Goal: Task Accomplishment & Management: Contribute content

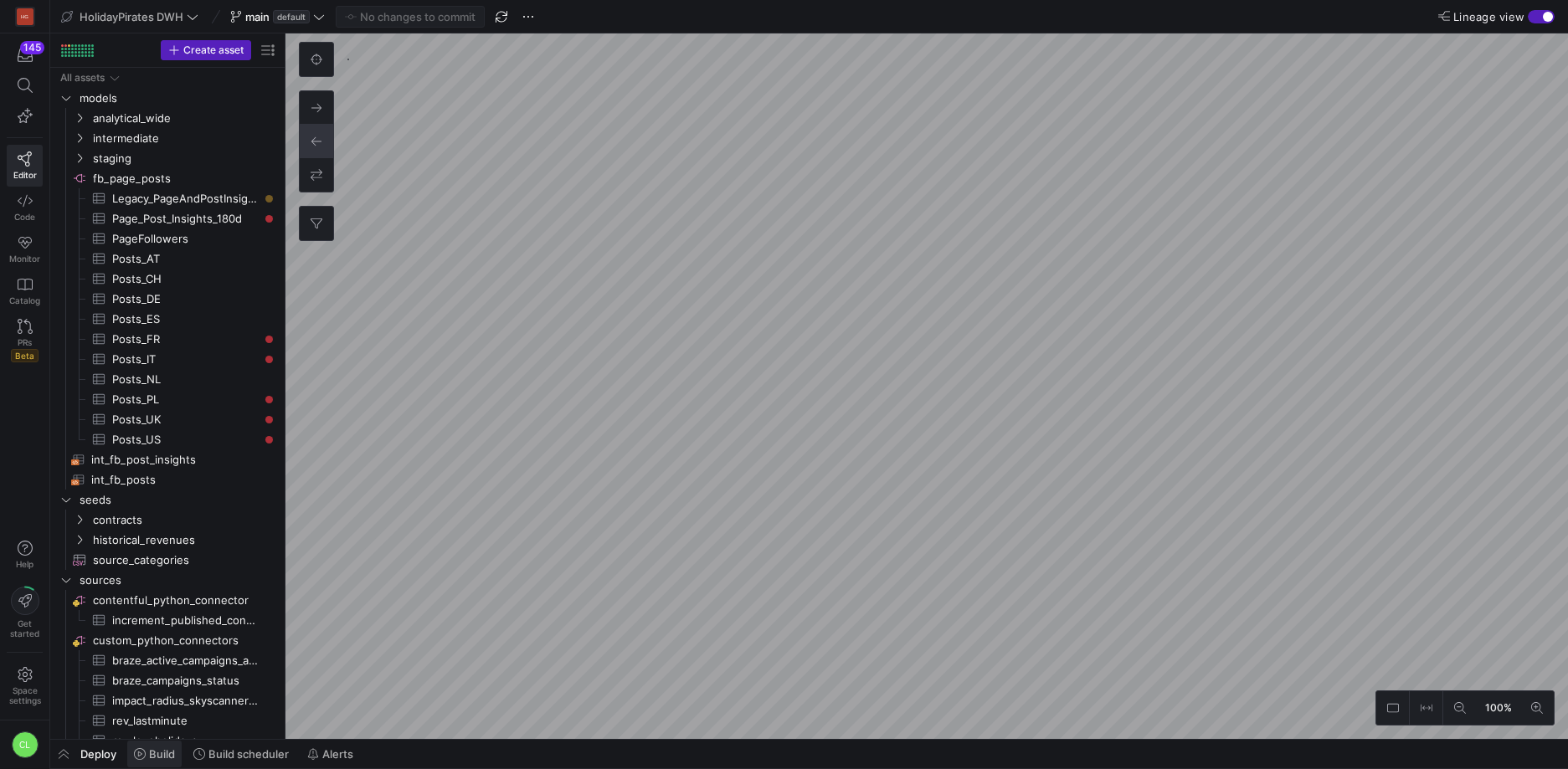
click at [168, 753] on span "Build" at bounding box center [161, 753] width 26 height 13
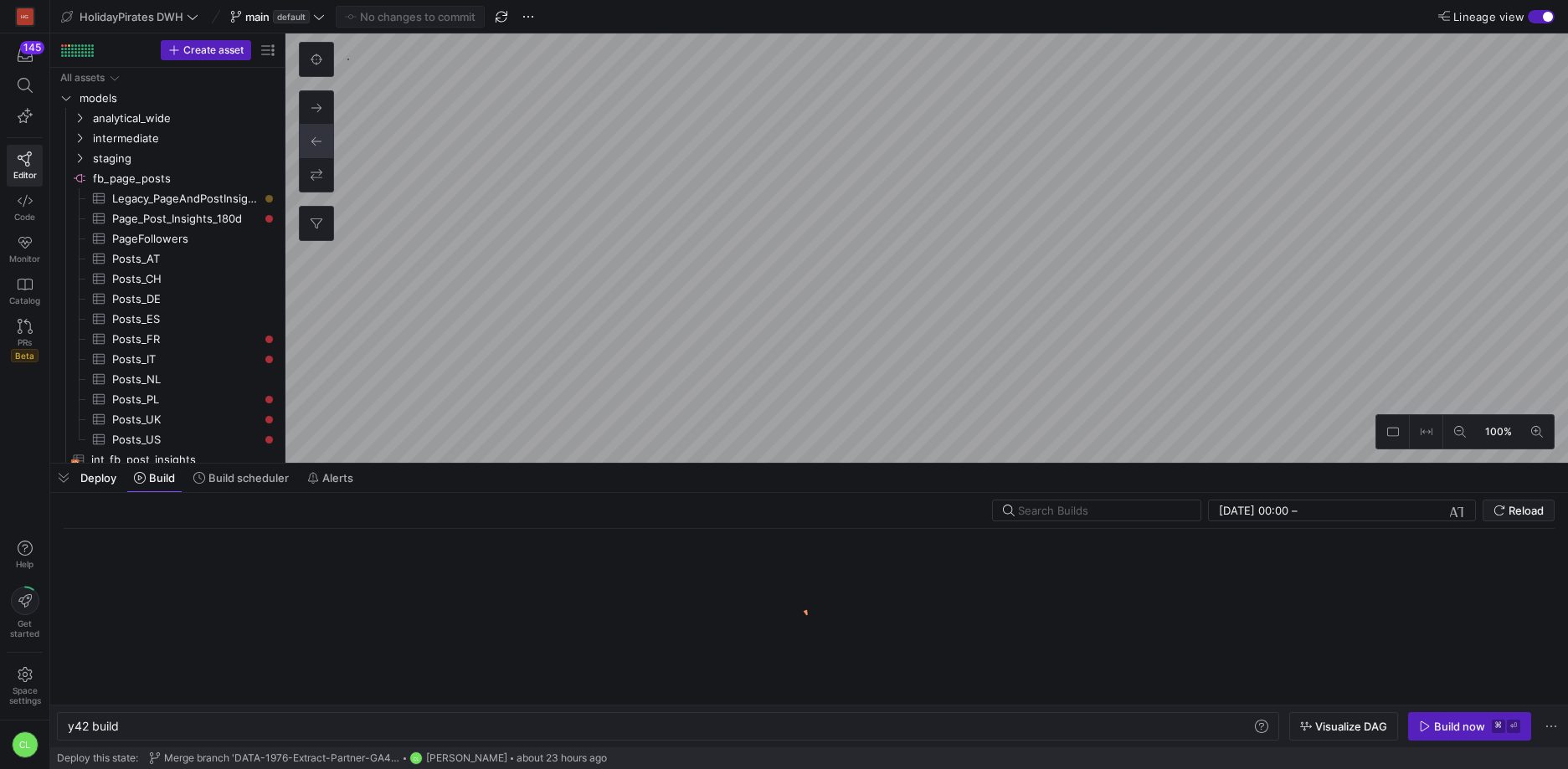
scroll to position [0, 50]
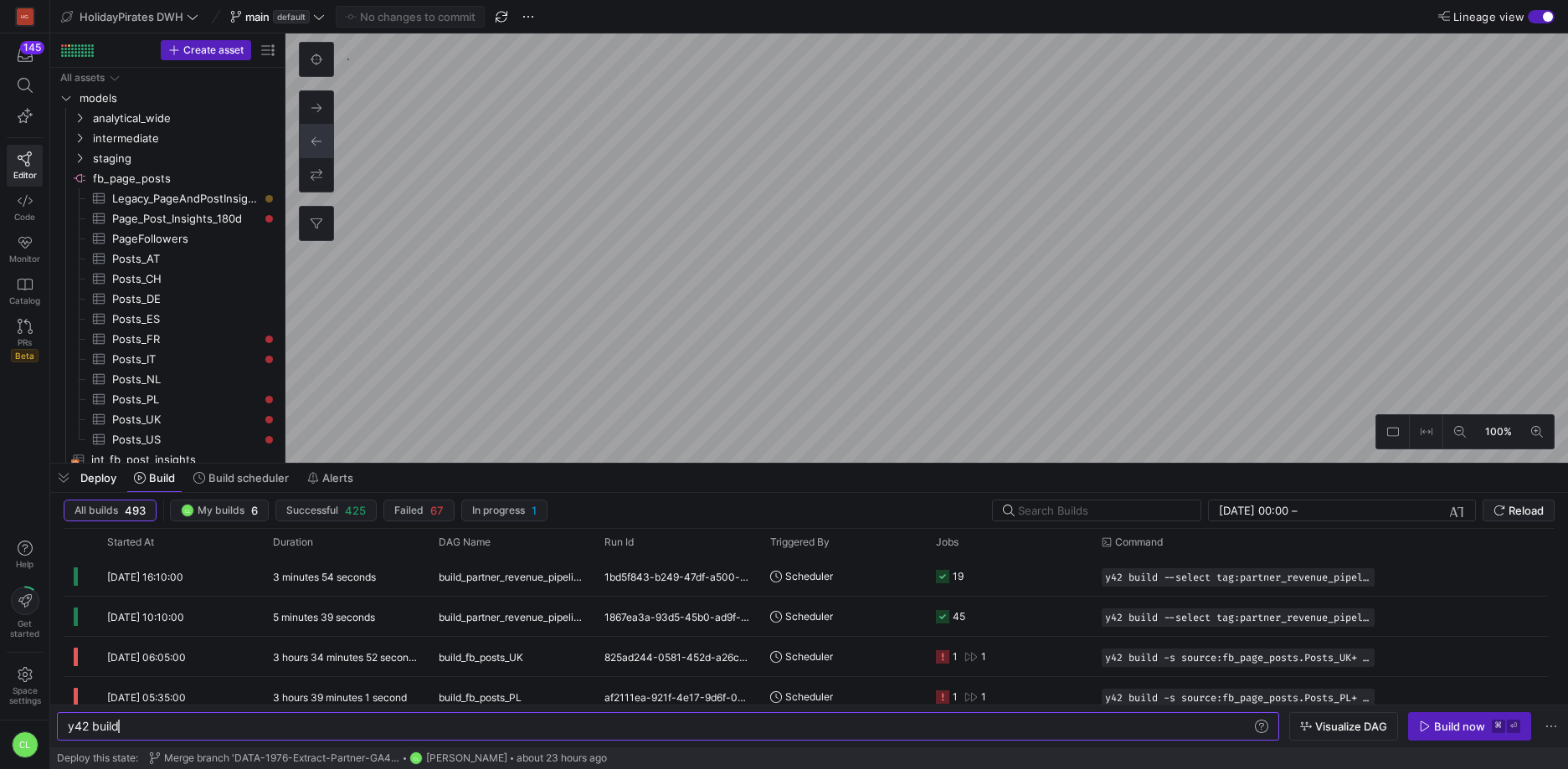
click at [704, 489] on div "Deploy Build Build scheduler Alerts" at bounding box center [809, 478] width 1518 height 28
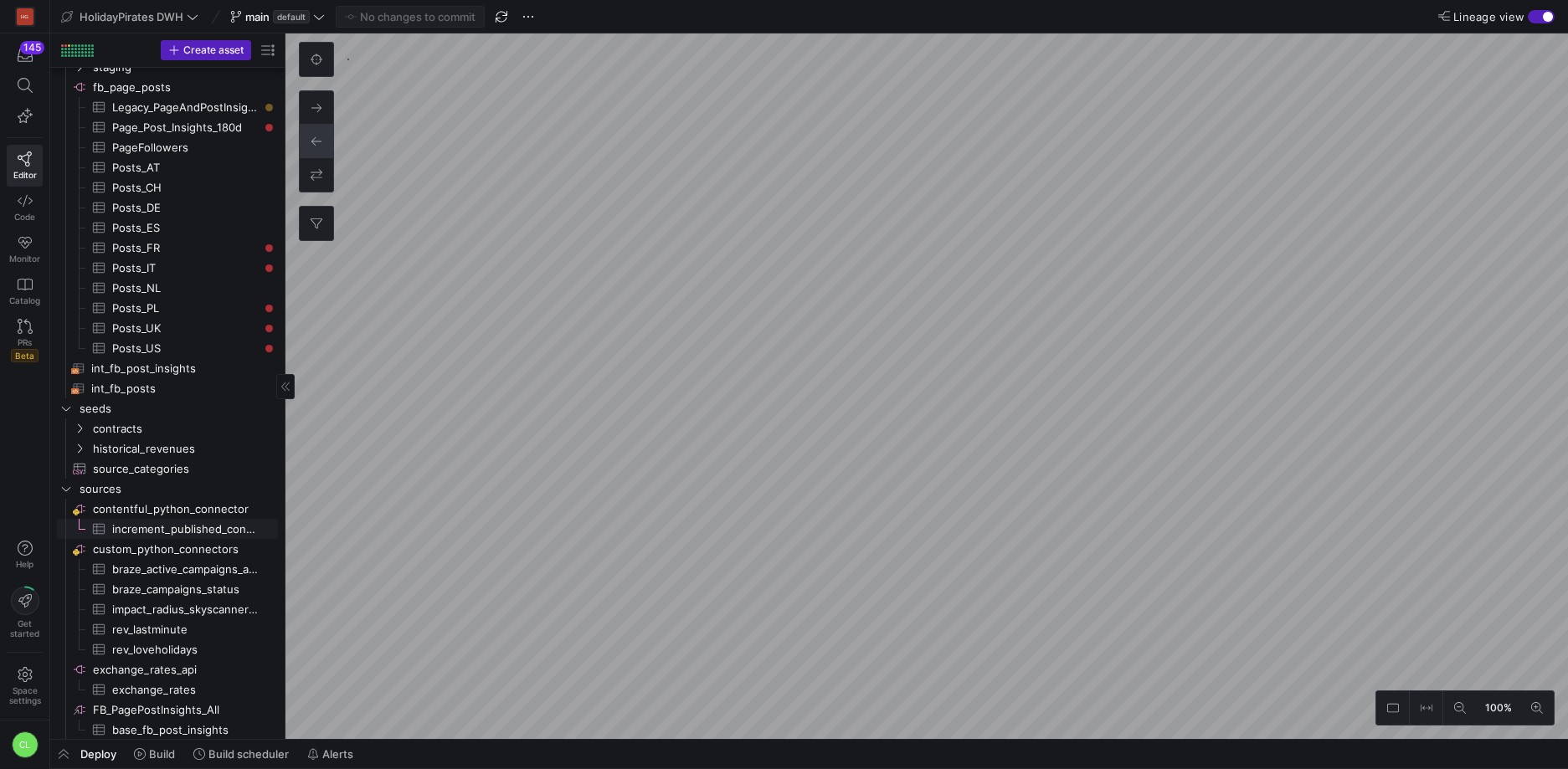
scroll to position [10, 0]
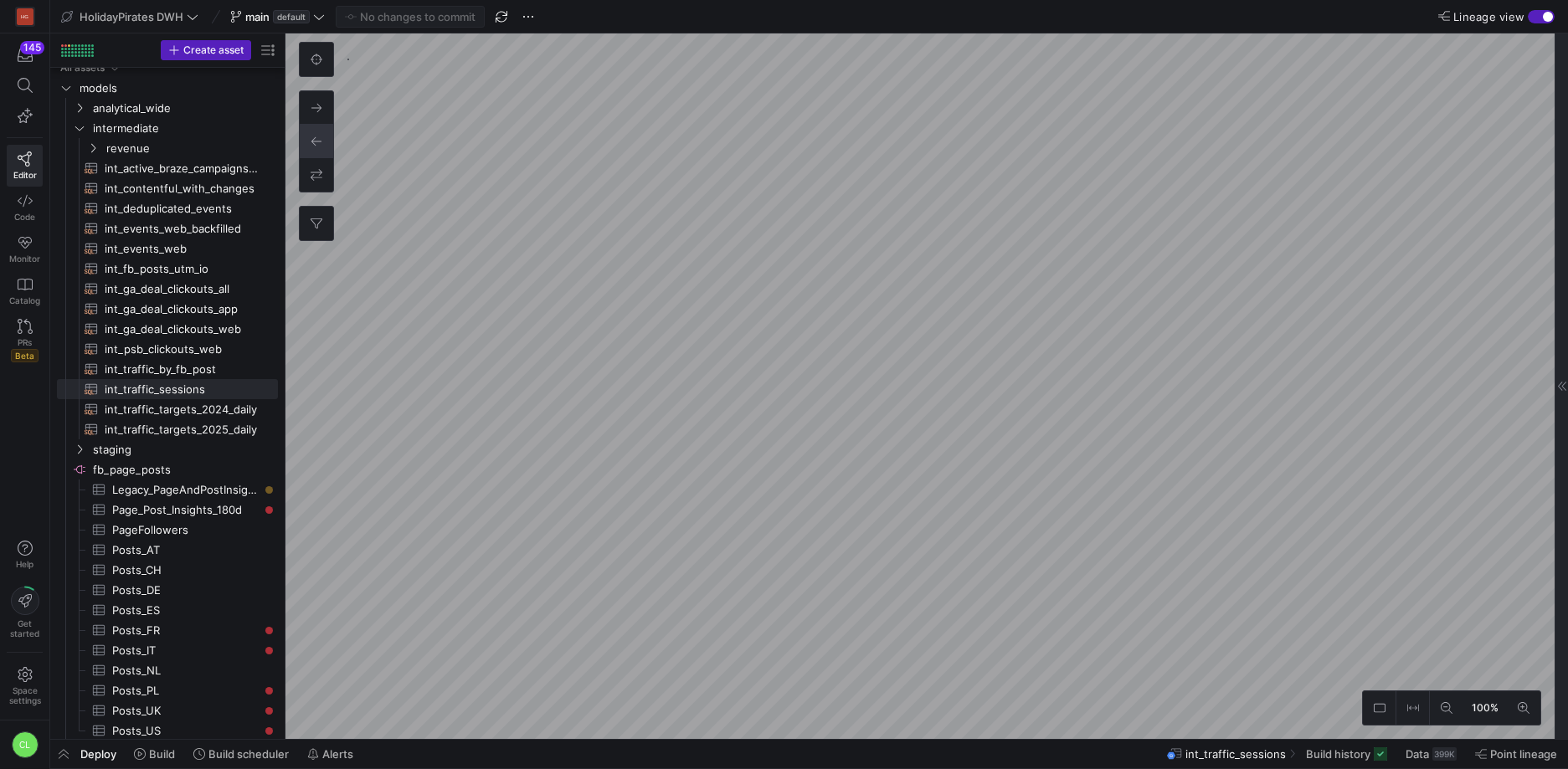
click at [1555, 218] on div at bounding box center [1561, 386] width 13 height 706
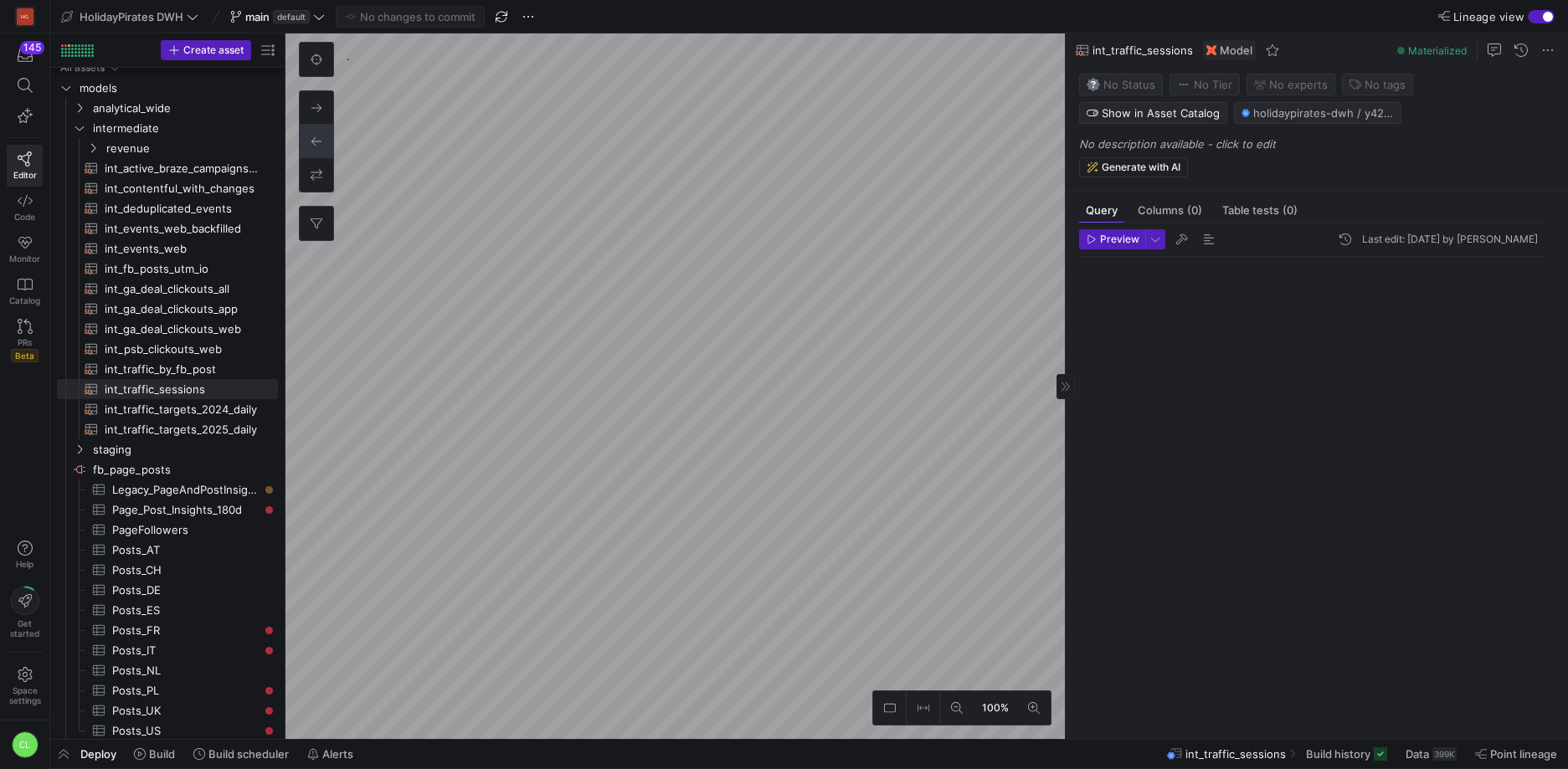
scroll to position [151, 0]
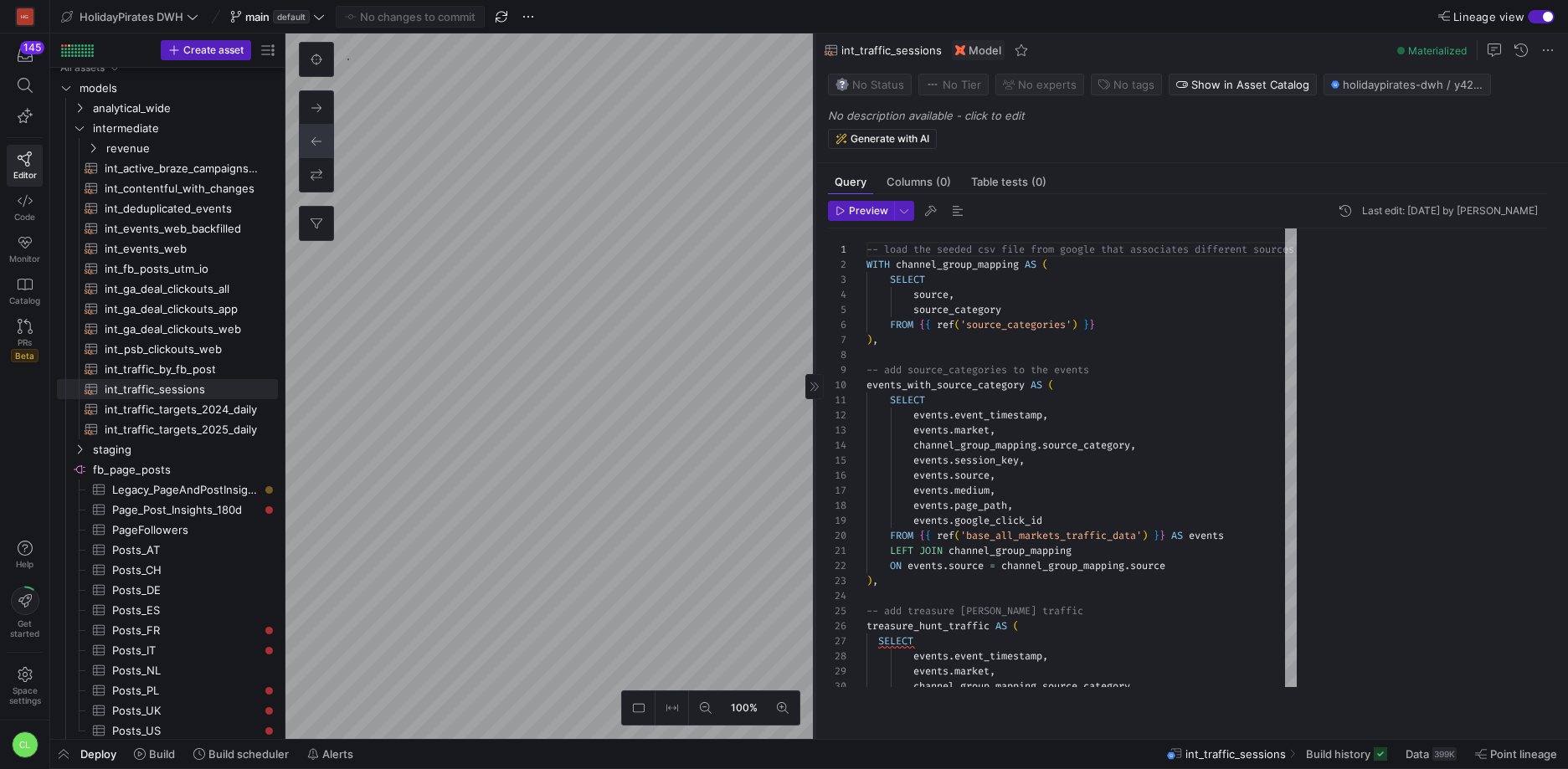
click at [434, 195] on as-split "100% 0 Query Columns (0) Table tests (0) Preview Last edit: [DATE] by Chayanon …" at bounding box center [927, 386] width 1283 height 706
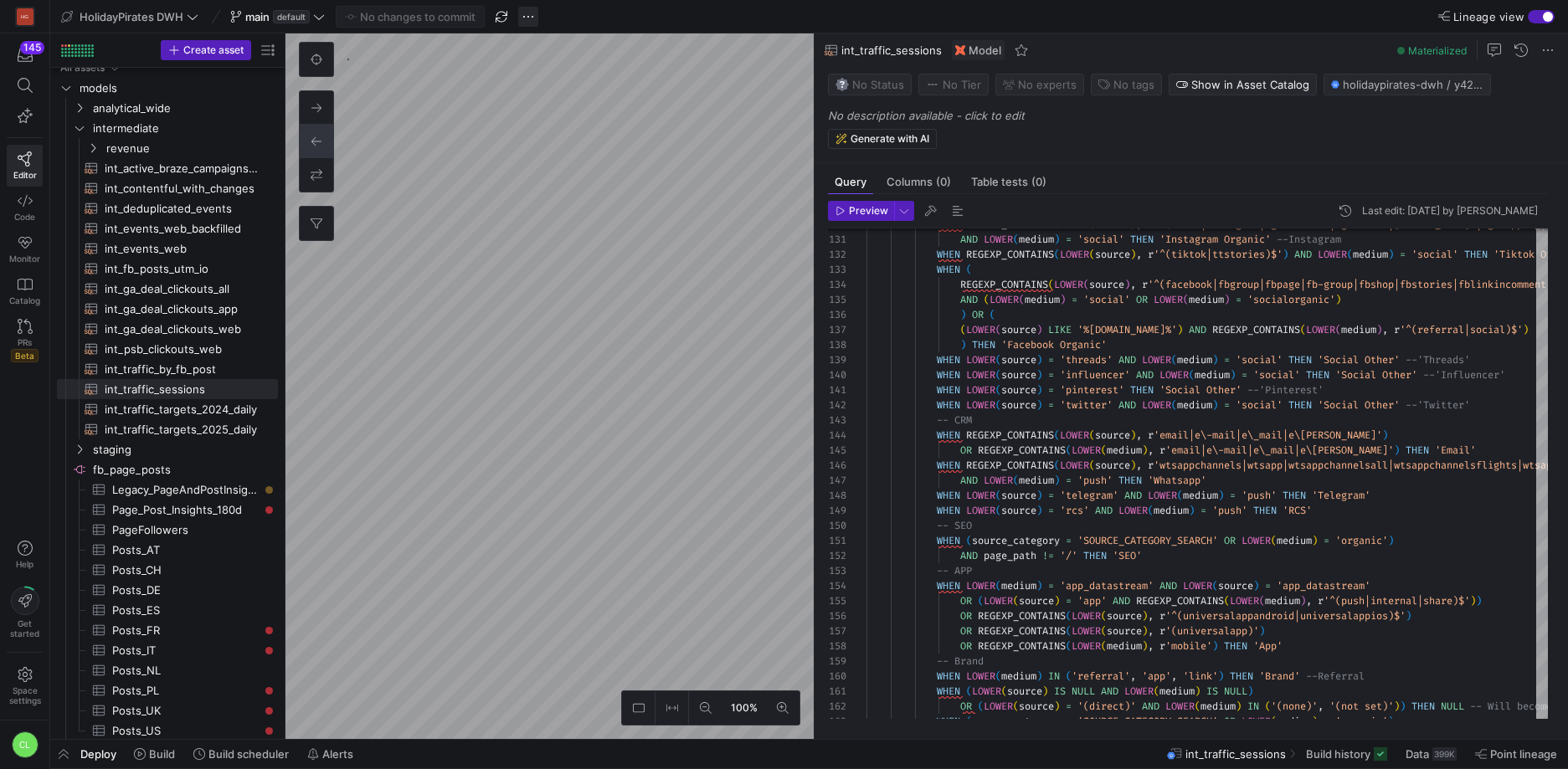
click at [525, 15] on span "button" at bounding box center [528, 17] width 20 height 20
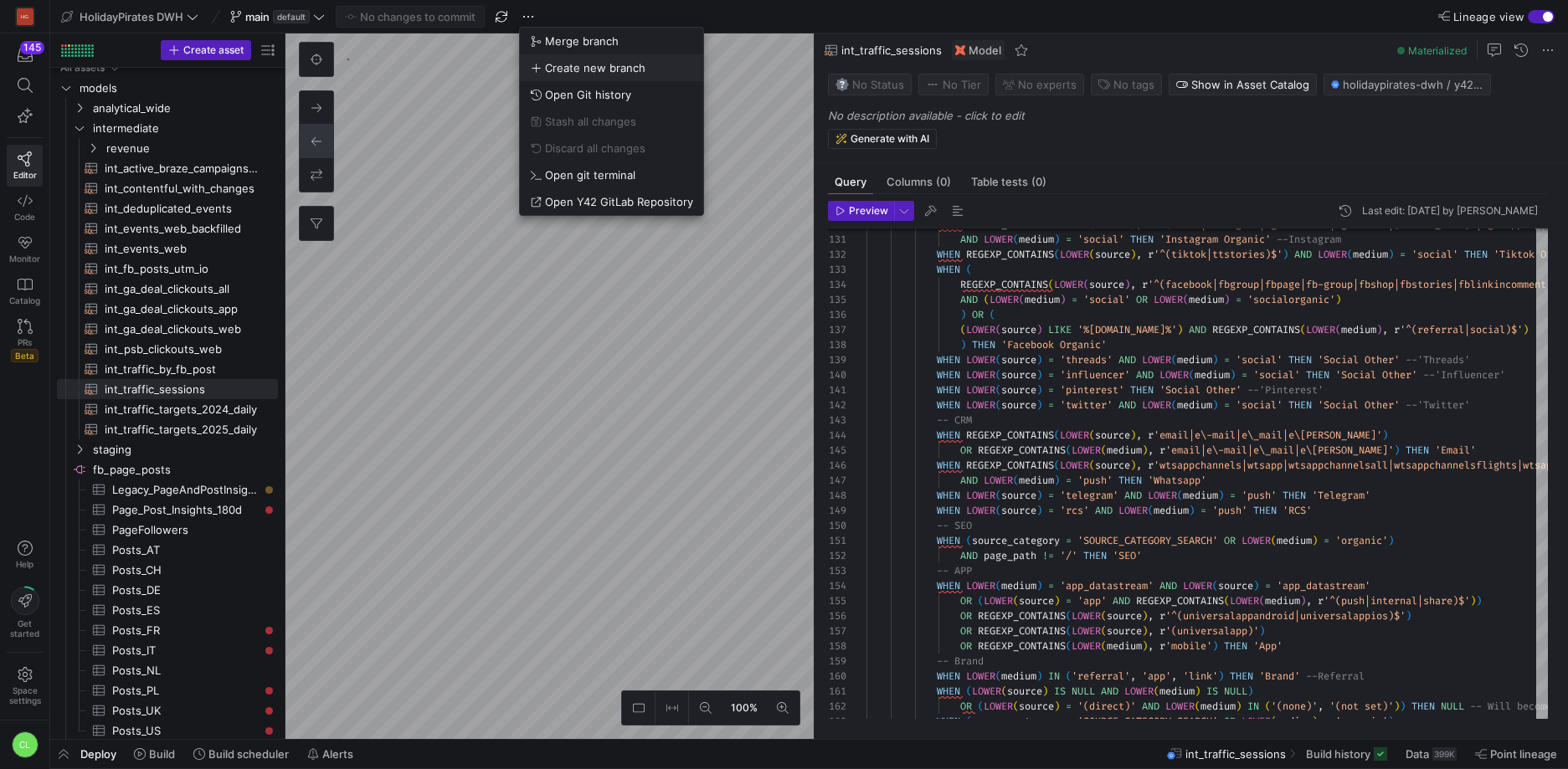
click at [619, 62] on span "Create new branch" at bounding box center [596, 67] width 101 height 13
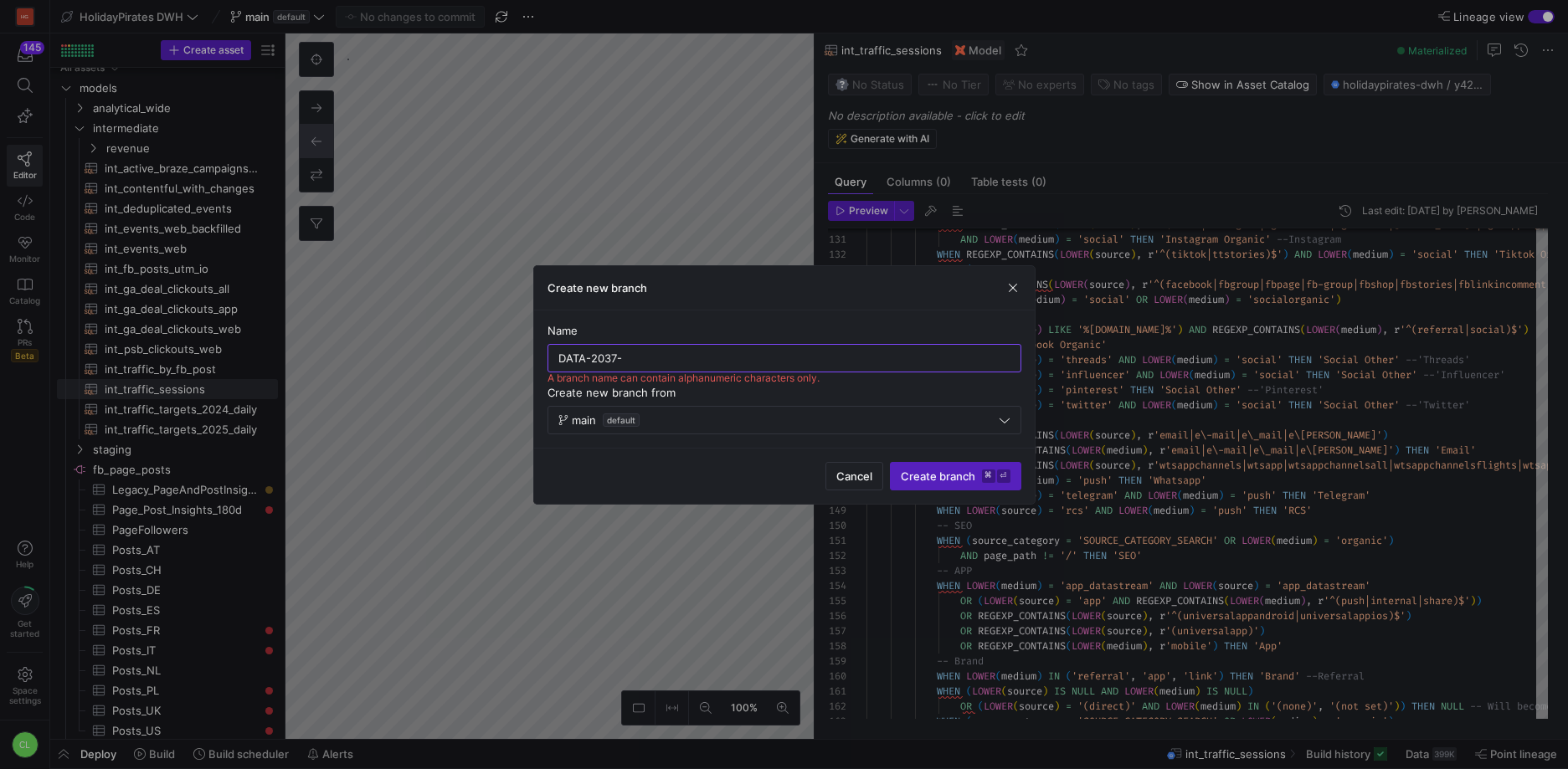
paste input "Instagram story highlight source"
click at [619, 348] on div "DATA-2037-Instagram story highlight source" at bounding box center [784, 358] width 452 height 26
click at [624, 355] on input "DATA-2037-Instagram story highlight source" at bounding box center [784, 358] width 452 height 13
type input "DATA-2037-instagram-story-highlight-source"
click at [941, 478] on span "Create branch ⌘ ⏎" at bounding box center [956, 475] width 109 height 13
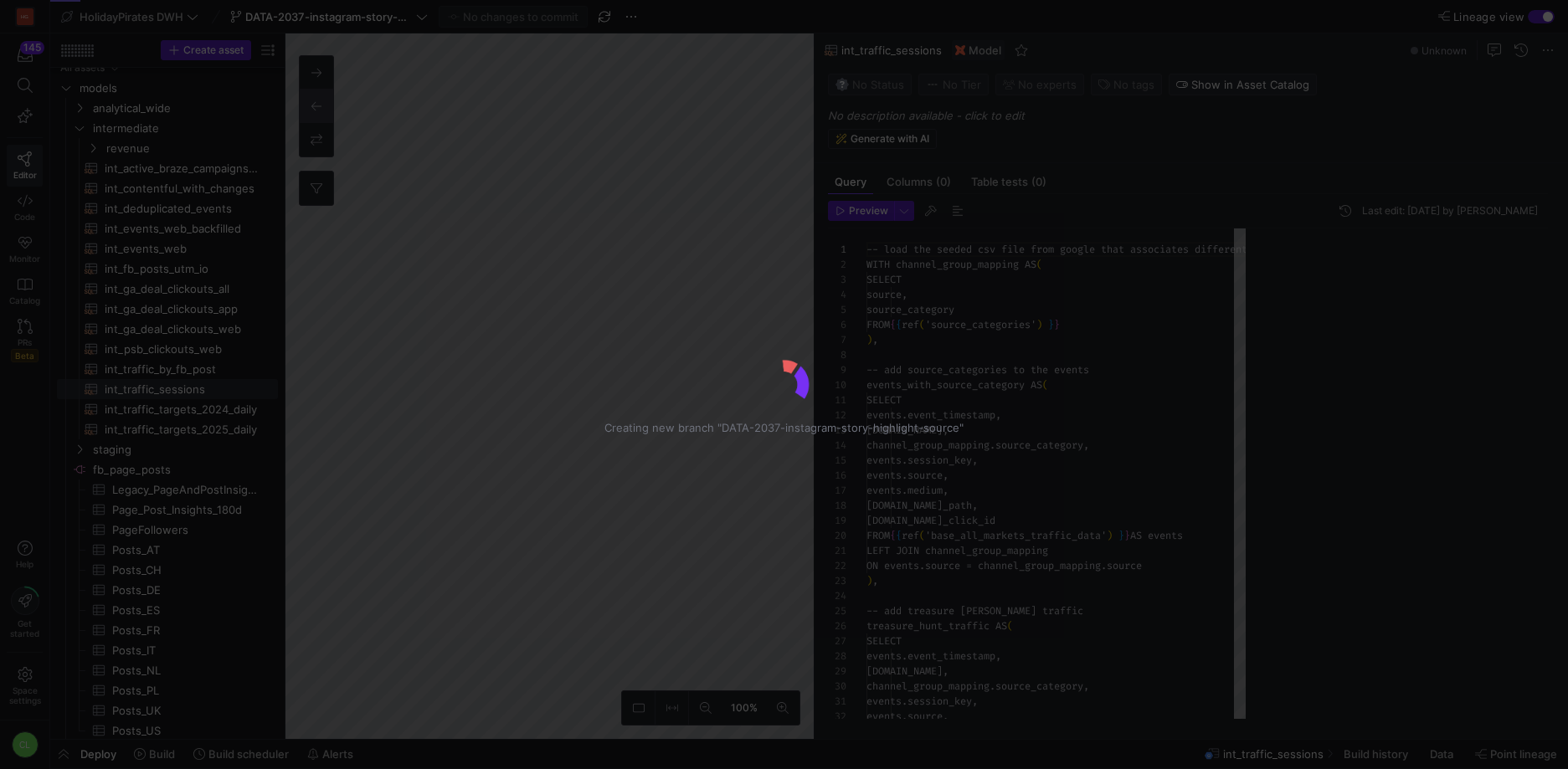
scroll to position [151, 0]
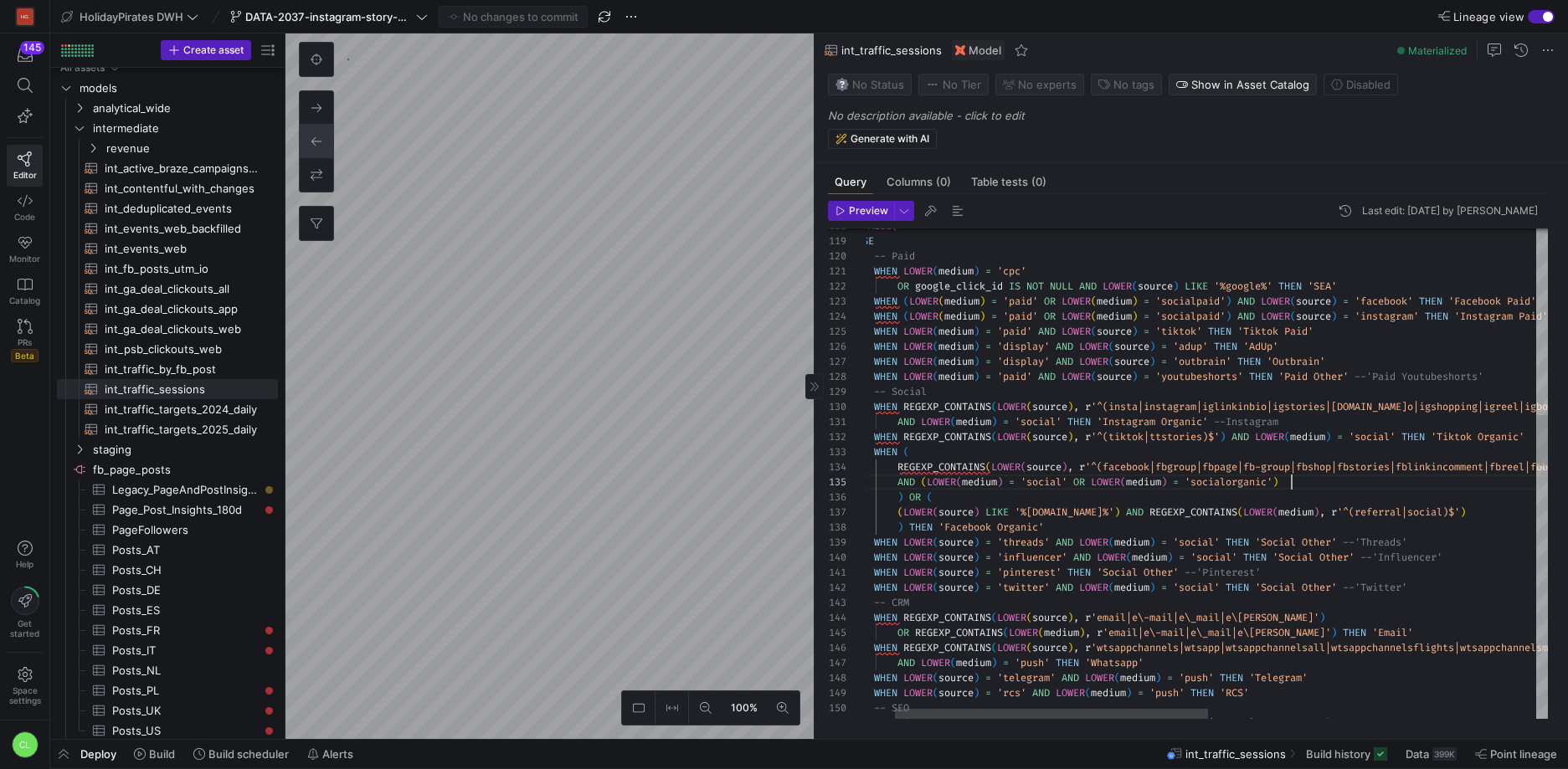
type textarea "WHEN REGEXP_CONTAINS(LOWER(source), r'^(tiktok|ttstories)$') AND LOWER(medium) …"
type textarea "so"
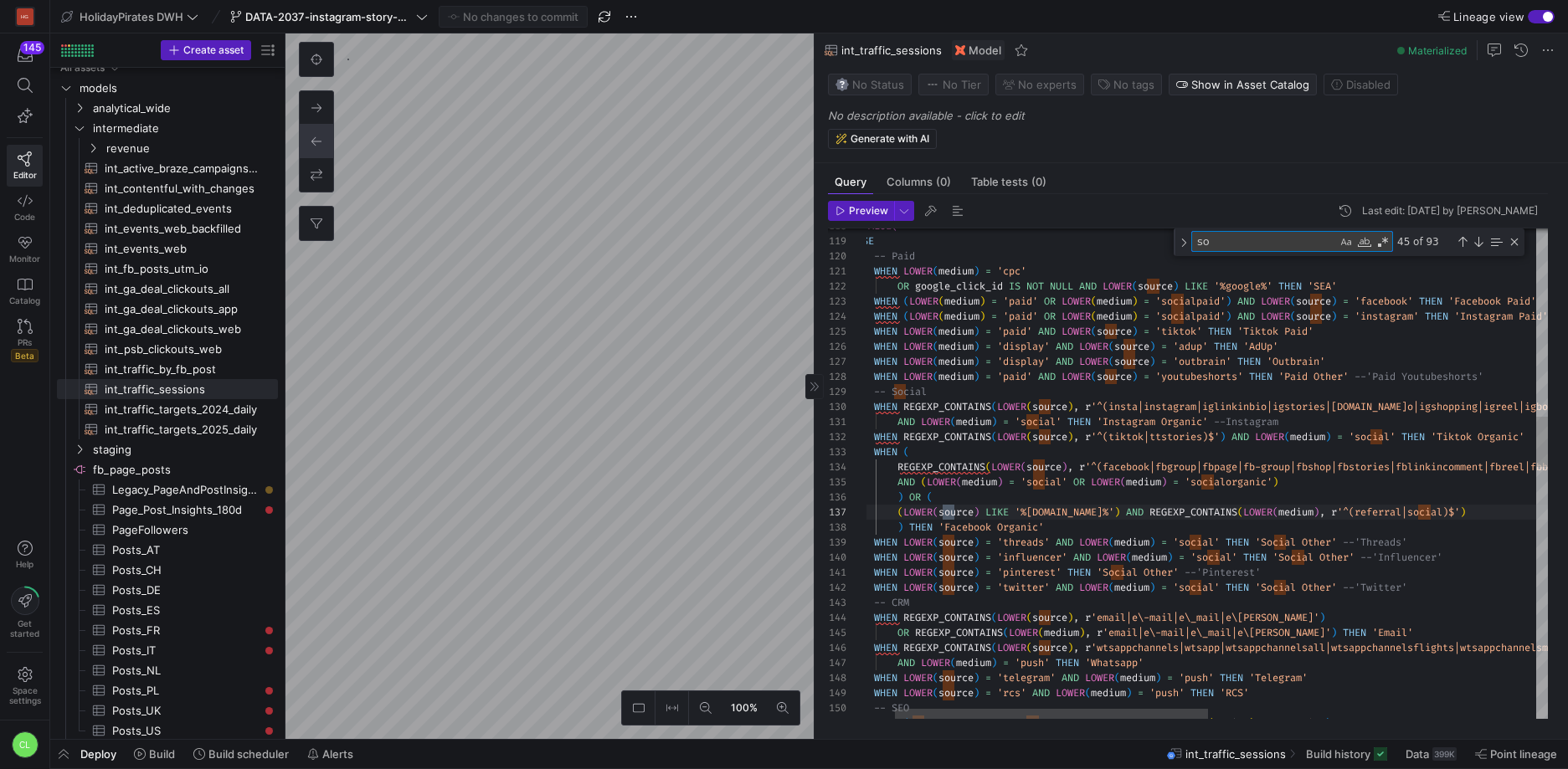
type textarea "um) = 'social' THEN 'Tiktok Organic' WHEN ( REGEXP_CONTAINS(LOWER(source), r'^(…"
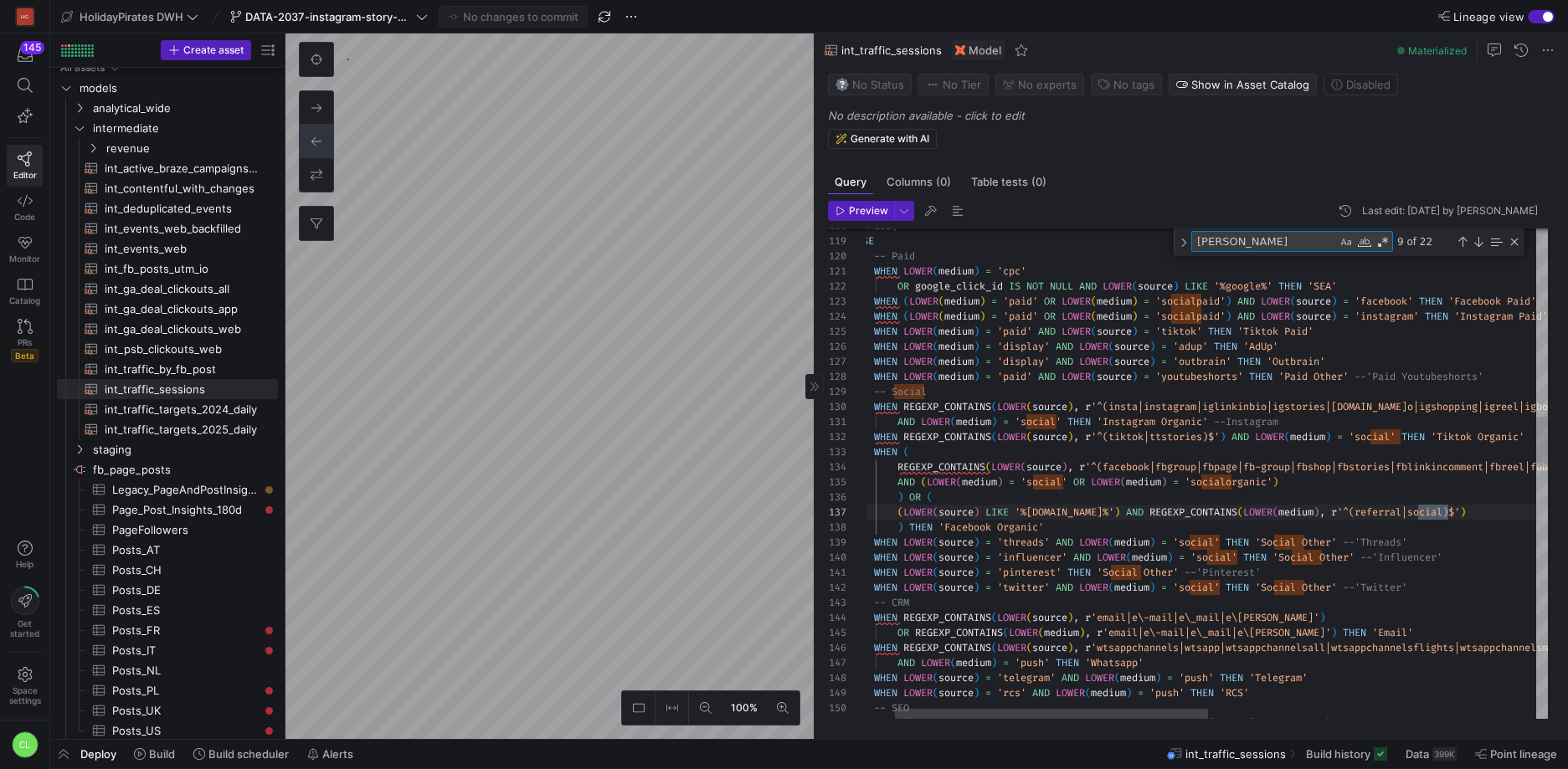
scroll to position [136, 651]
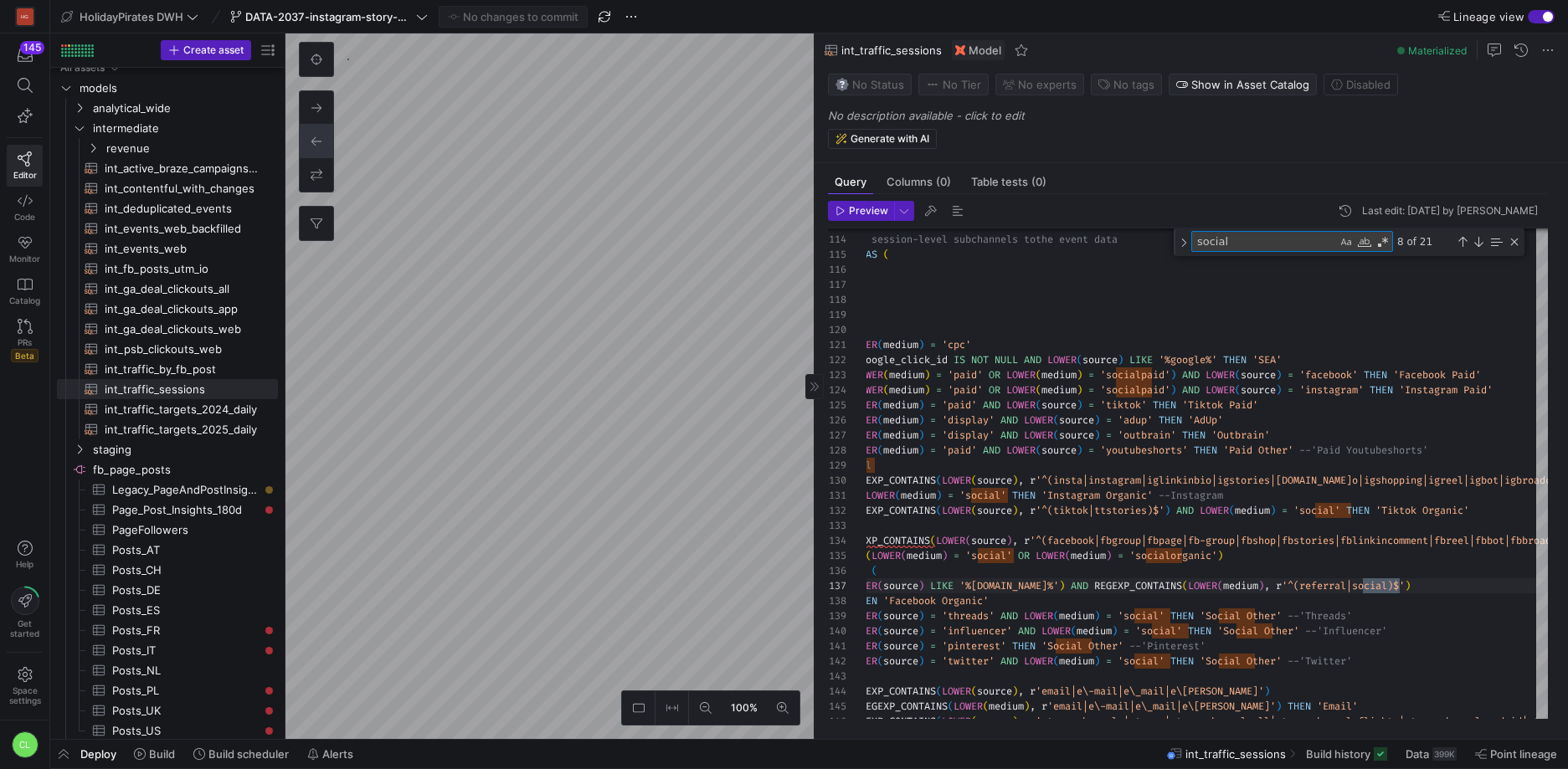
type textarea "social"
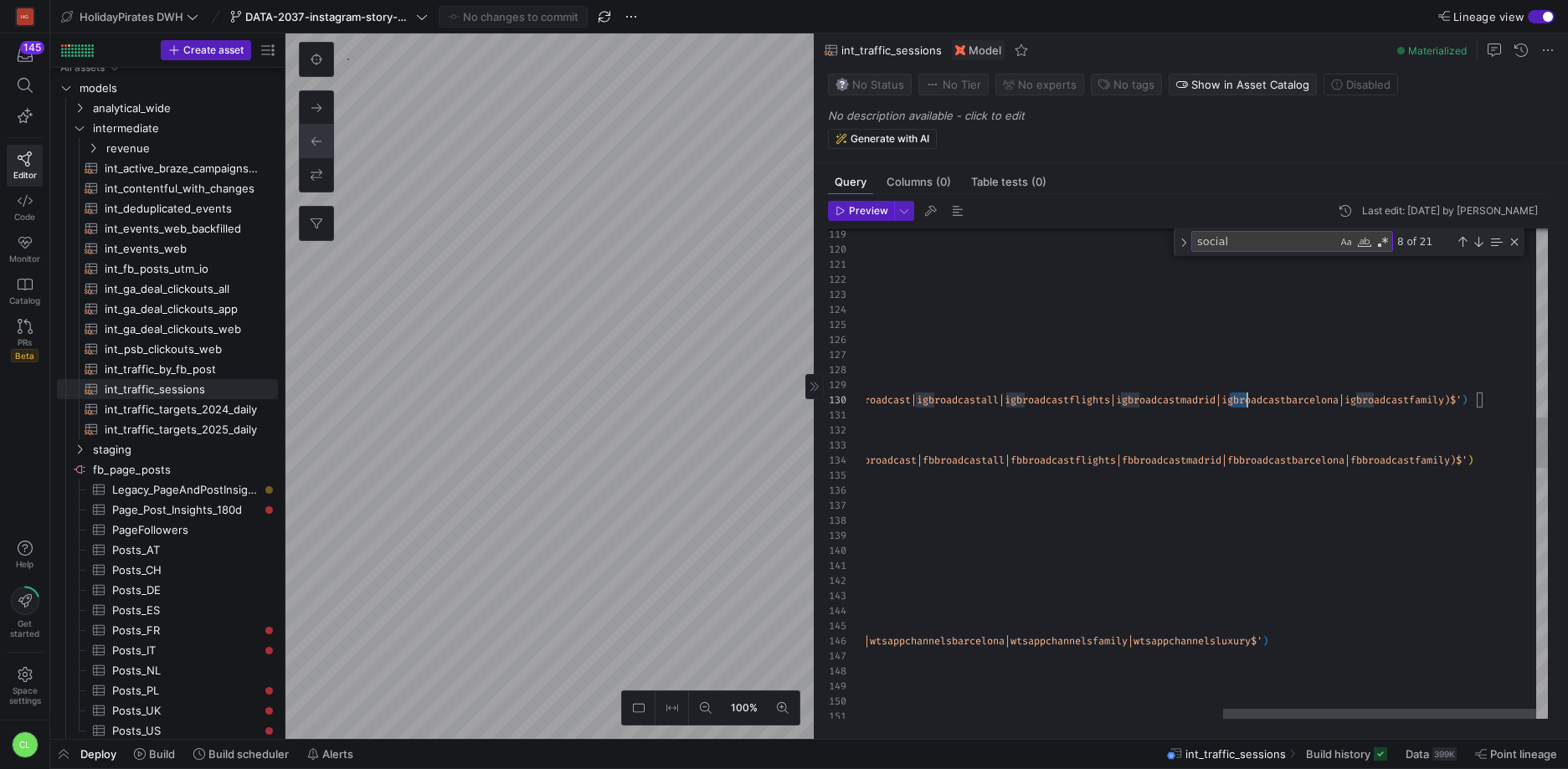
scroll to position [60, 1266]
drag, startPoint x: 1228, startPoint y: 404, endPoint x: 1359, endPoint y: 400, distance: 131.1
click at [1359, 400] on div "AND ( LOWER ( medium ) = 'social' OR LOWER ( medium ) = 'socialorganic' ) ) OR …" at bounding box center [819, 768] width 1458 height 4721
drag, startPoint x: 1355, startPoint y: 401, endPoint x: 1347, endPoint y: 405, distance: 8.9
click at [1347, 405] on div "AND ( LOWER ( medium ) = 'social' OR LOWER ( medium ) = 'socialorganic' ) ) OR …" at bounding box center [819, 768] width 1458 height 4721
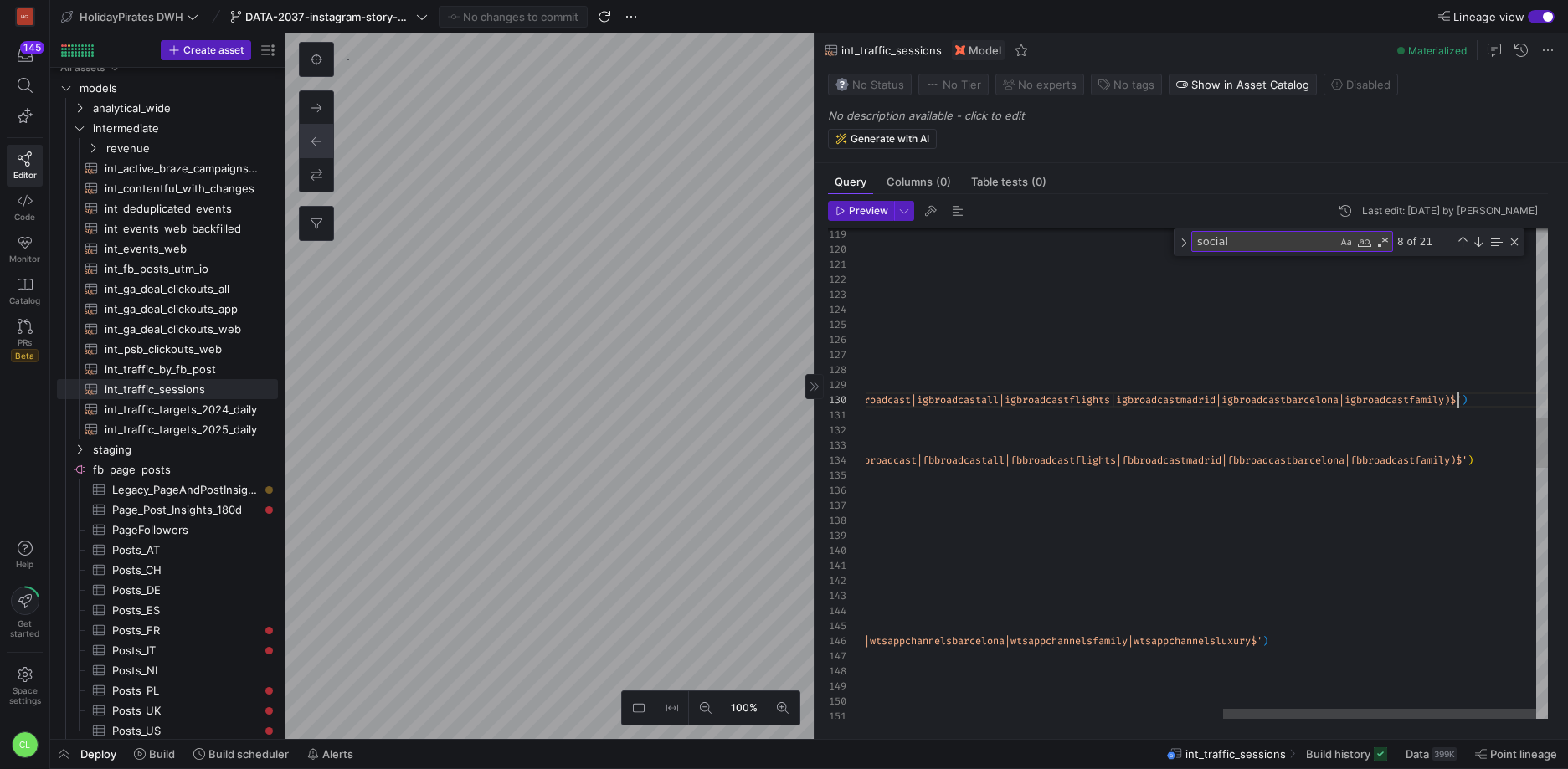
click at [1456, 400] on div "AND ( LOWER ( medium ) = 'social' OR LOWER ( medium ) = 'socialorganic' ) ) OR …" at bounding box center [819, 768] width 1458 height 4721
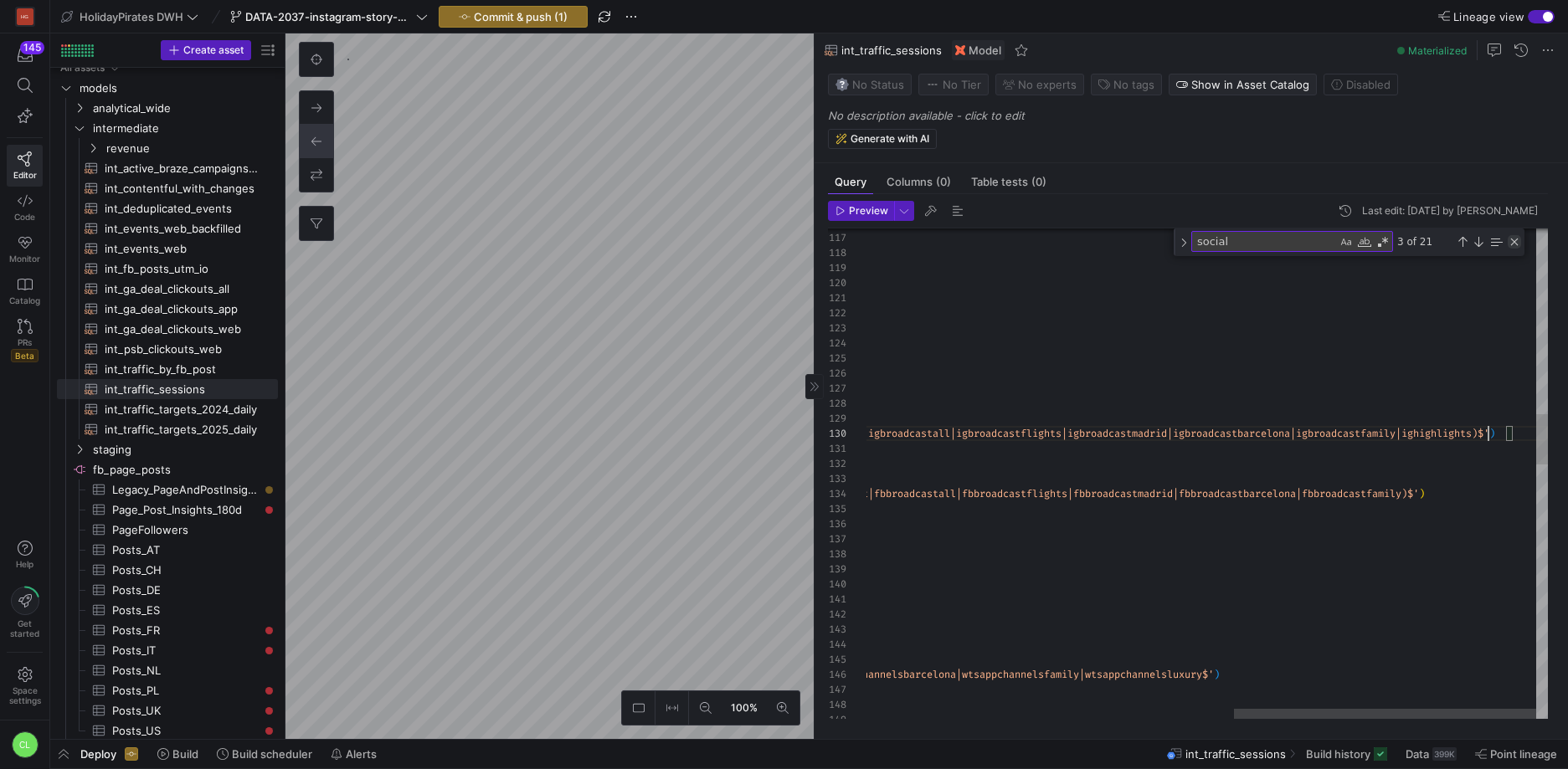
click at [1517, 246] on div "Close (Escape)" at bounding box center [1514, 242] width 13 height 13
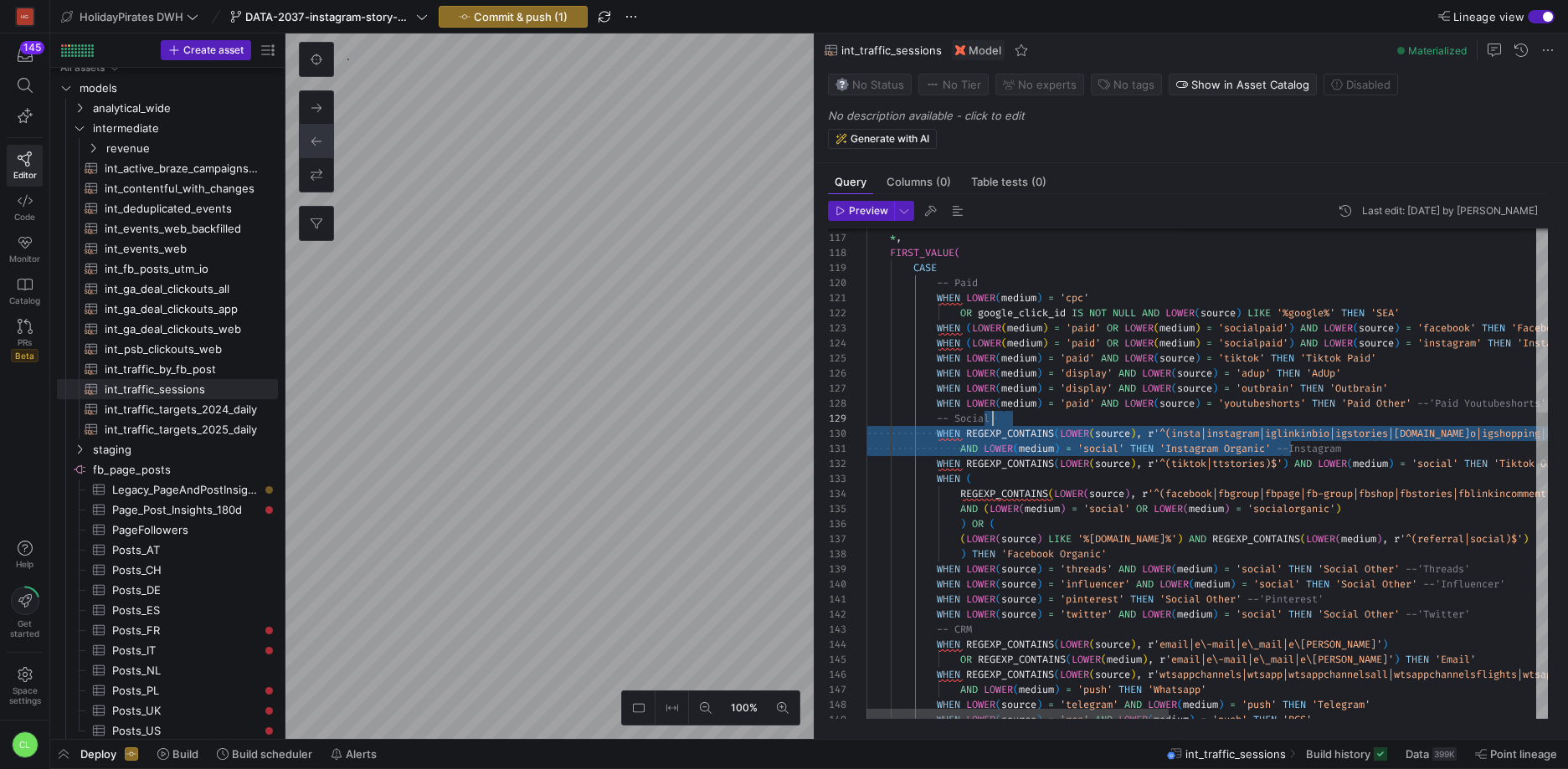
scroll to position [90, 115]
drag, startPoint x: 1282, startPoint y: 450, endPoint x: 980, endPoint y: 431, distance: 302.6
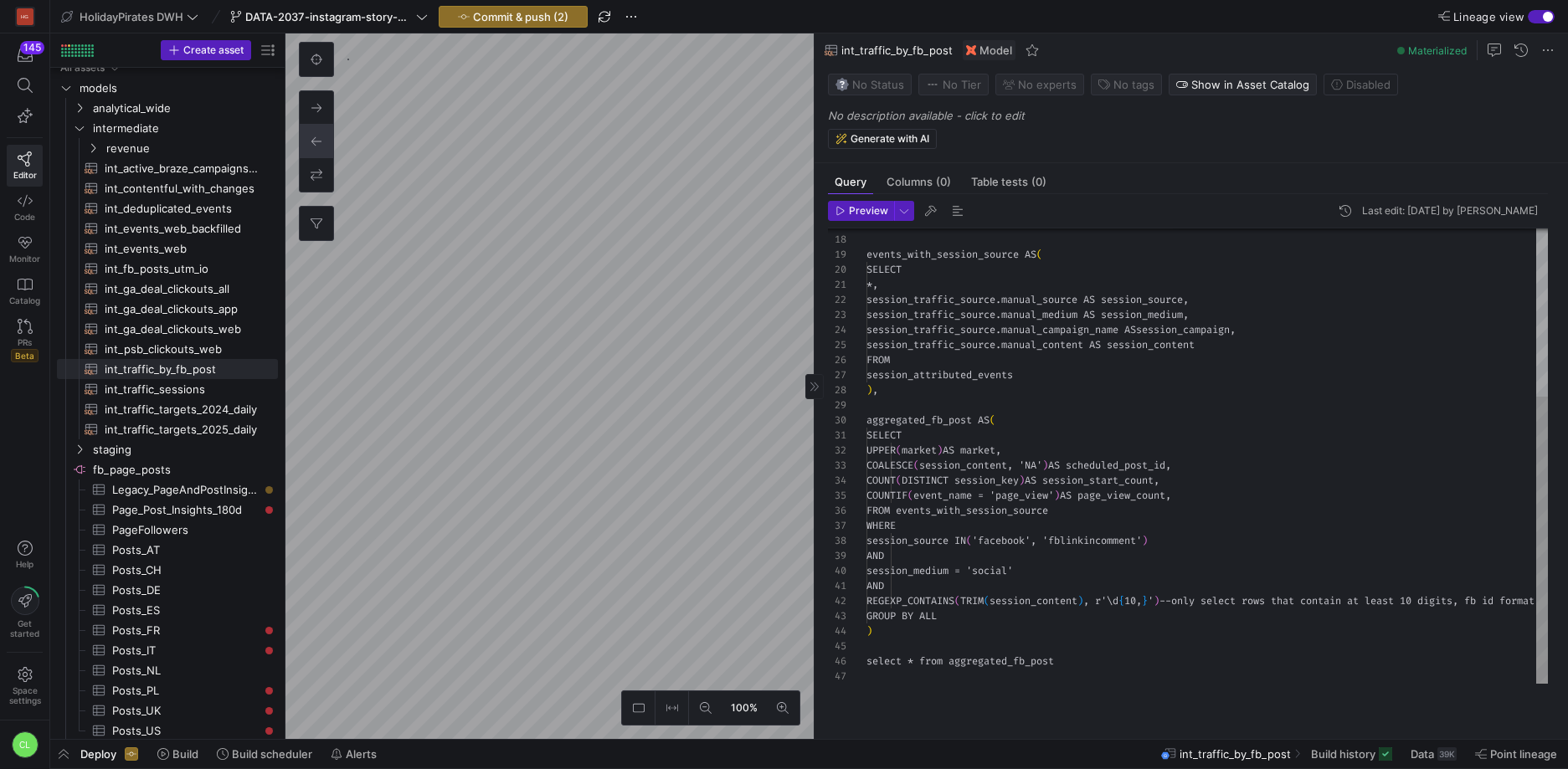
scroll to position [60, 487]
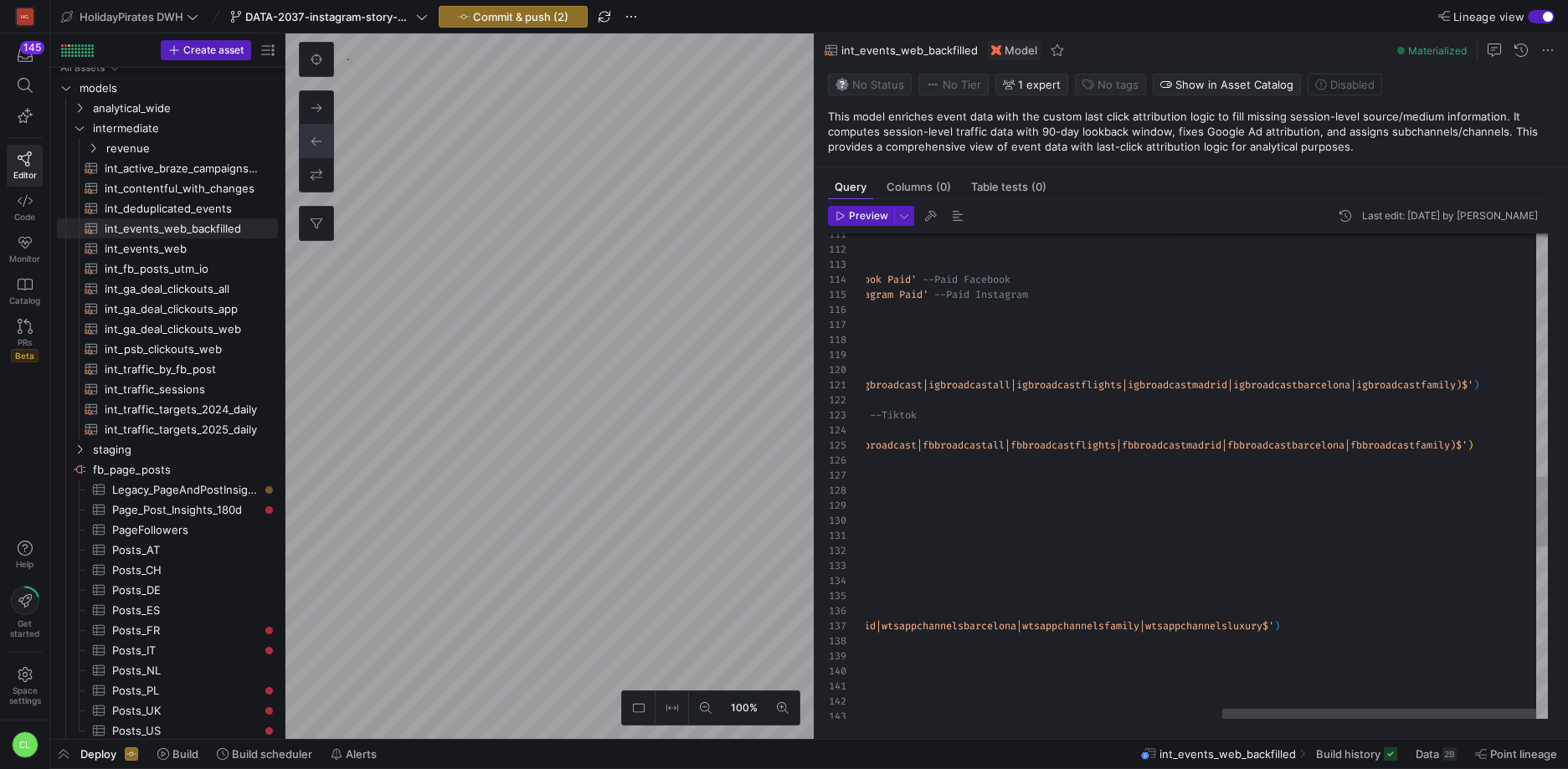
click at [1469, 387] on div "WHEN LOWER ( f . last_medium ) = 'cpc' OR f . last_gclid IS NOT NULL AND LOWER …" at bounding box center [822, 232] width 1452 height 3352
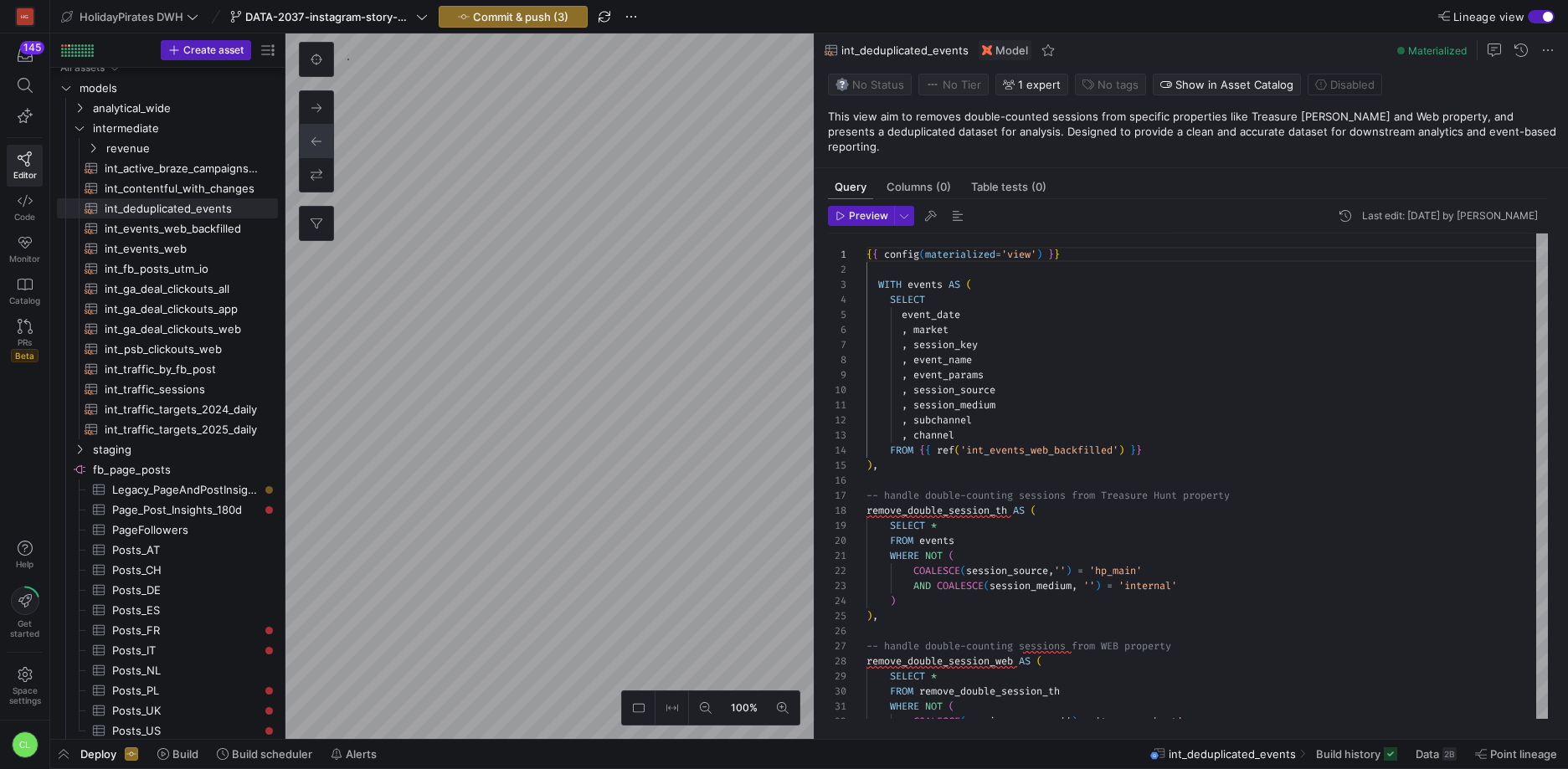
click at [1178, 316] on as-split "100% 0 Query Columns (0) Table tests (0) Preview Last edit: [DATE] by [PERSON_N…" at bounding box center [927, 386] width 1283 height 706
click at [501, 21] on span "Commit & push (3)" at bounding box center [521, 16] width 95 height 13
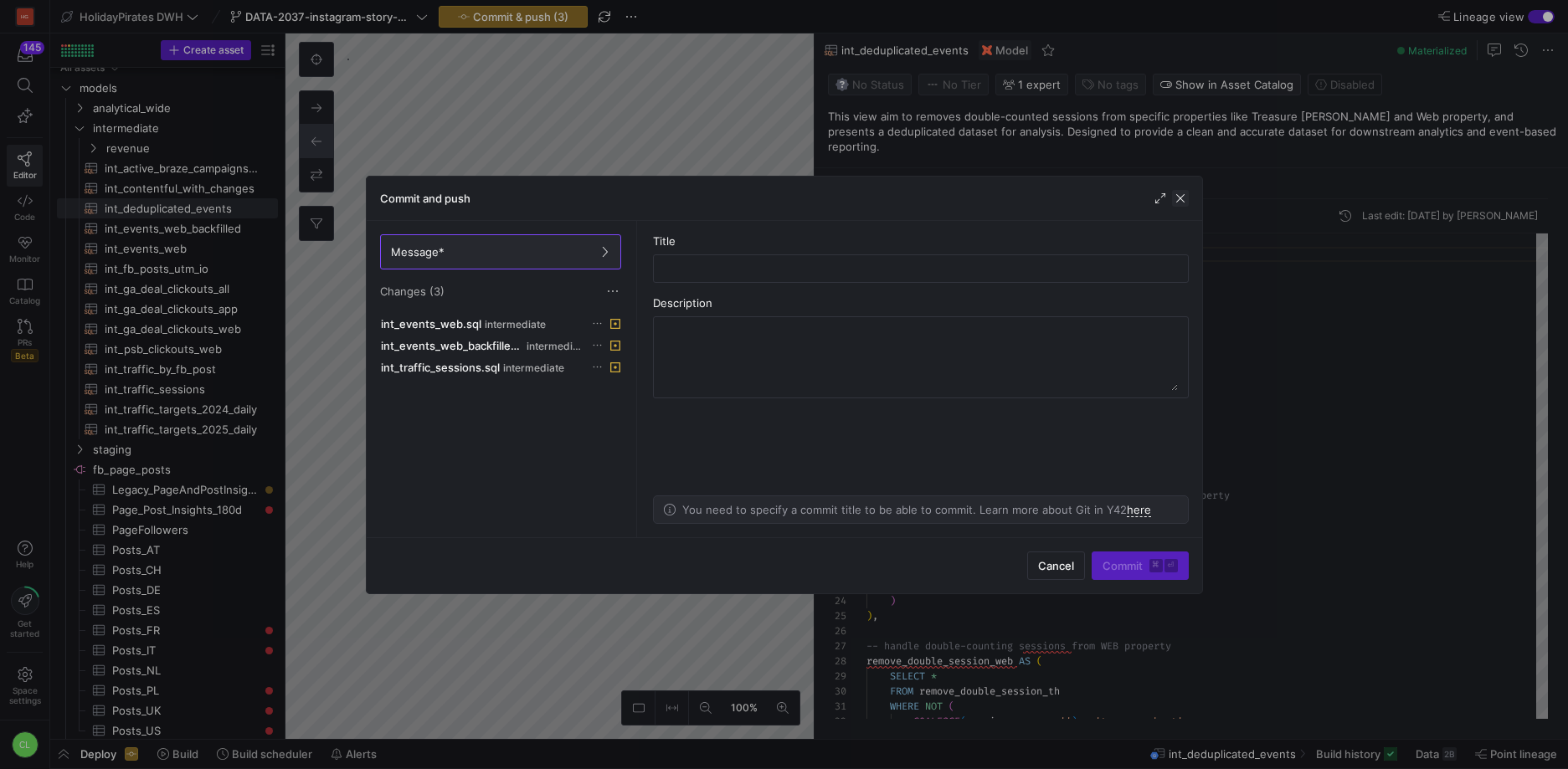
click at [1182, 191] on span "button" at bounding box center [1180, 198] width 17 height 17
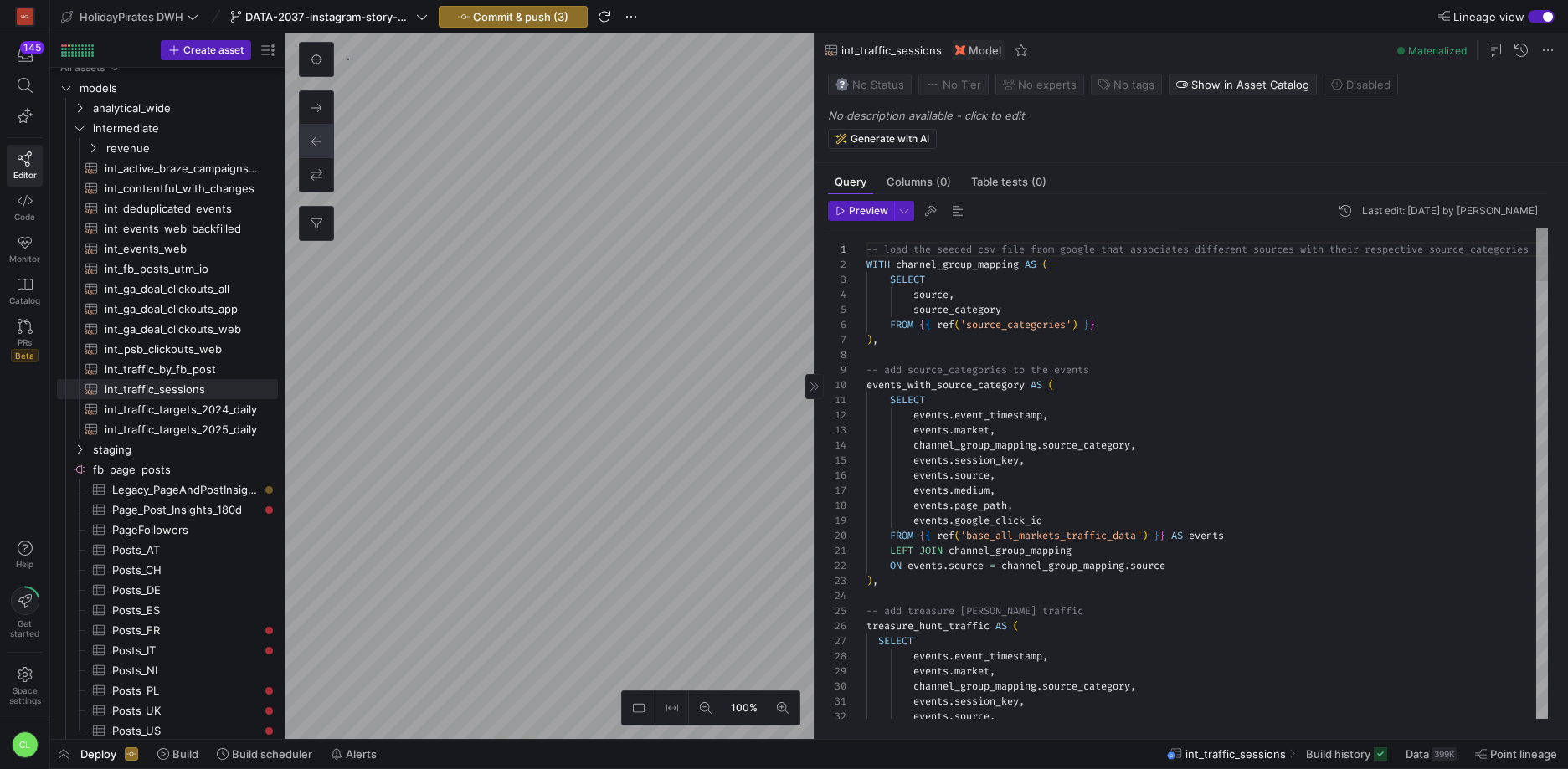
scroll to position [151, 0]
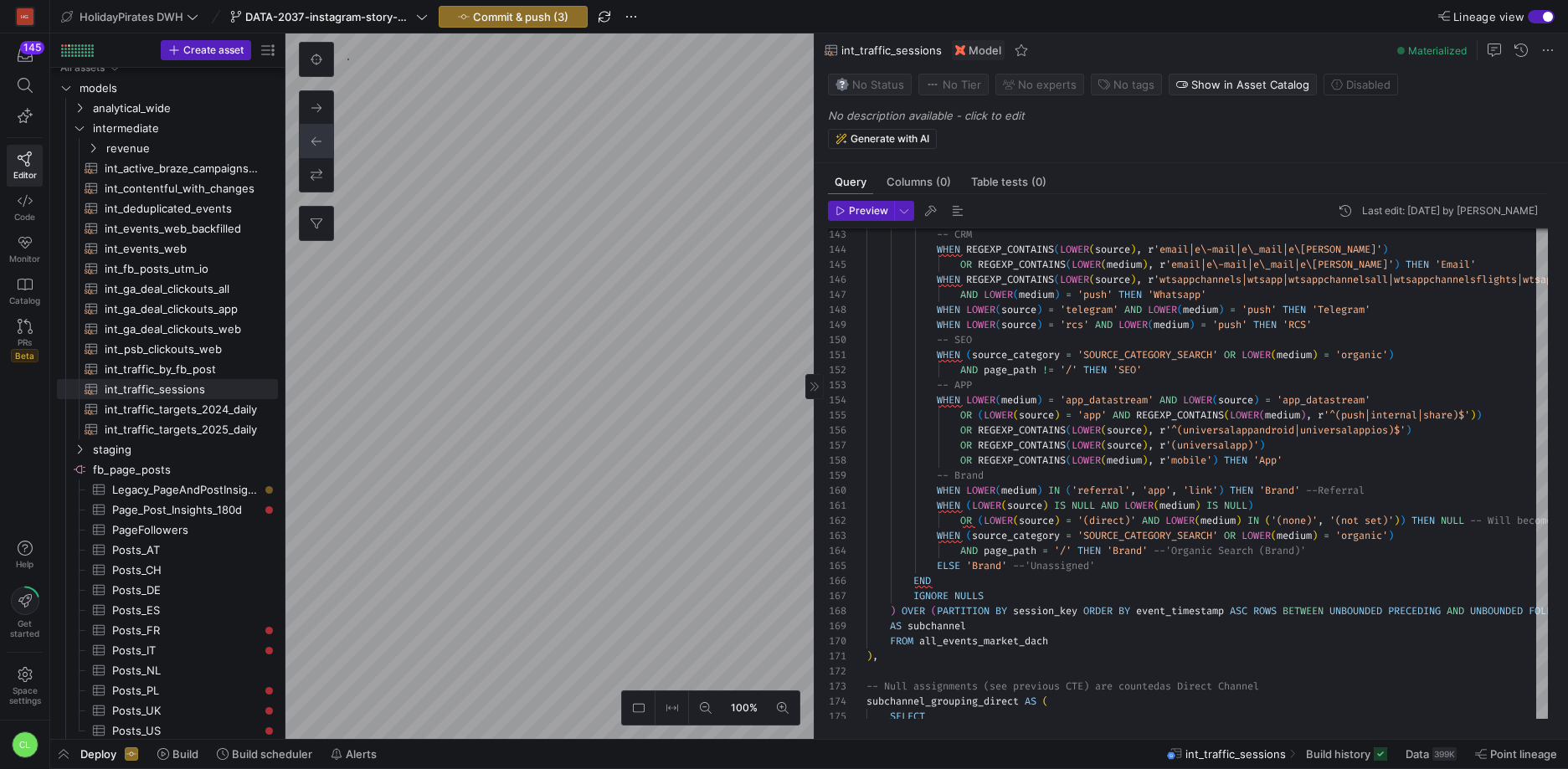
click at [884, 401] on as-split "100% 0 Query Columns (0) Table tests (0) Preview Last edit: [DATE] by Chayanon …" at bounding box center [927, 386] width 1283 height 706
click at [969, 422] on as-split "100% 0 Query Columns (0) Table tests (0) Preview Last edit: [DATE] by Chayanon …" at bounding box center [927, 386] width 1283 height 706
click at [698, 706] on button at bounding box center [706, 708] width 34 height 34
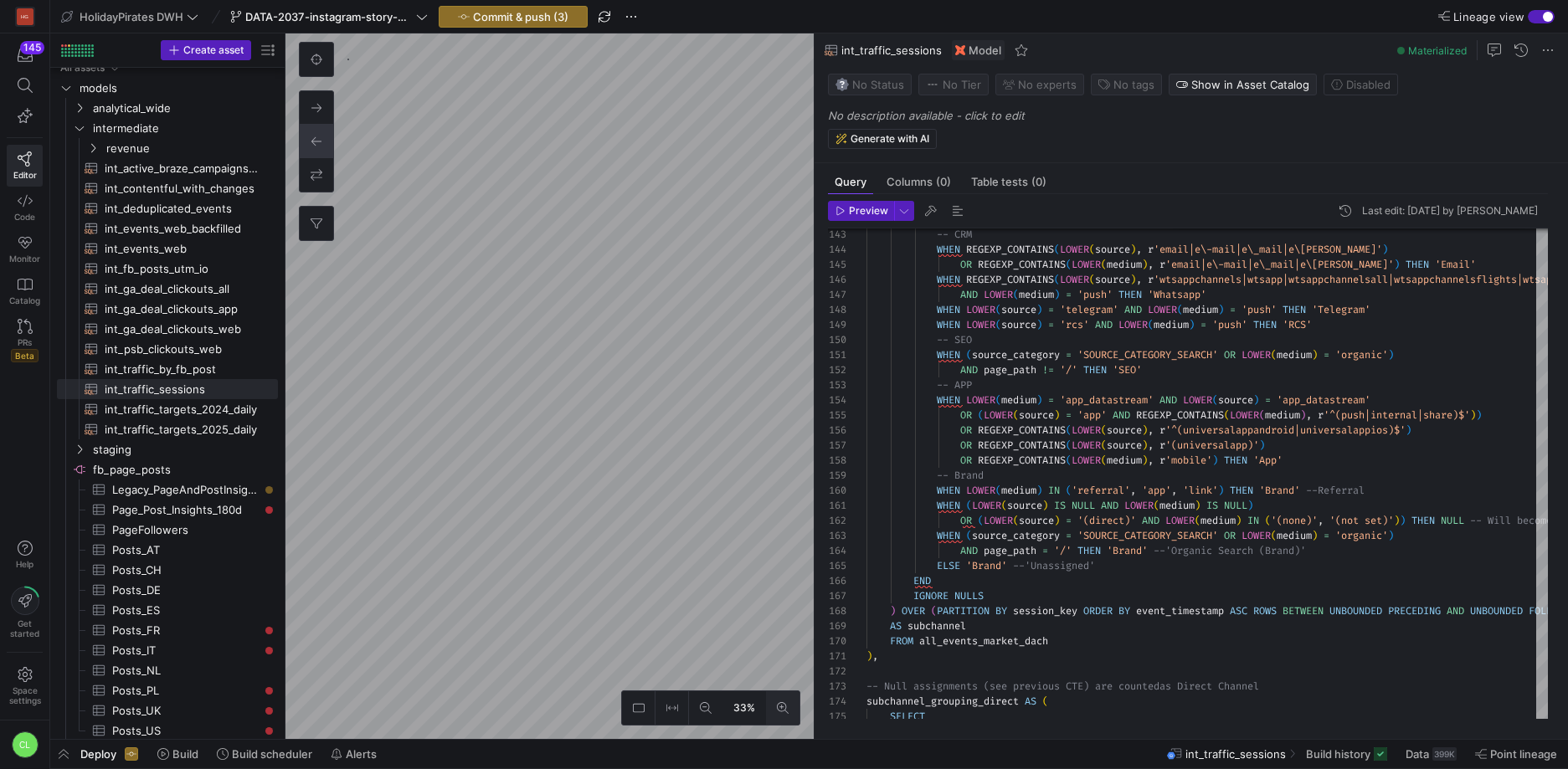
click at [783, 709] on icon at bounding box center [783, 707] width 11 height 11
click at [694, 705] on button at bounding box center [706, 708] width 34 height 34
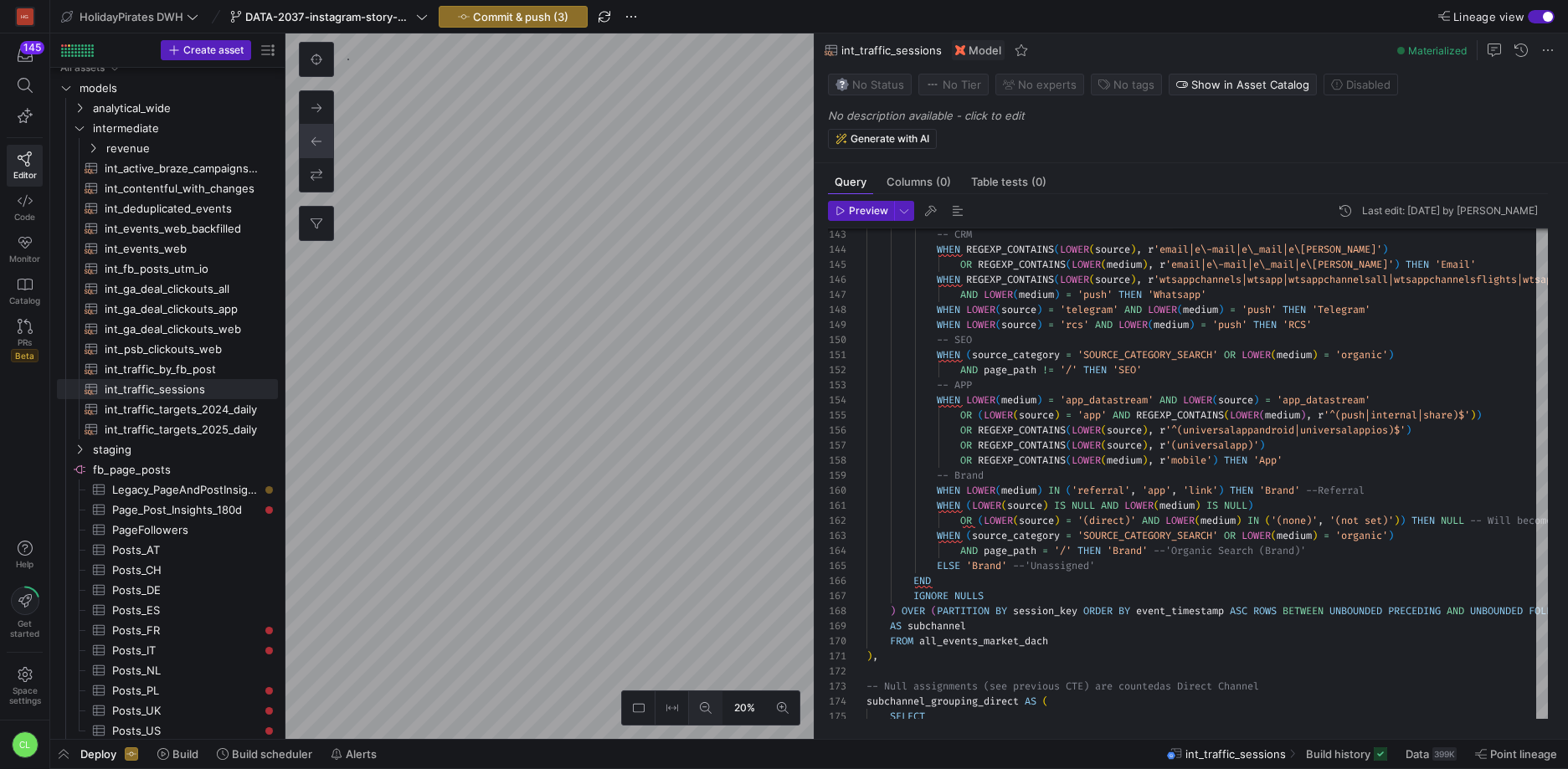
click at [694, 705] on button at bounding box center [706, 708] width 34 height 34
click at [769, 703] on button at bounding box center [783, 708] width 34 height 34
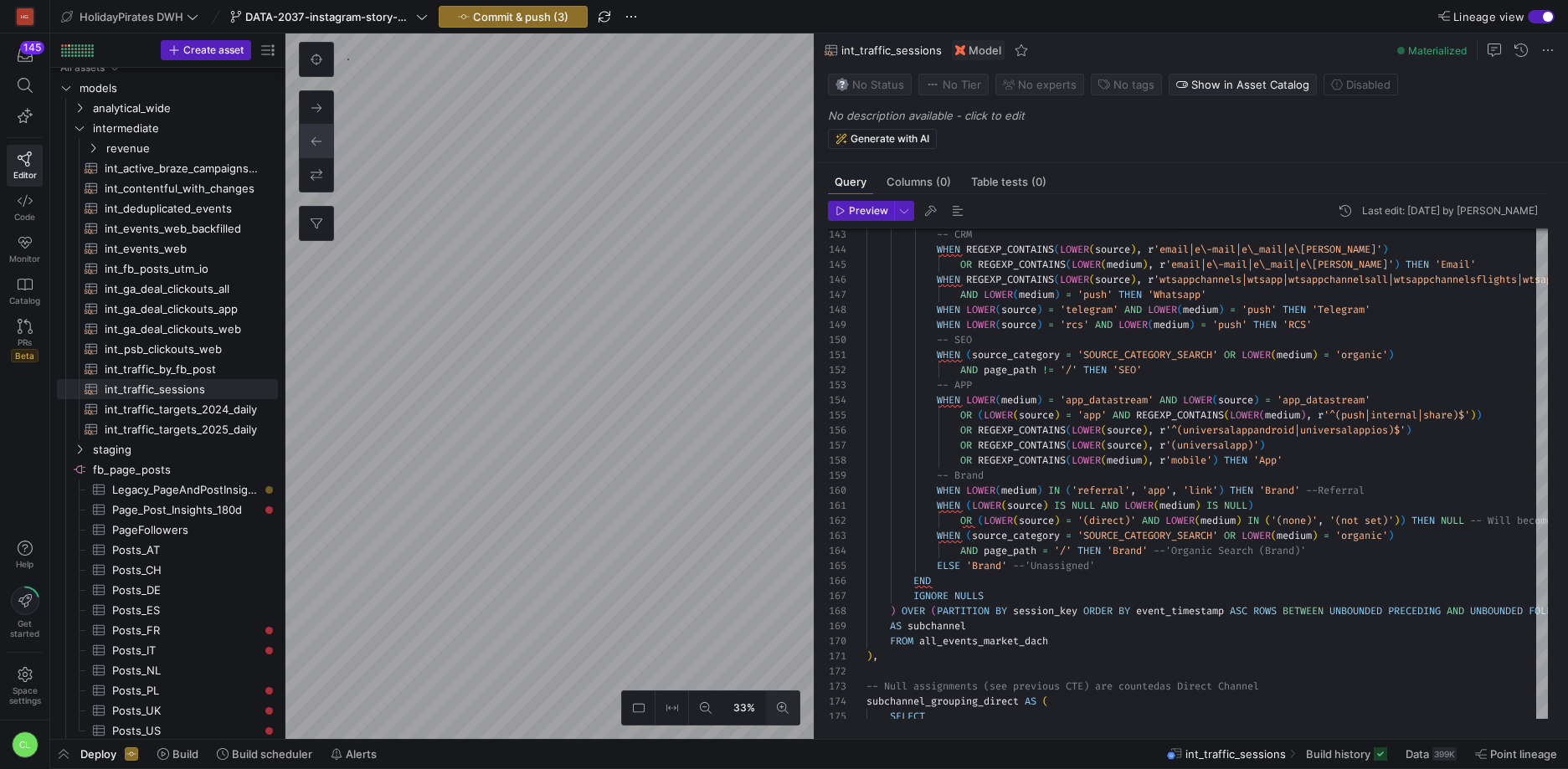
click at [777, 704] on icon at bounding box center [783, 707] width 11 height 11
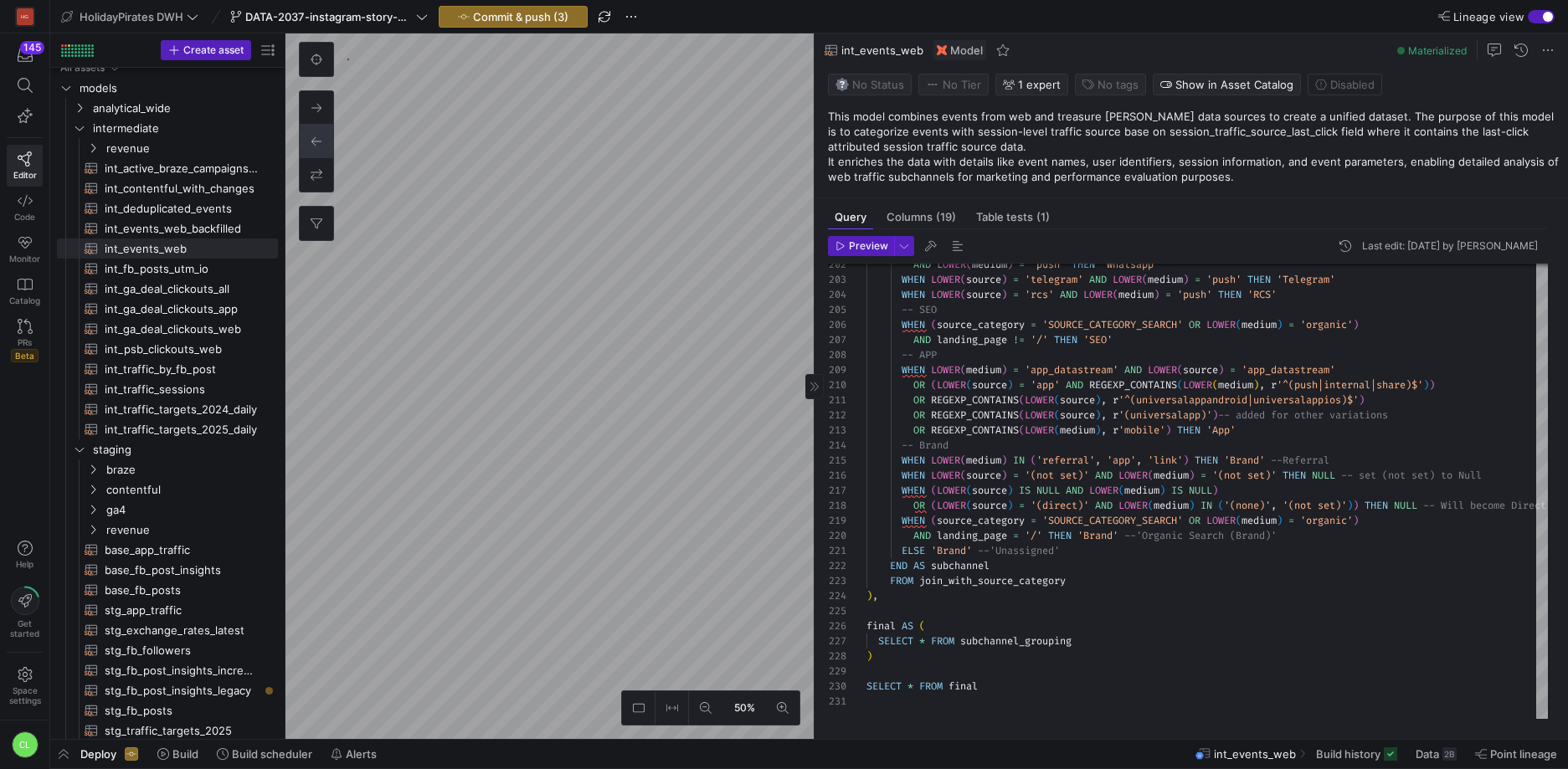
type textarea "{{ config(materialized='view') }} WITH events_with_subchannel AS ( SELECT * FRO…"
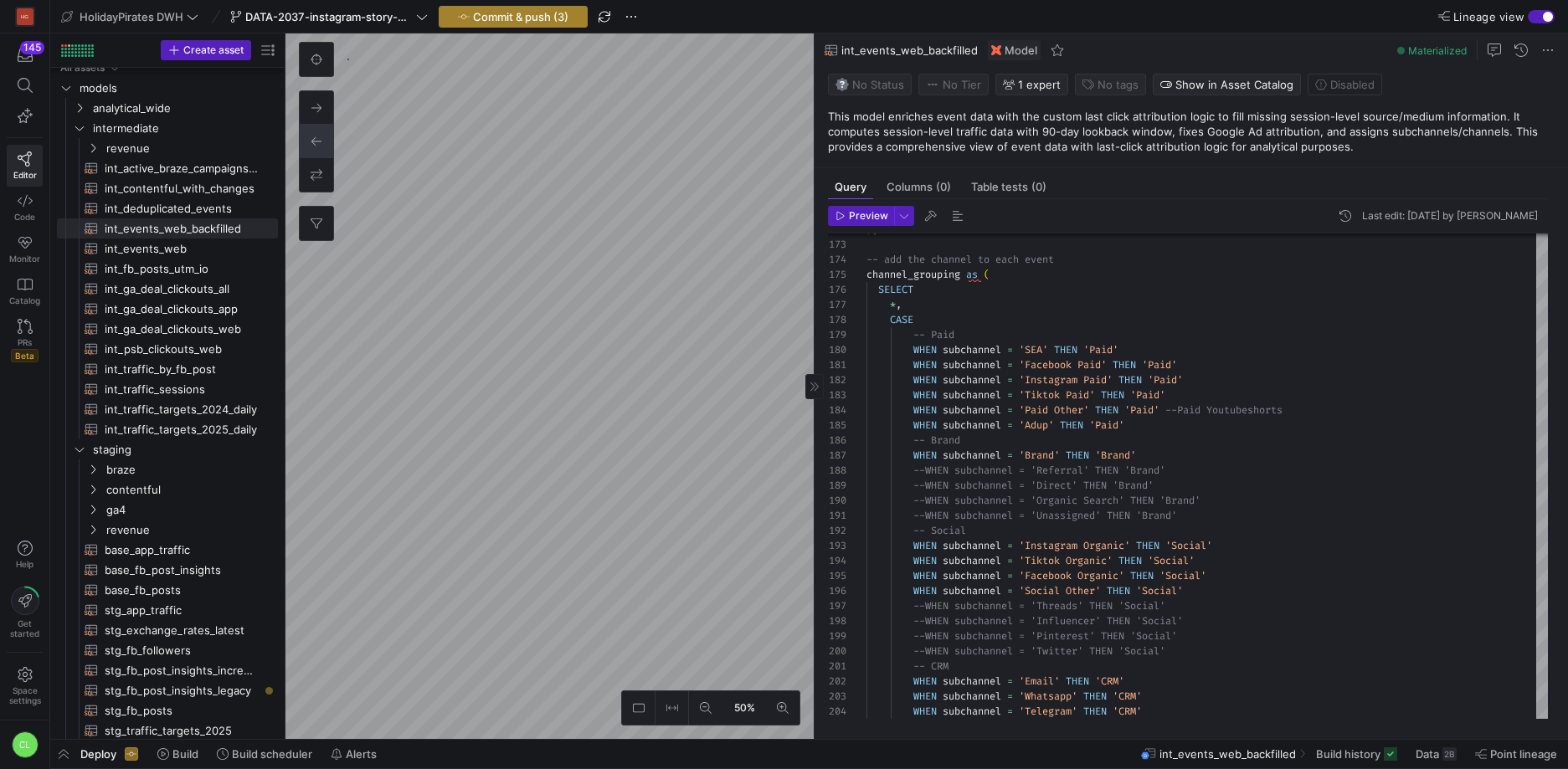
click at [483, 20] on span "Commit & push (3)" at bounding box center [521, 16] width 95 height 13
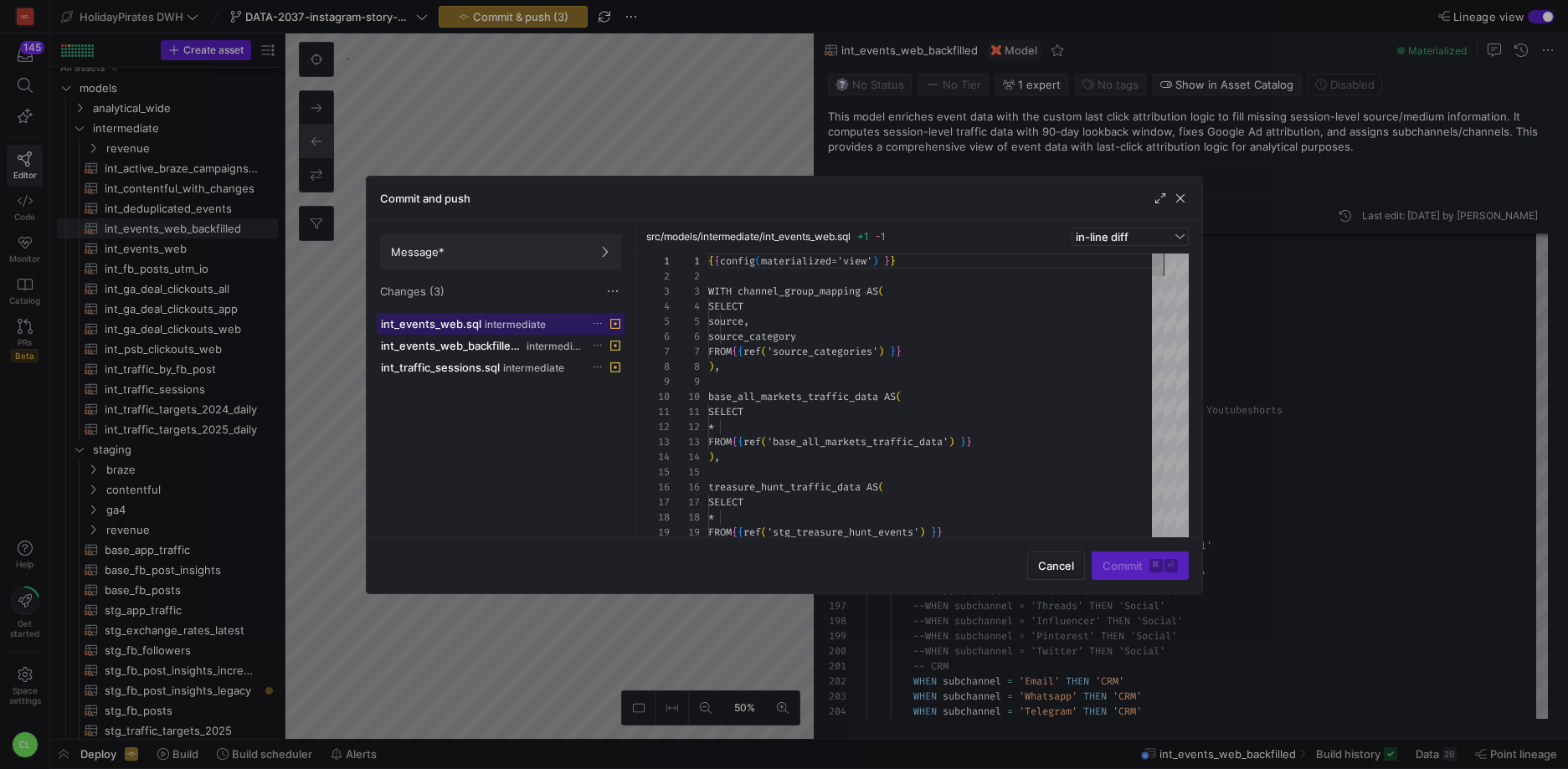
click at [580, 321] on div "int_events_web.sql intermediate" at bounding box center [483, 324] width 203 height 13
click at [569, 340] on span "intermediate" at bounding box center [555, 346] width 56 height 11
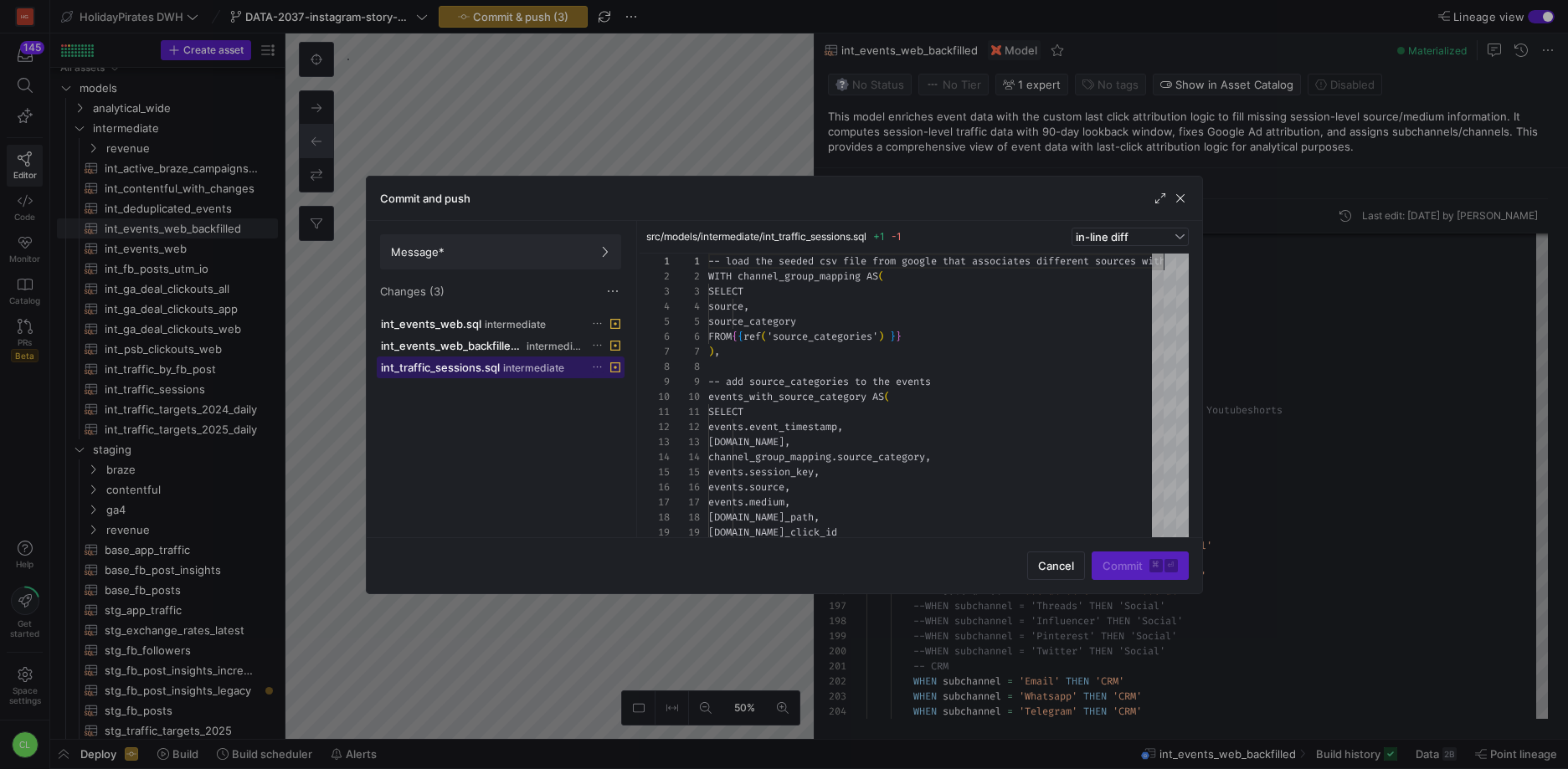
click at [550, 364] on span "intermediate" at bounding box center [533, 368] width 61 height 11
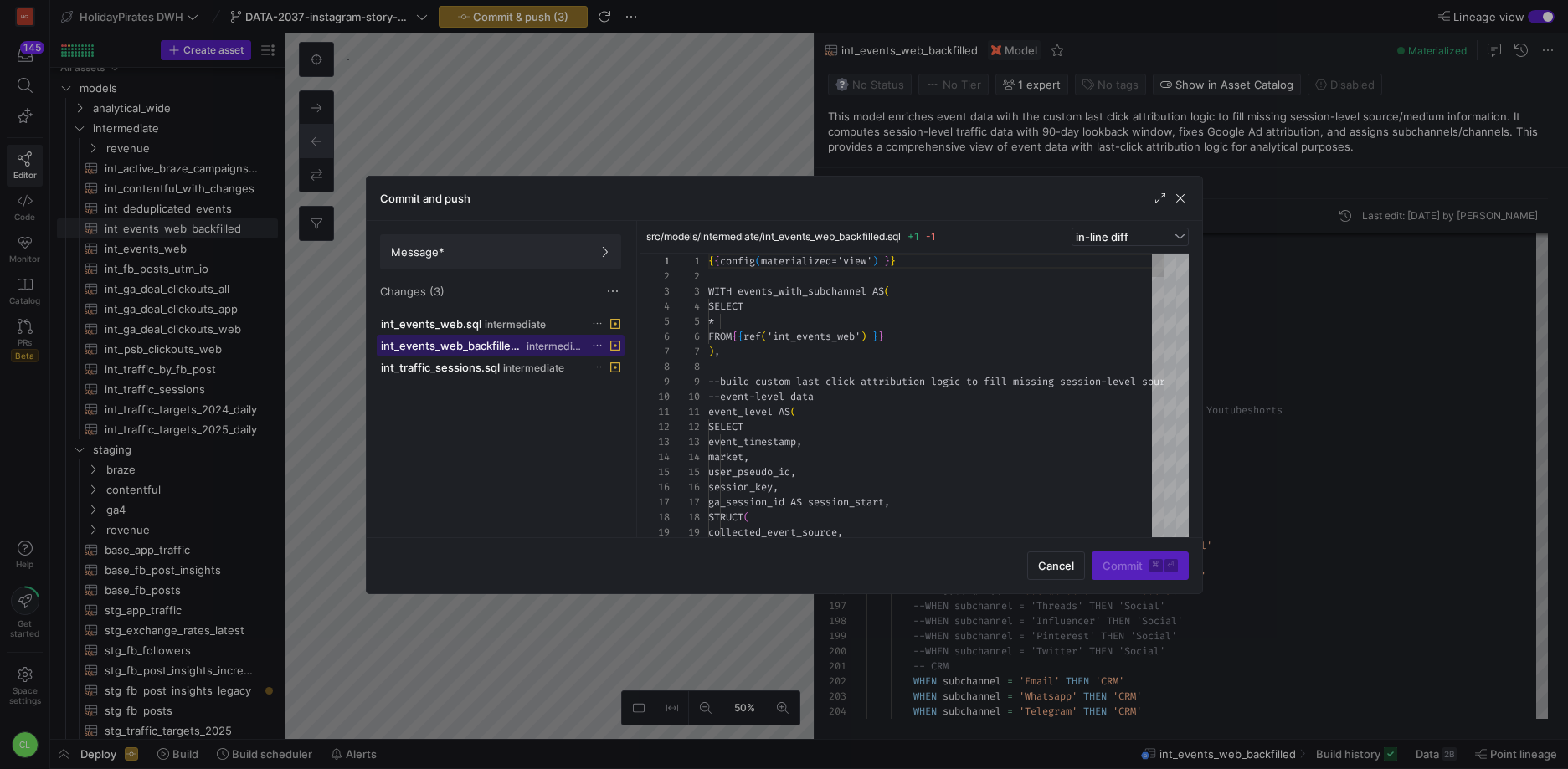
click at [509, 343] on span "int_events_web_backfilled.sql" at bounding box center [453, 345] width 143 height 13
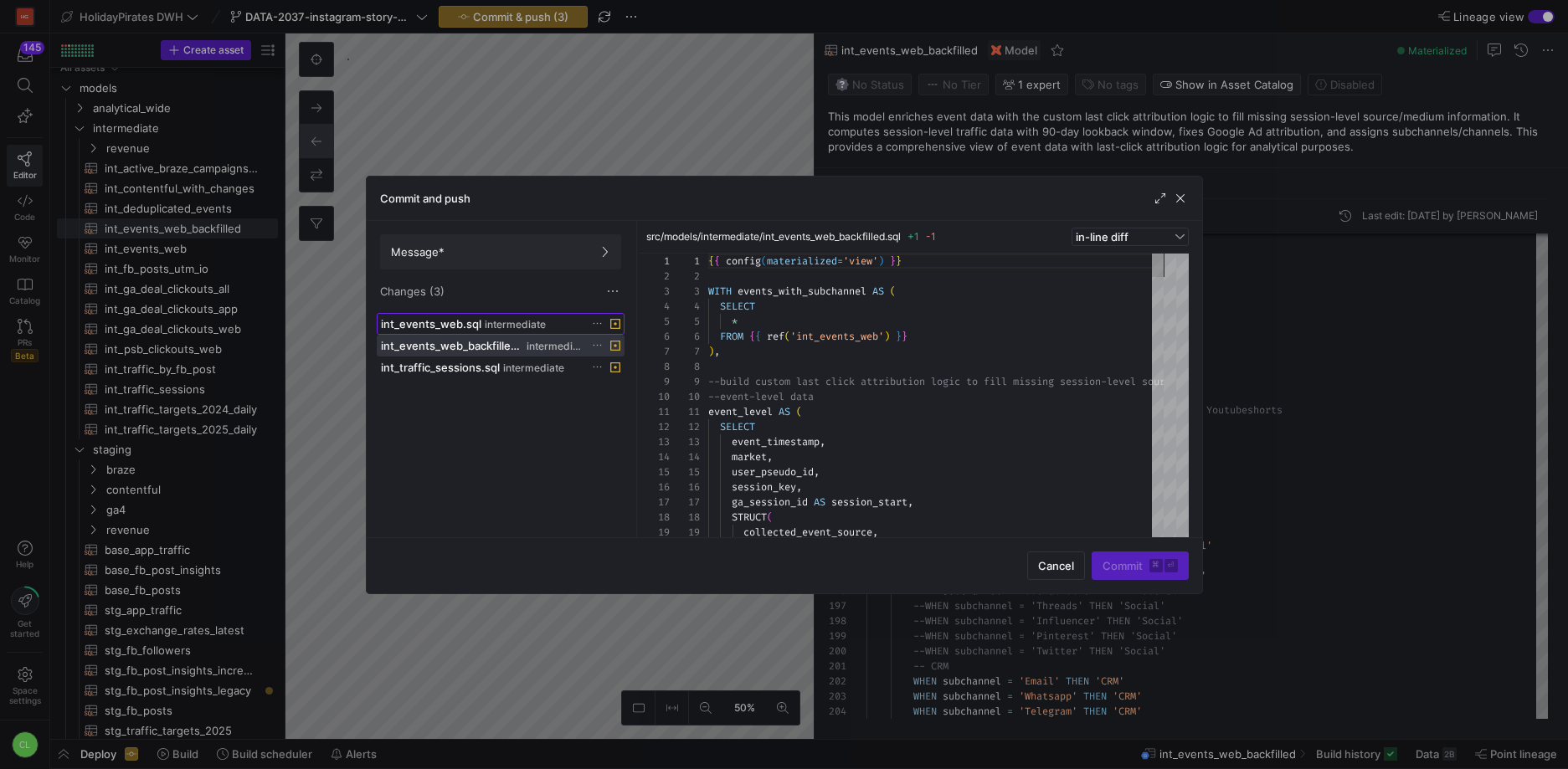
click at [496, 329] on span "intermediate" at bounding box center [514, 325] width 61 height 11
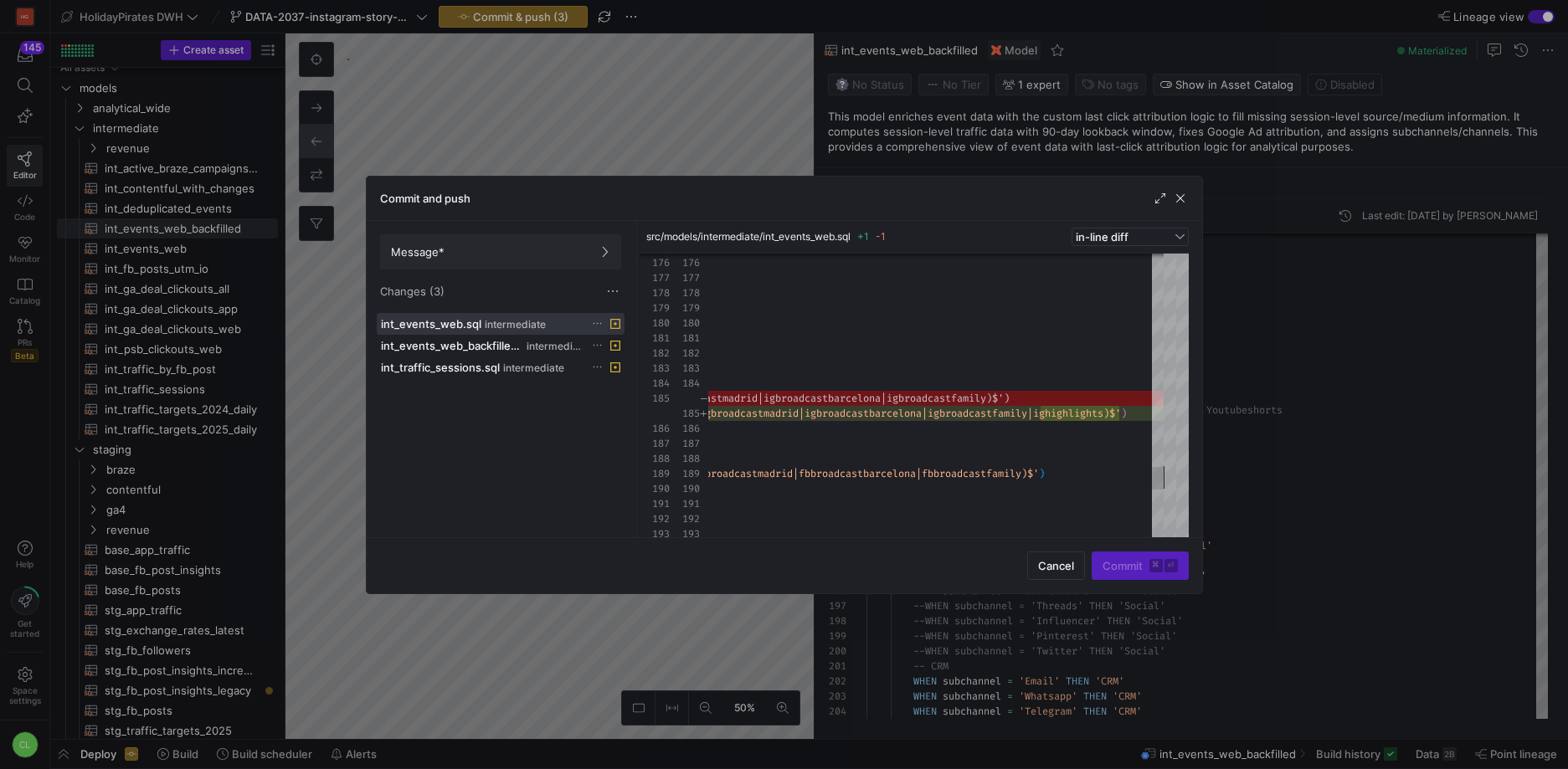
click at [554, 269] on div "Message* Changes (3)" at bounding box center [501, 266] width 268 height 92
click at [586, 254] on span "Message*" at bounding box center [500, 251] width 220 height 13
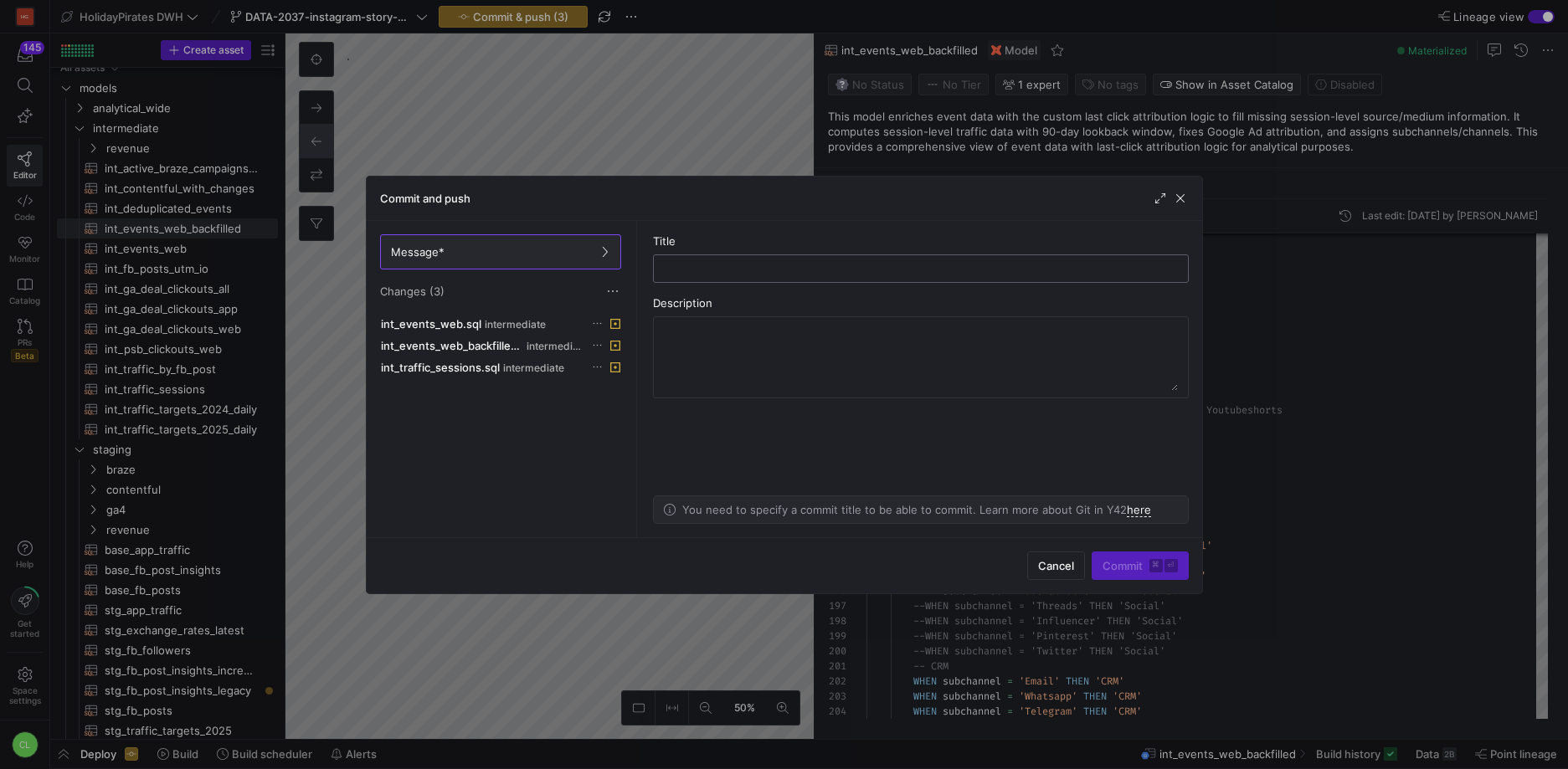
click at [825, 280] on div at bounding box center [920, 268] width 507 height 26
type input "add new instagram source"
click at [1118, 571] on span "Commit ⌘ ⏎" at bounding box center [1140, 565] width 75 height 13
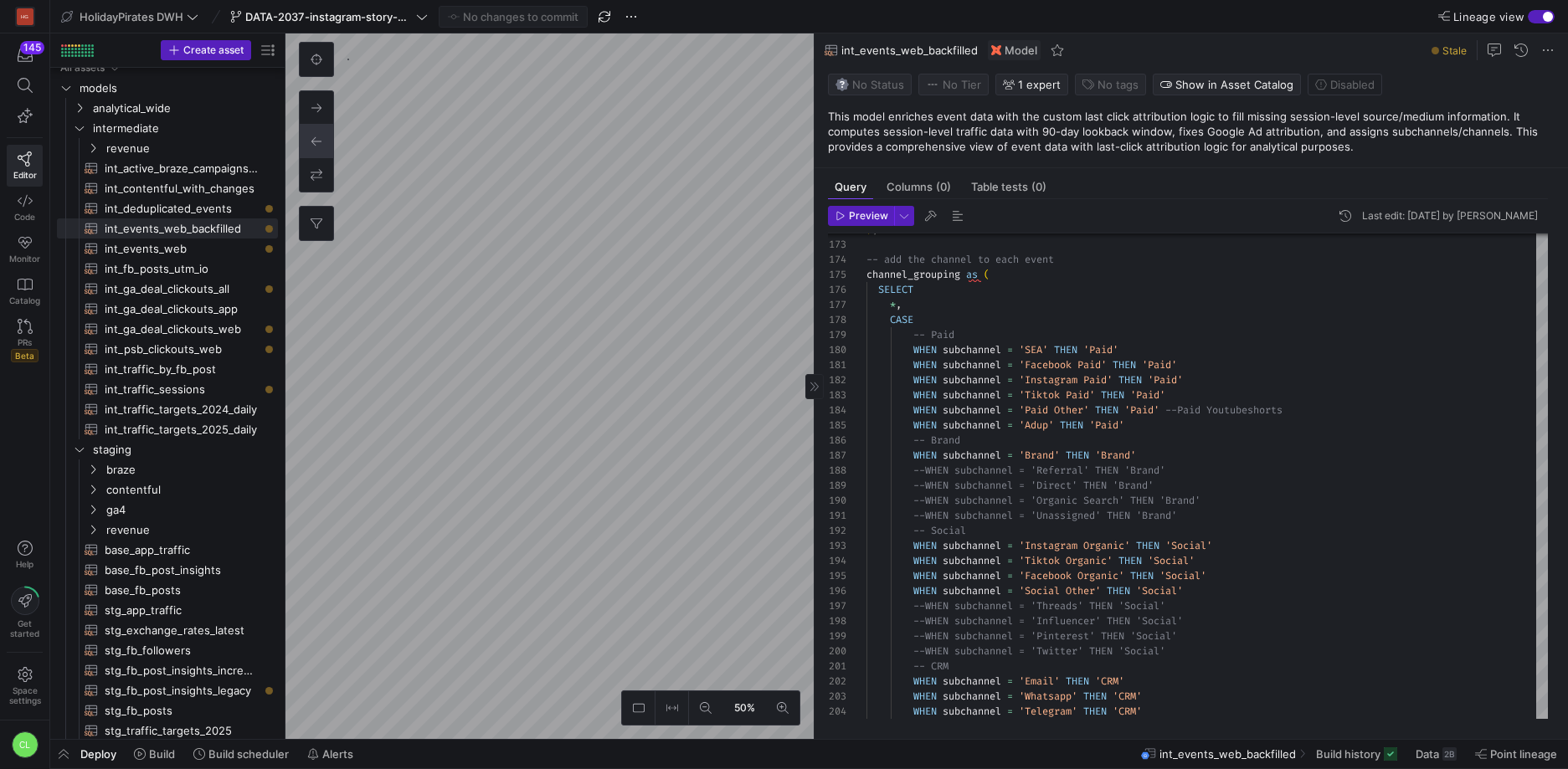
type textarea "-- load the seeded csv file from google that associates different sources with …"
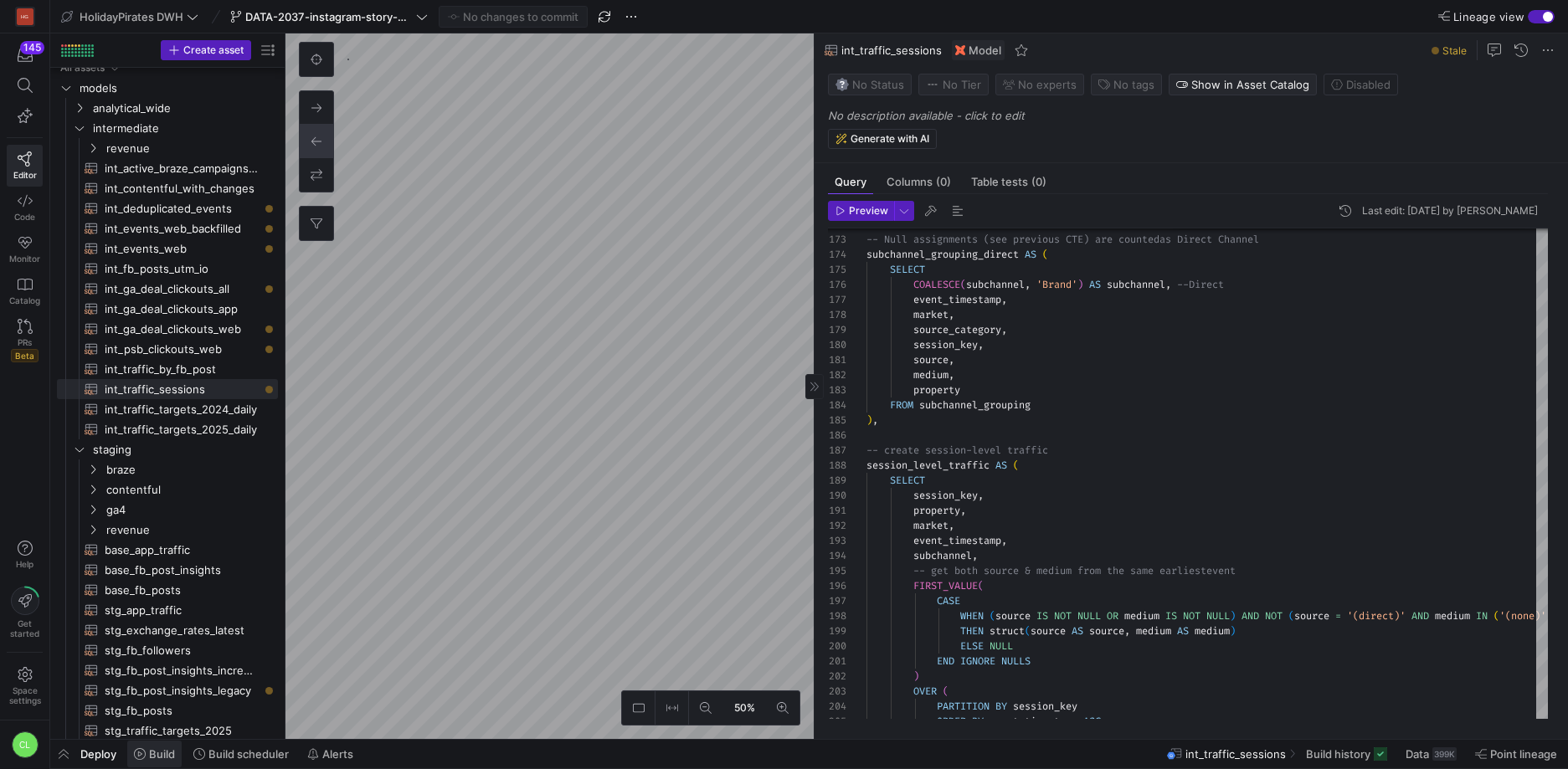
click at [158, 758] on span "Build" at bounding box center [161, 753] width 26 height 13
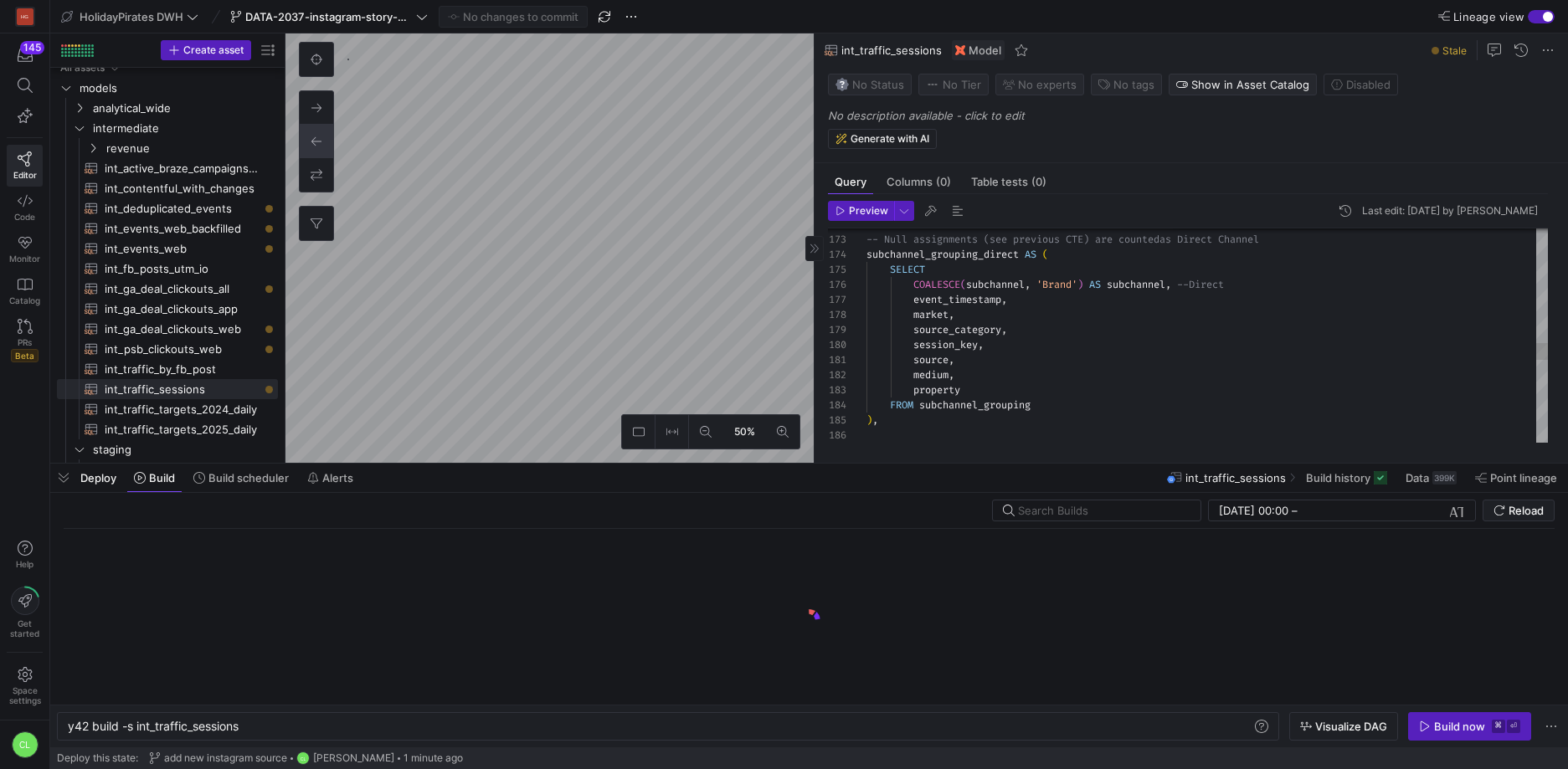
scroll to position [0, 174]
click at [584, 735] on div "y42 build -s int_traffic_sessions y42 build -s int_traffic_sessions" at bounding box center [668, 726] width 1222 height 28
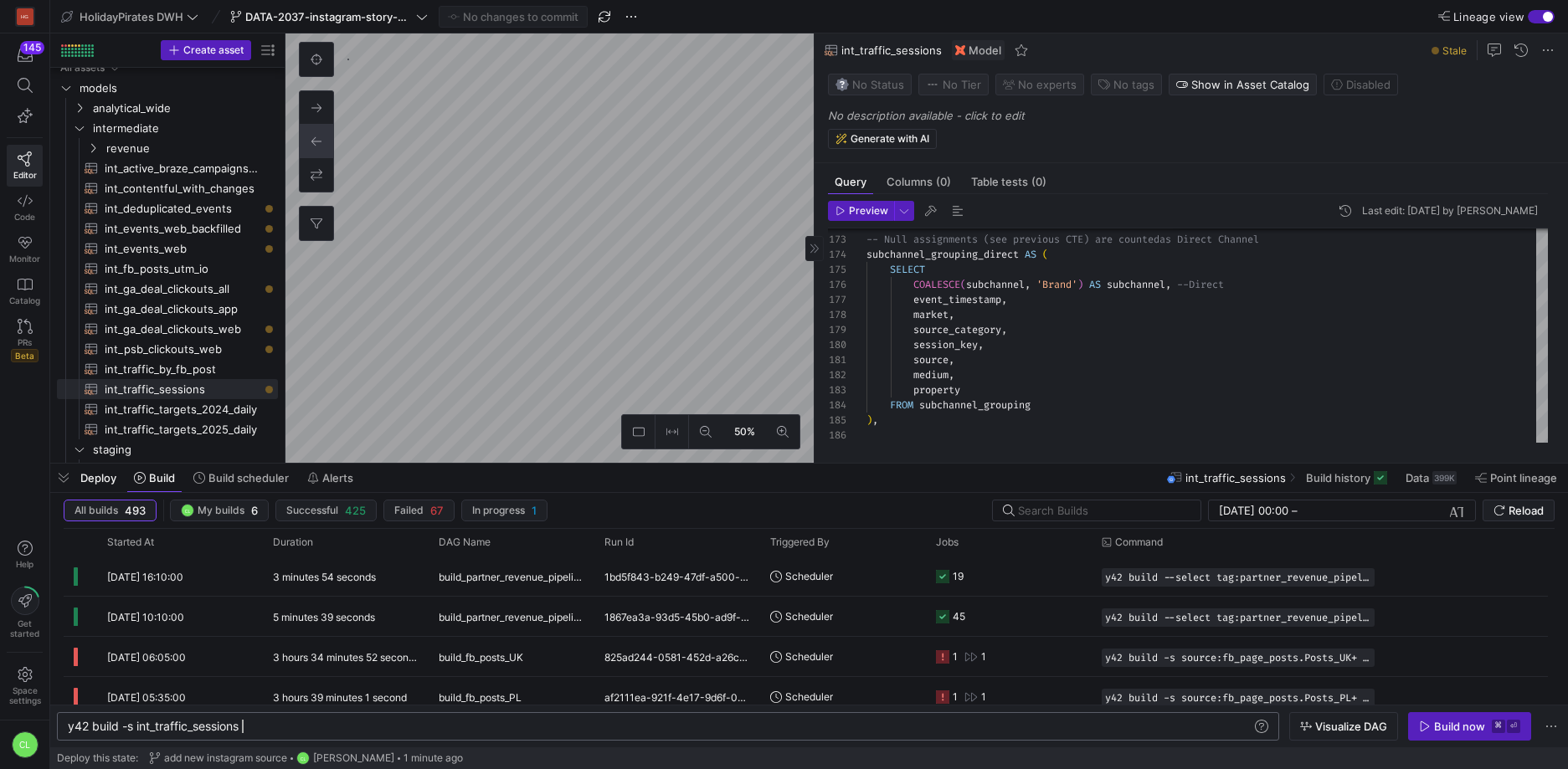
click at [596, 729] on div "y42 build -s int_traffic_sessions" at bounding box center [660, 726] width 1184 height 13
type textarea "y42 build -s int_traffic_sessions+"
click at [1303, 737] on span "button" at bounding box center [1343, 726] width 107 height 26
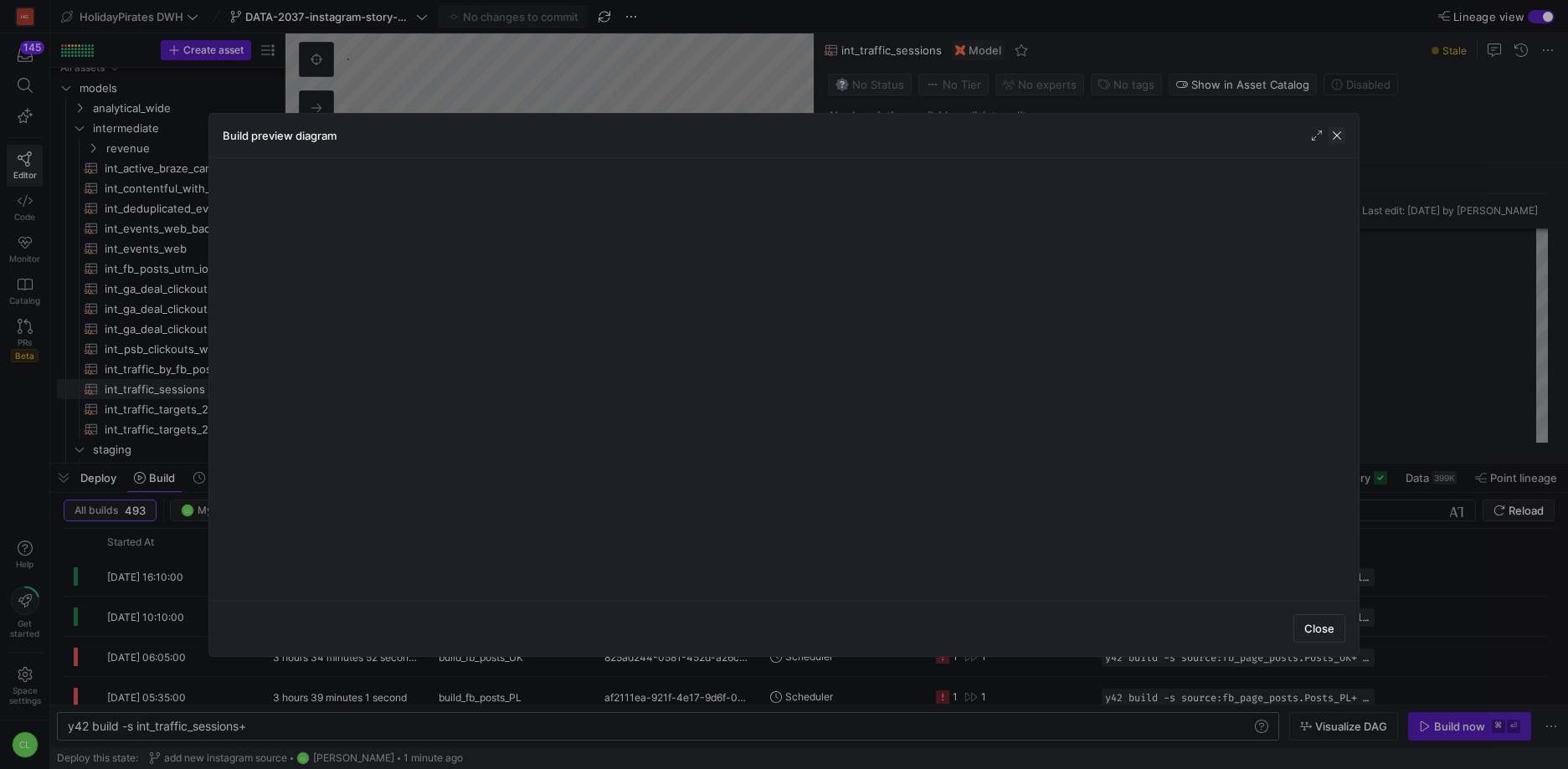
click at [1335, 138] on span "button" at bounding box center [1337, 135] width 17 height 17
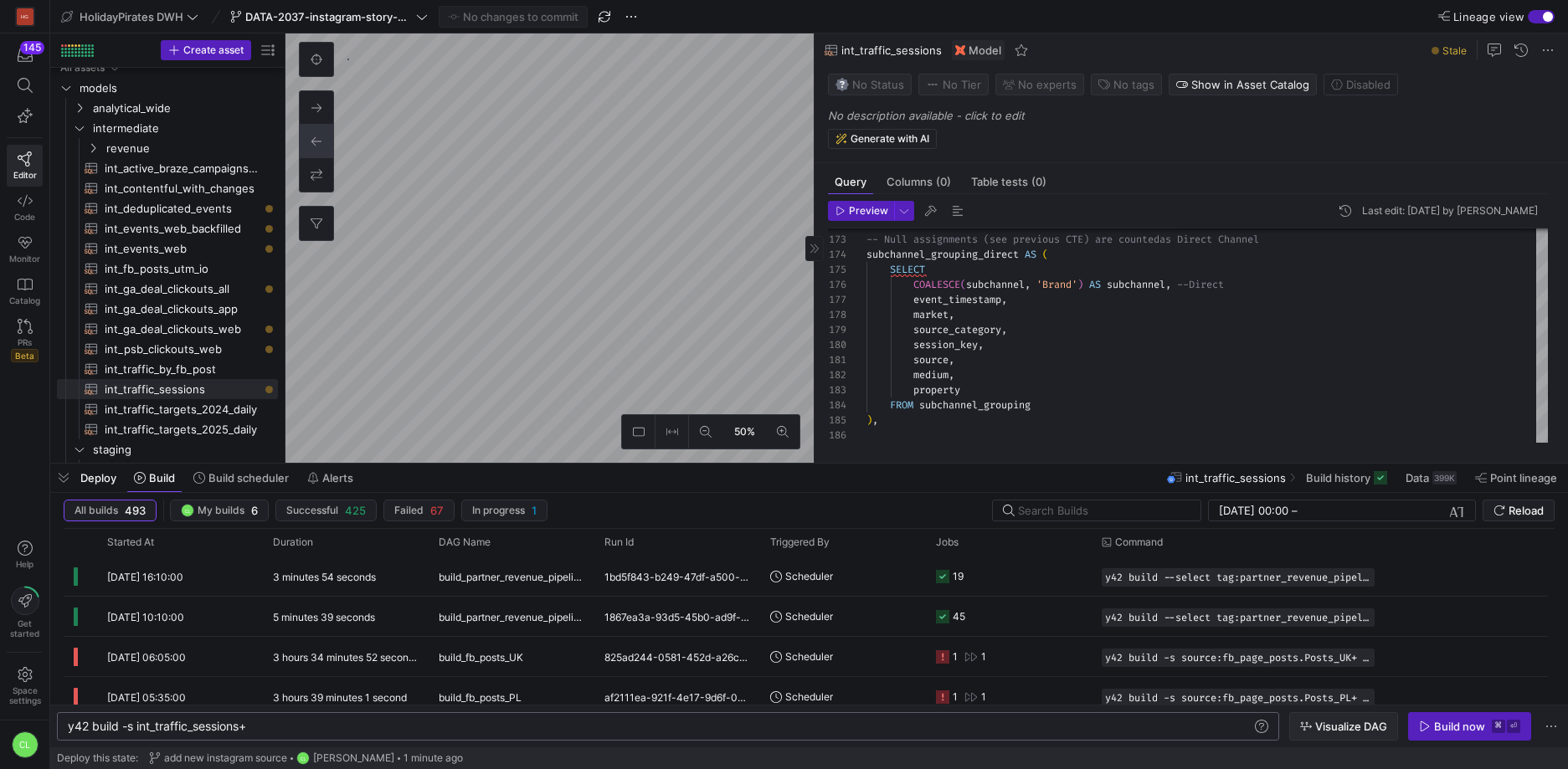
click at [1343, 733] on span "button" at bounding box center [1343, 726] width 107 height 26
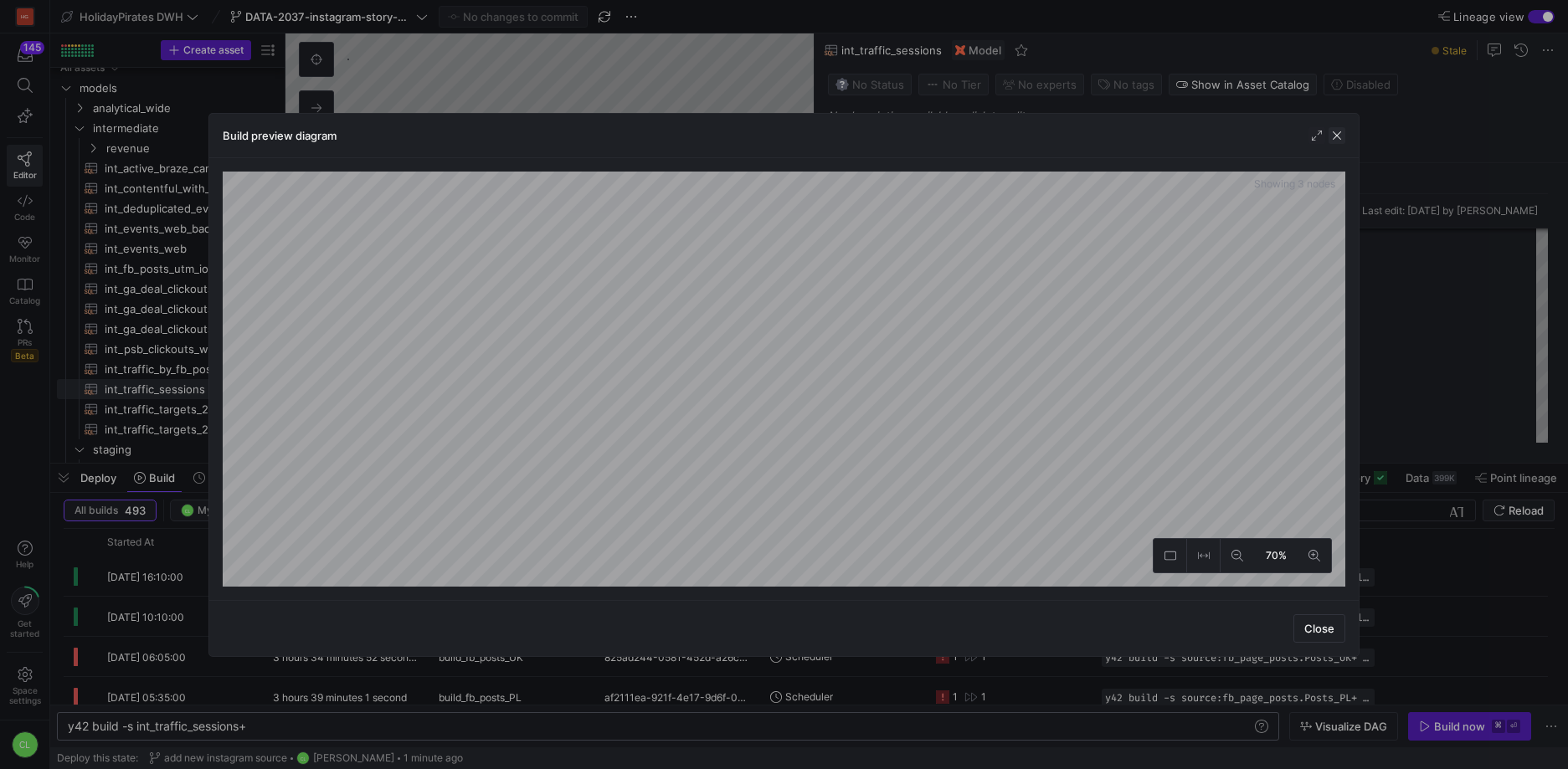
click at [1338, 131] on span "button" at bounding box center [1337, 135] width 17 height 17
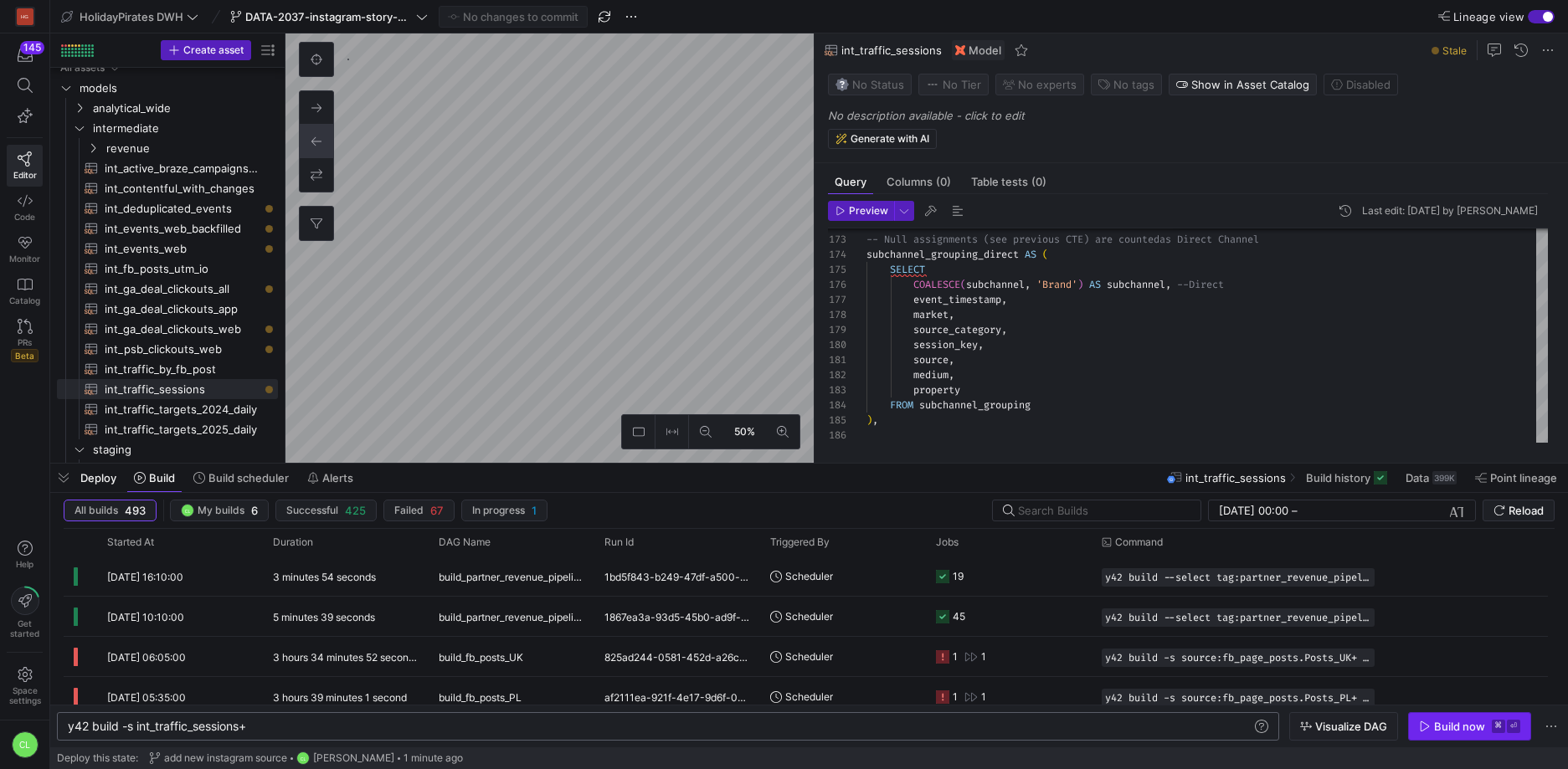
click at [1460, 730] on div "Build now" at bounding box center [1459, 726] width 51 height 13
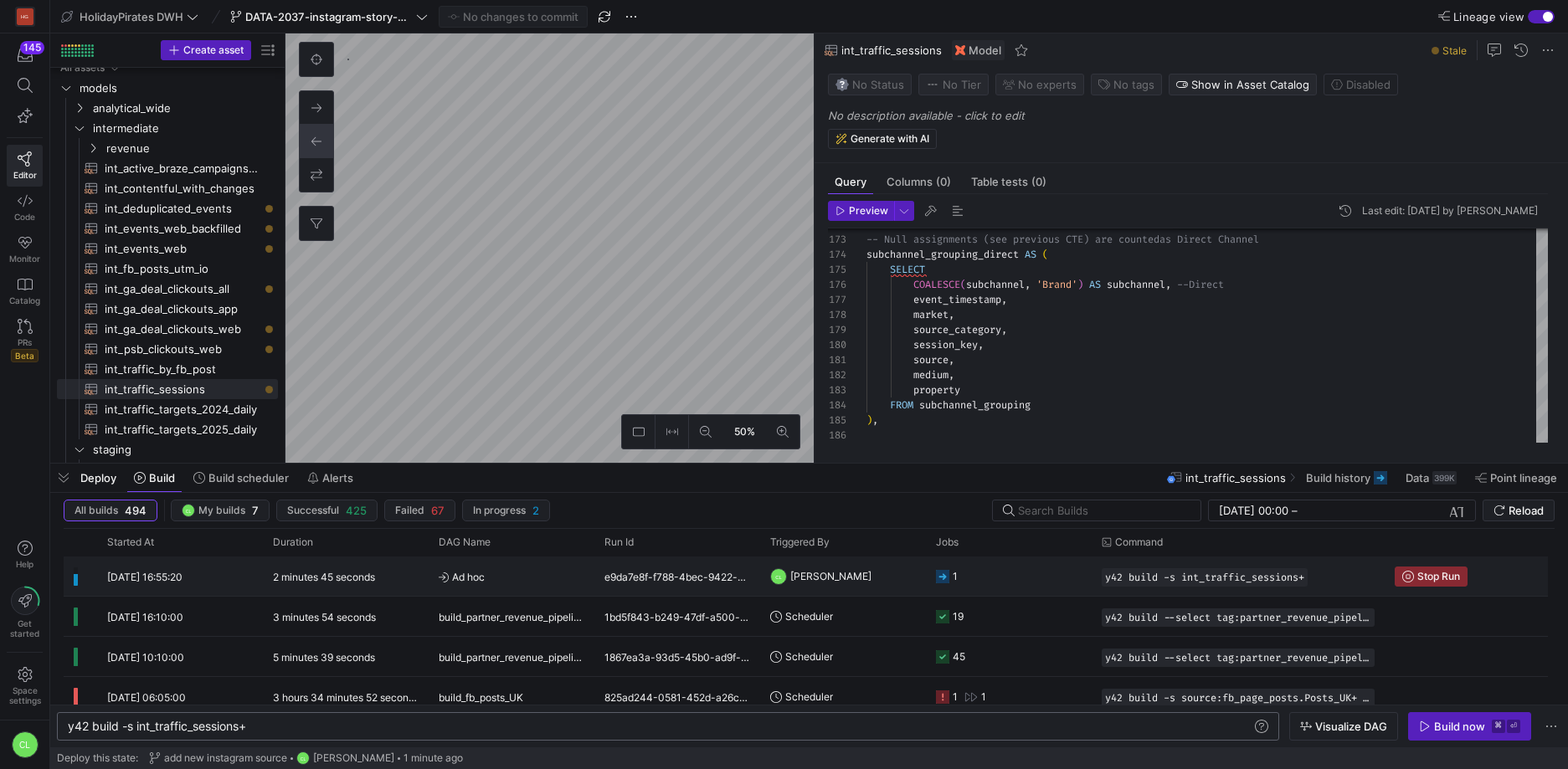
click at [699, 571] on div "e9da7e8f-f788-4bec-9422-c889d24c0d07" at bounding box center [678, 576] width 166 height 40
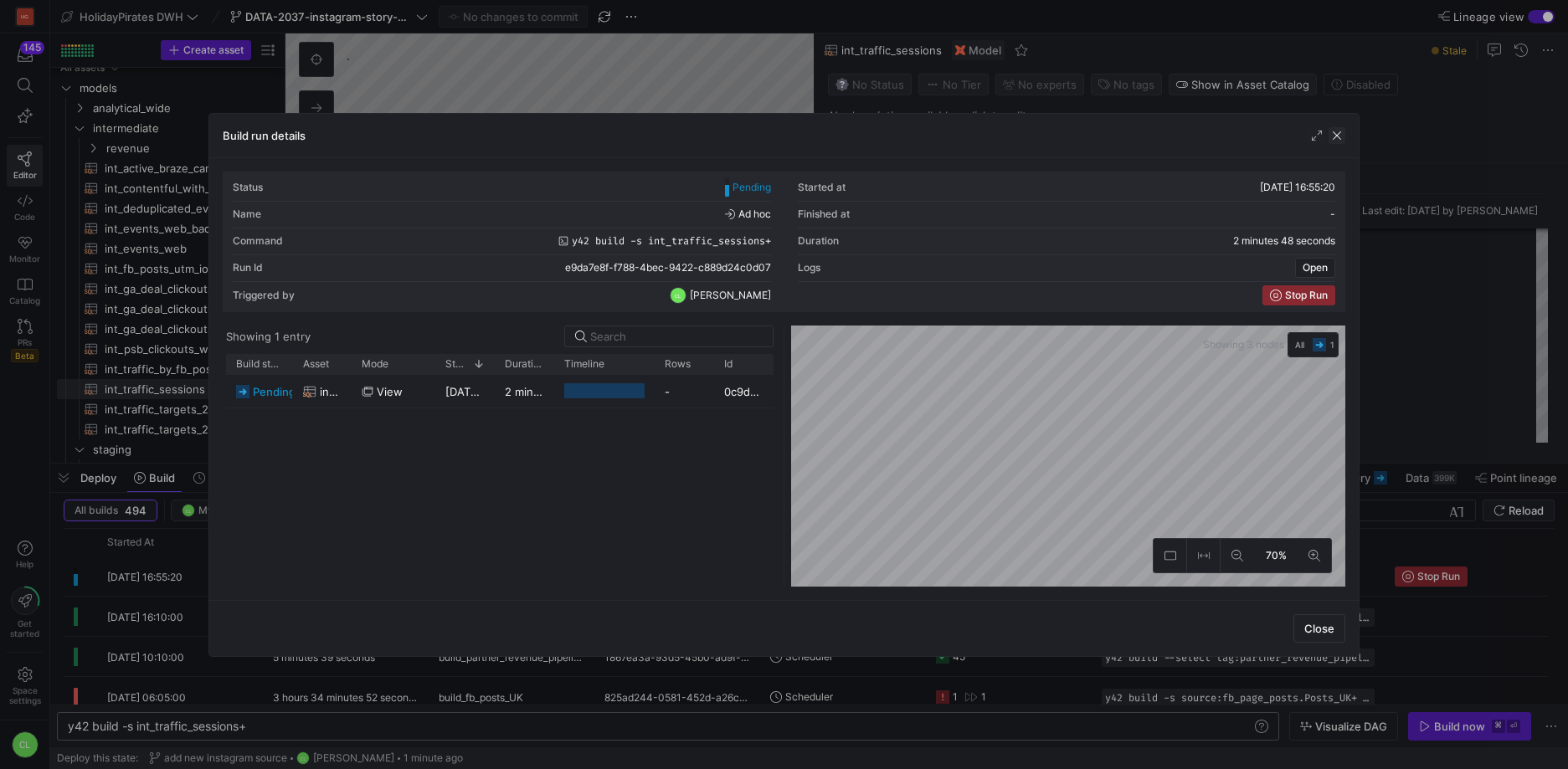
click at [1336, 140] on span "button" at bounding box center [1337, 135] width 17 height 17
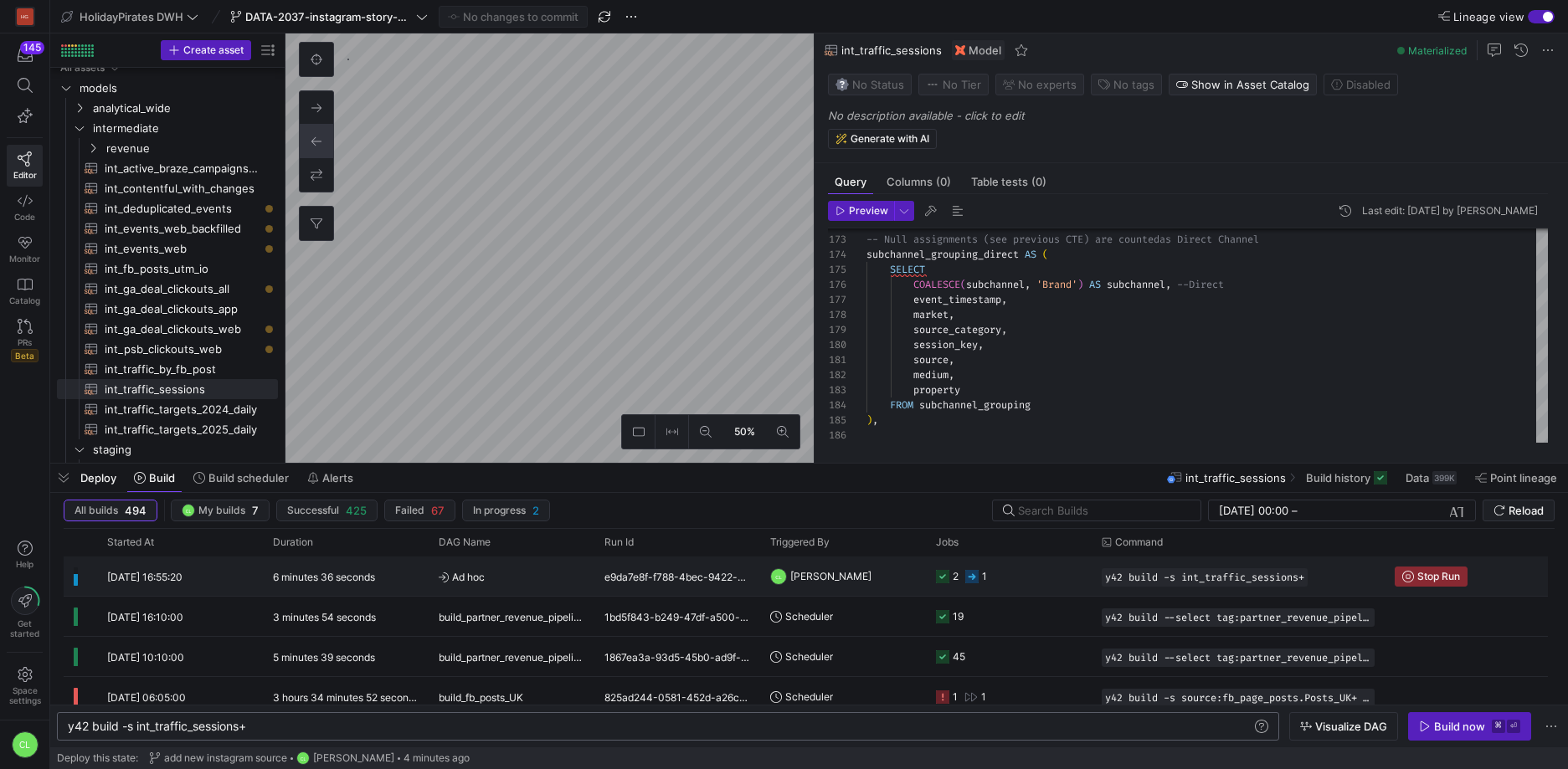
click at [835, 581] on span "[PERSON_NAME]" at bounding box center [831, 576] width 81 height 40
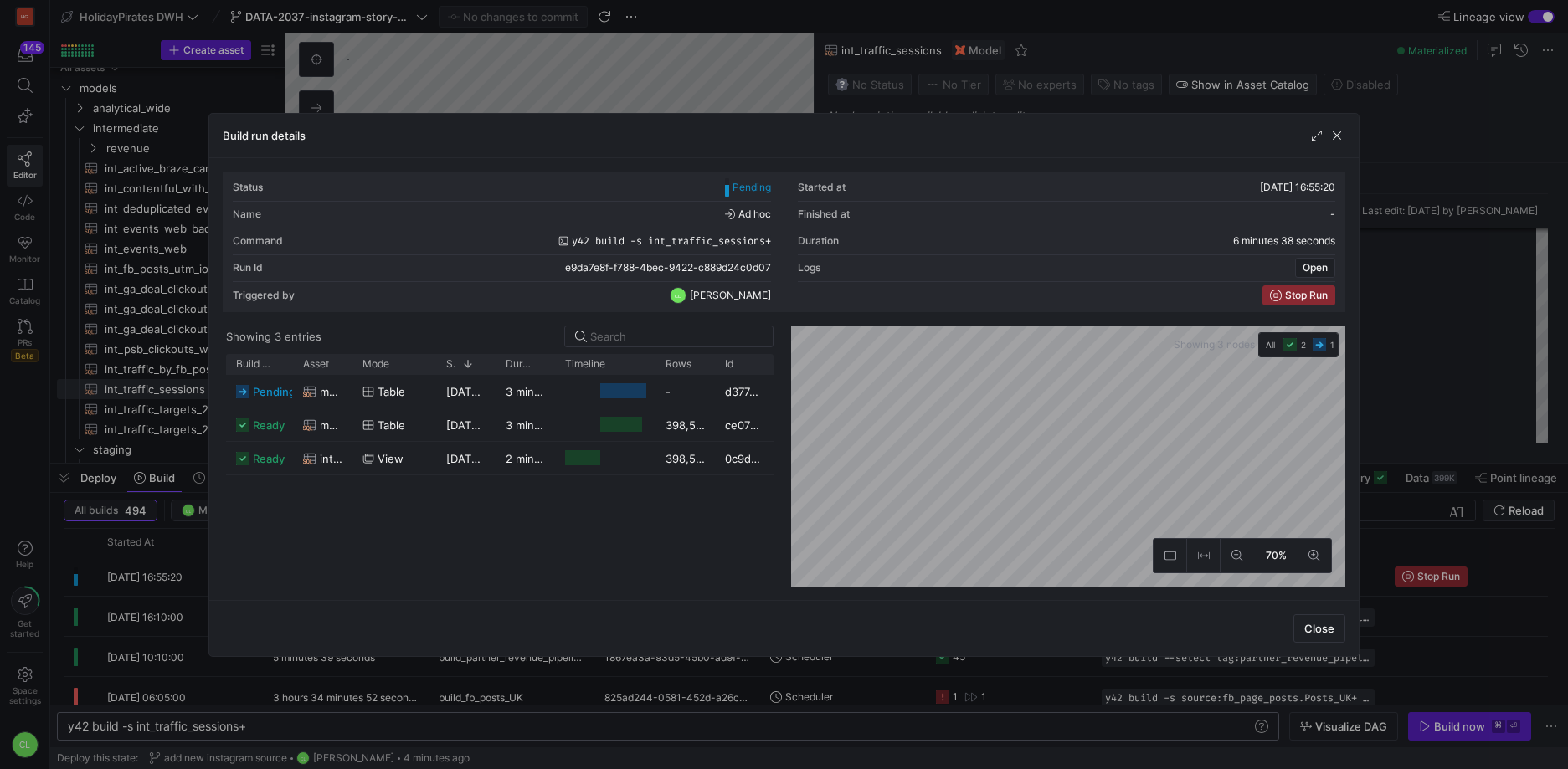
click at [1348, 132] on div "Build run details" at bounding box center [784, 136] width 1150 height 44
click at [1344, 139] on span "button" at bounding box center [1337, 135] width 17 height 17
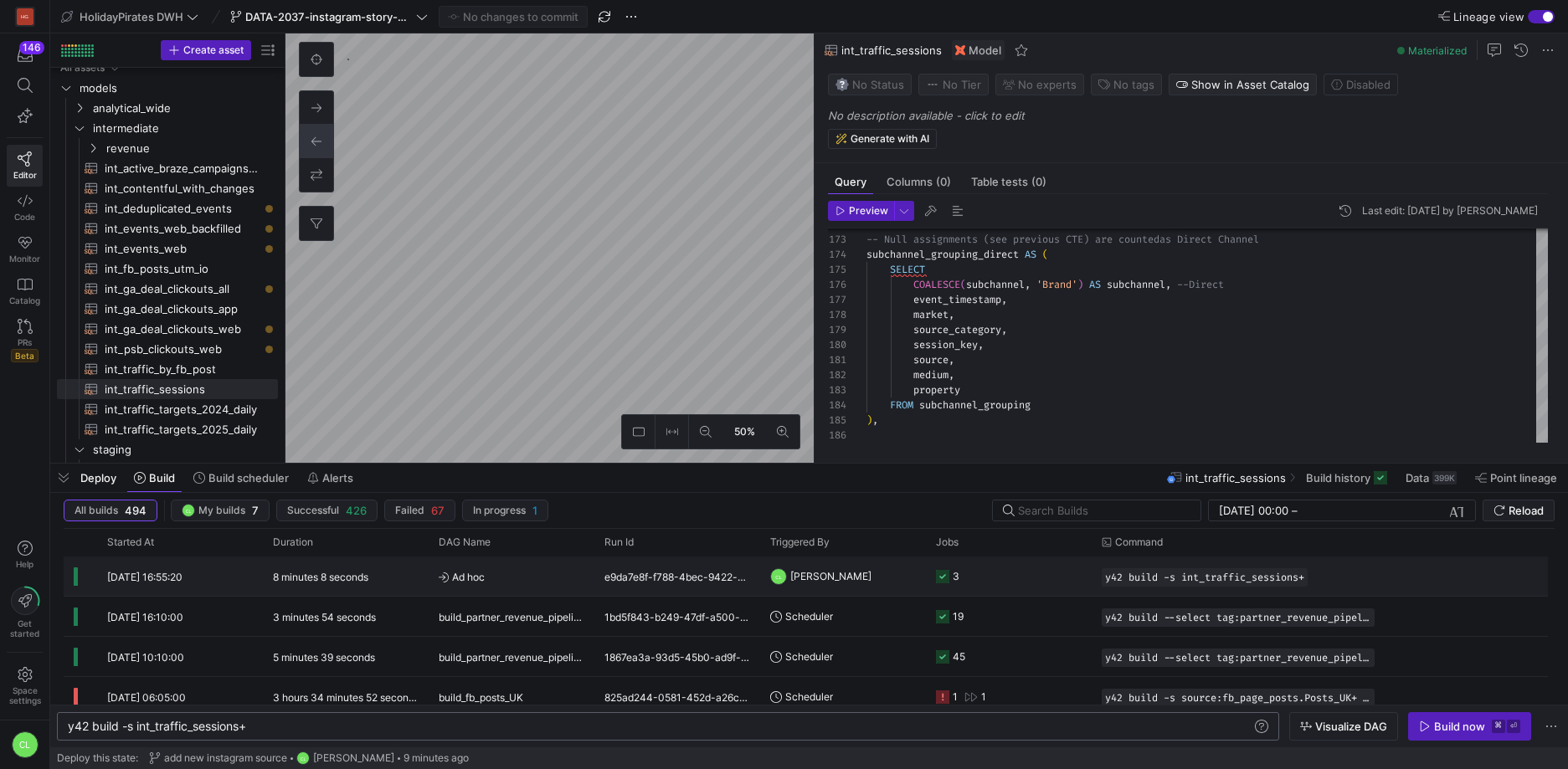
click at [835, 579] on span "[PERSON_NAME]" at bounding box center [831, 576] width 81 height 40
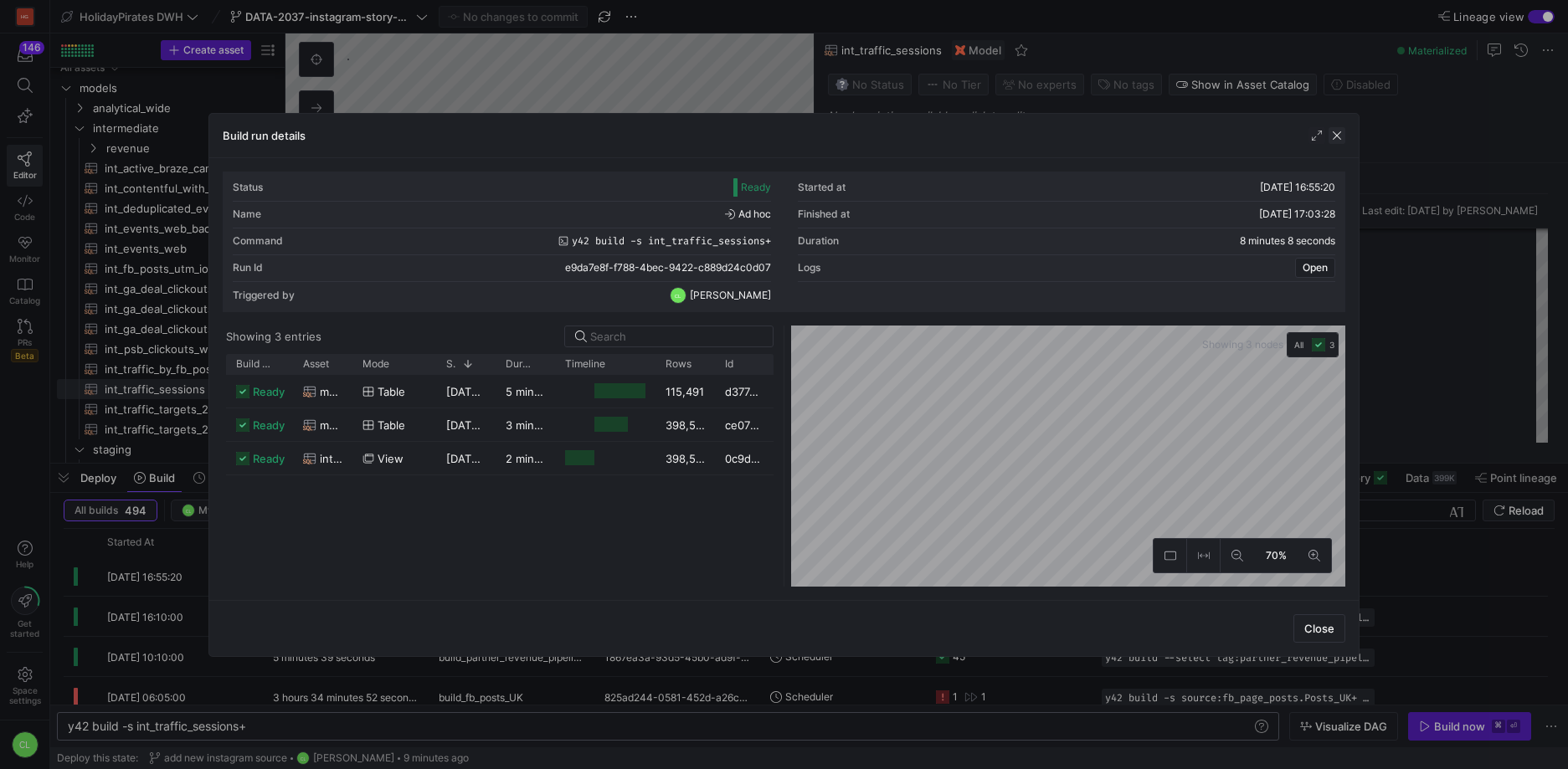
click at [1340, 139] on span "button" at bounding box center [1337, 135] width 17 height 17
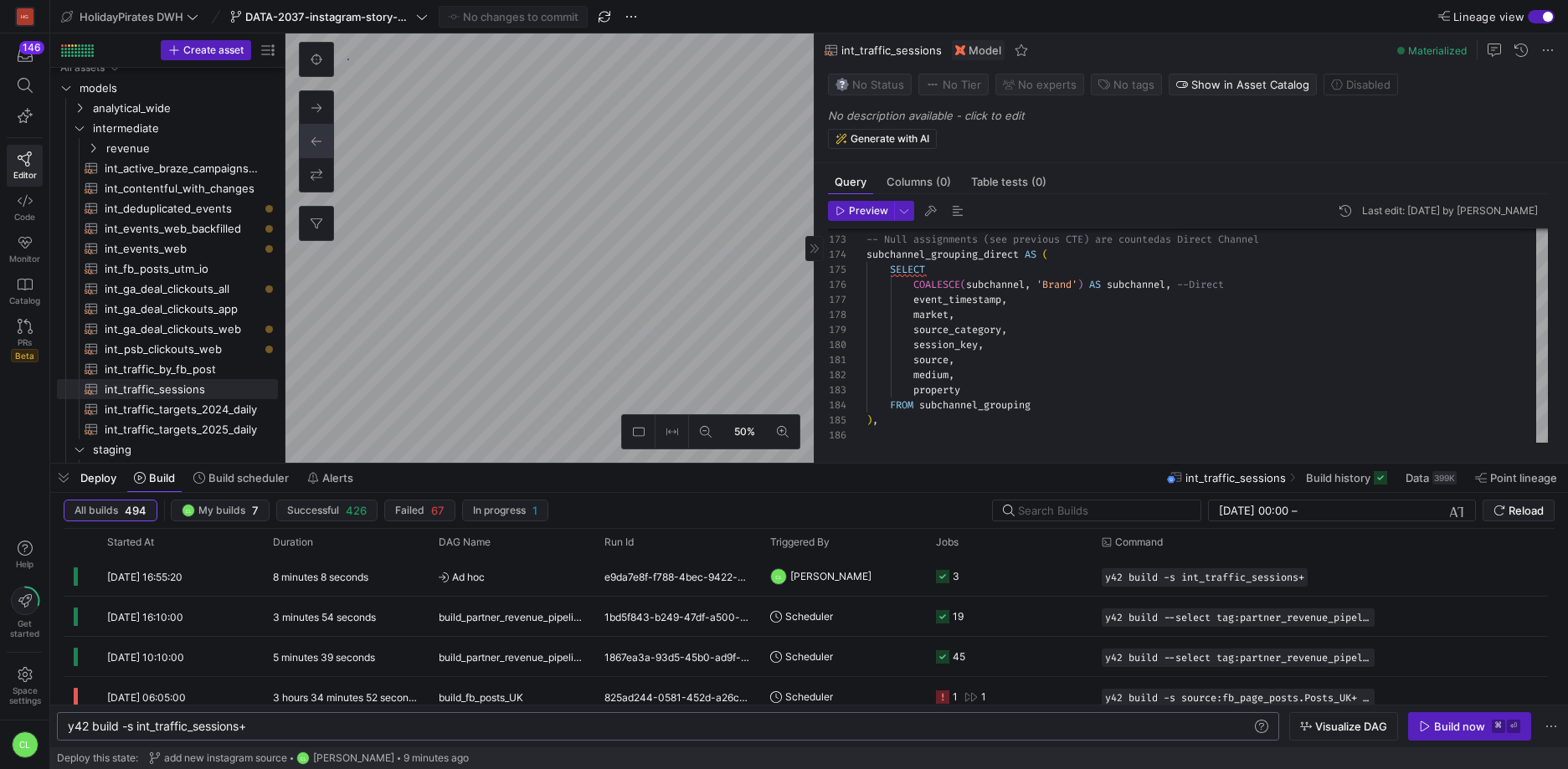
type textarea "{# In this model we provide source and medium fields. #} with traffic as ( SELE…"
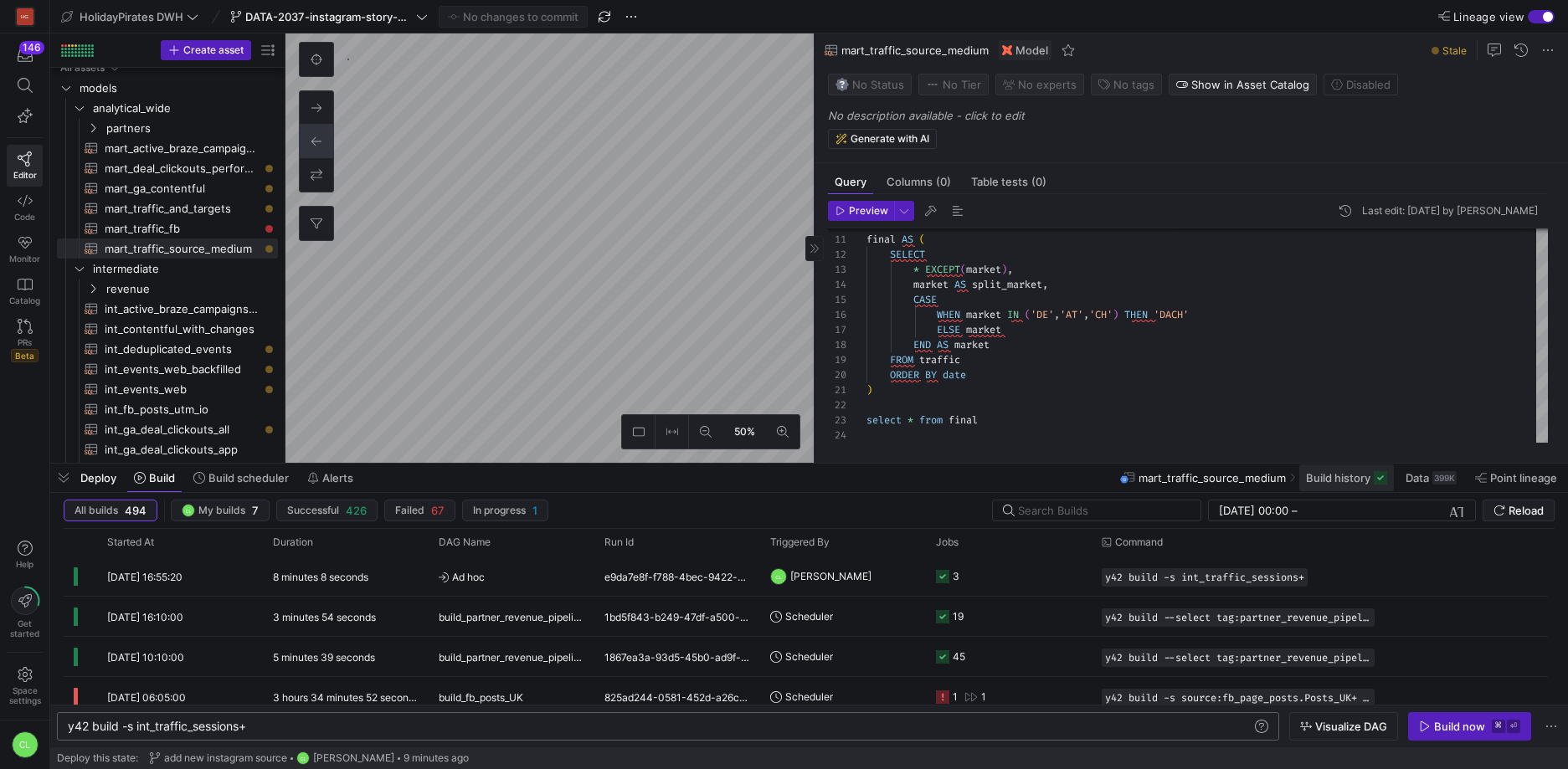
click at [1366, 476] on span "Build history" at bounding box center [1338, 477] width 64 height 13
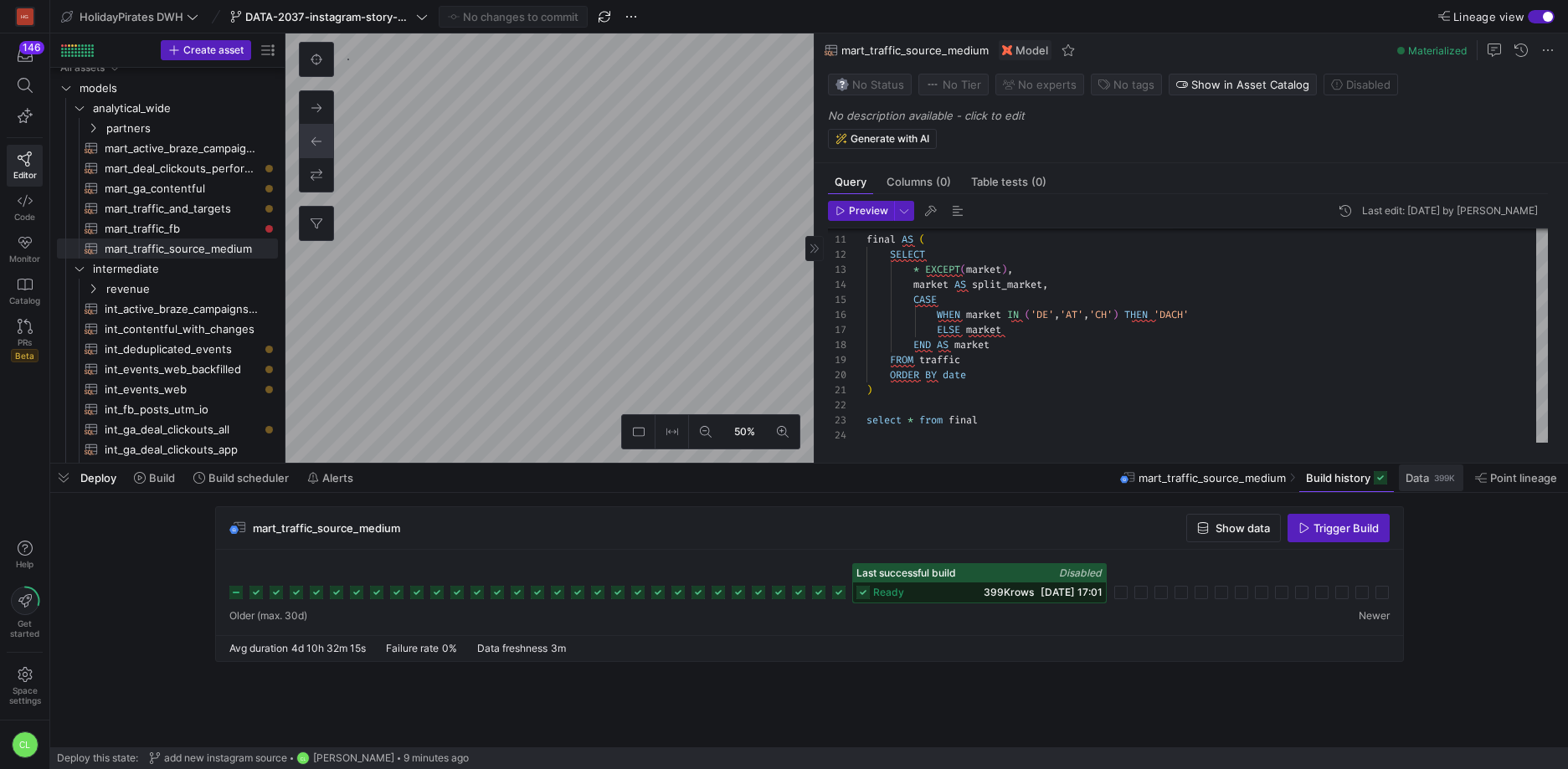
click at [1421, 469] on span at bounding box center [1431, 478] width 64 height 26
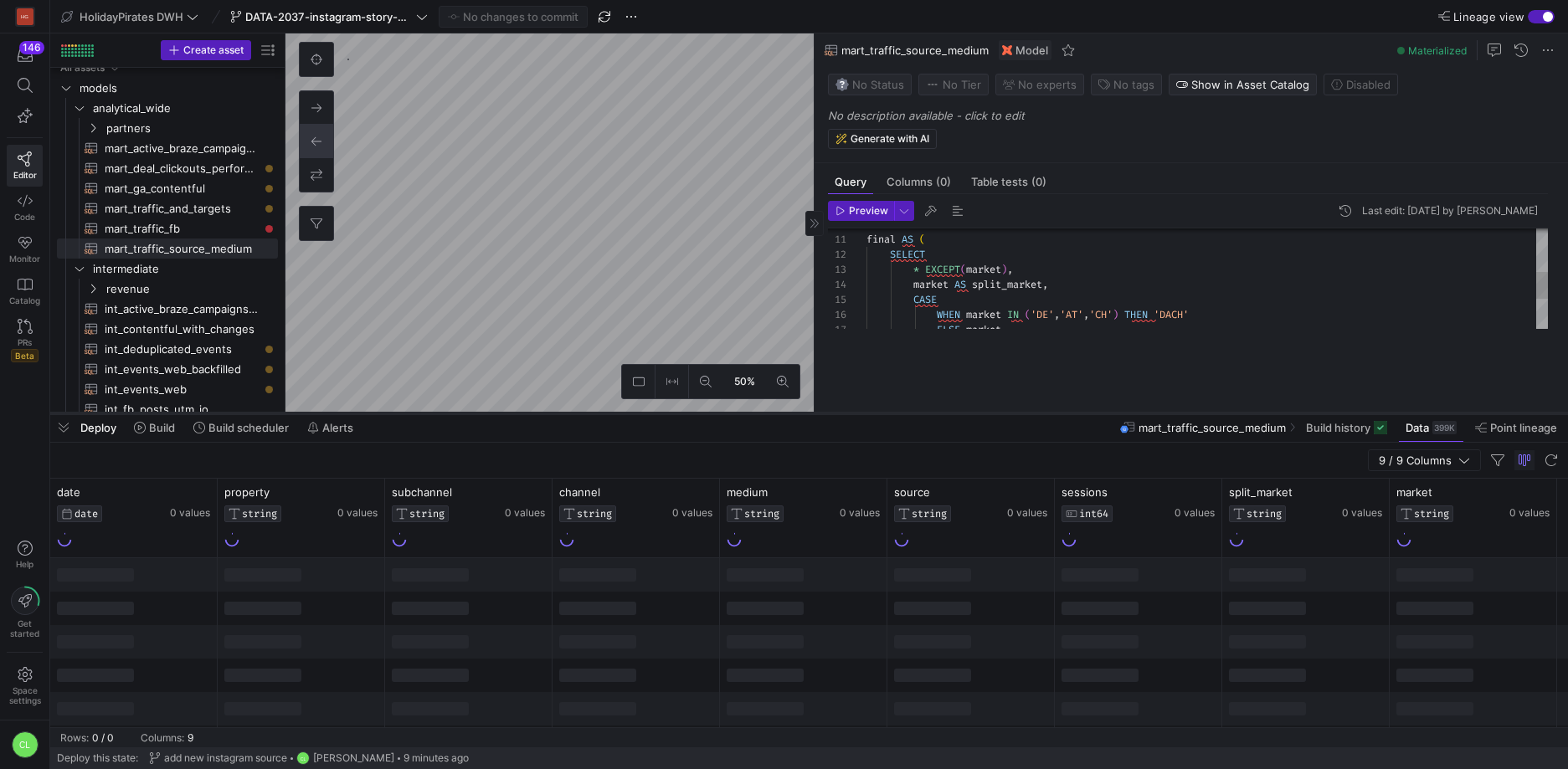
drag, startPoint x: 574, startPoint y: 463, endPoint x: 603, endPoint y: 413, distance: 57.8
click at [603, 413] on div at bounding box center [809, 414] width 1518 height 7
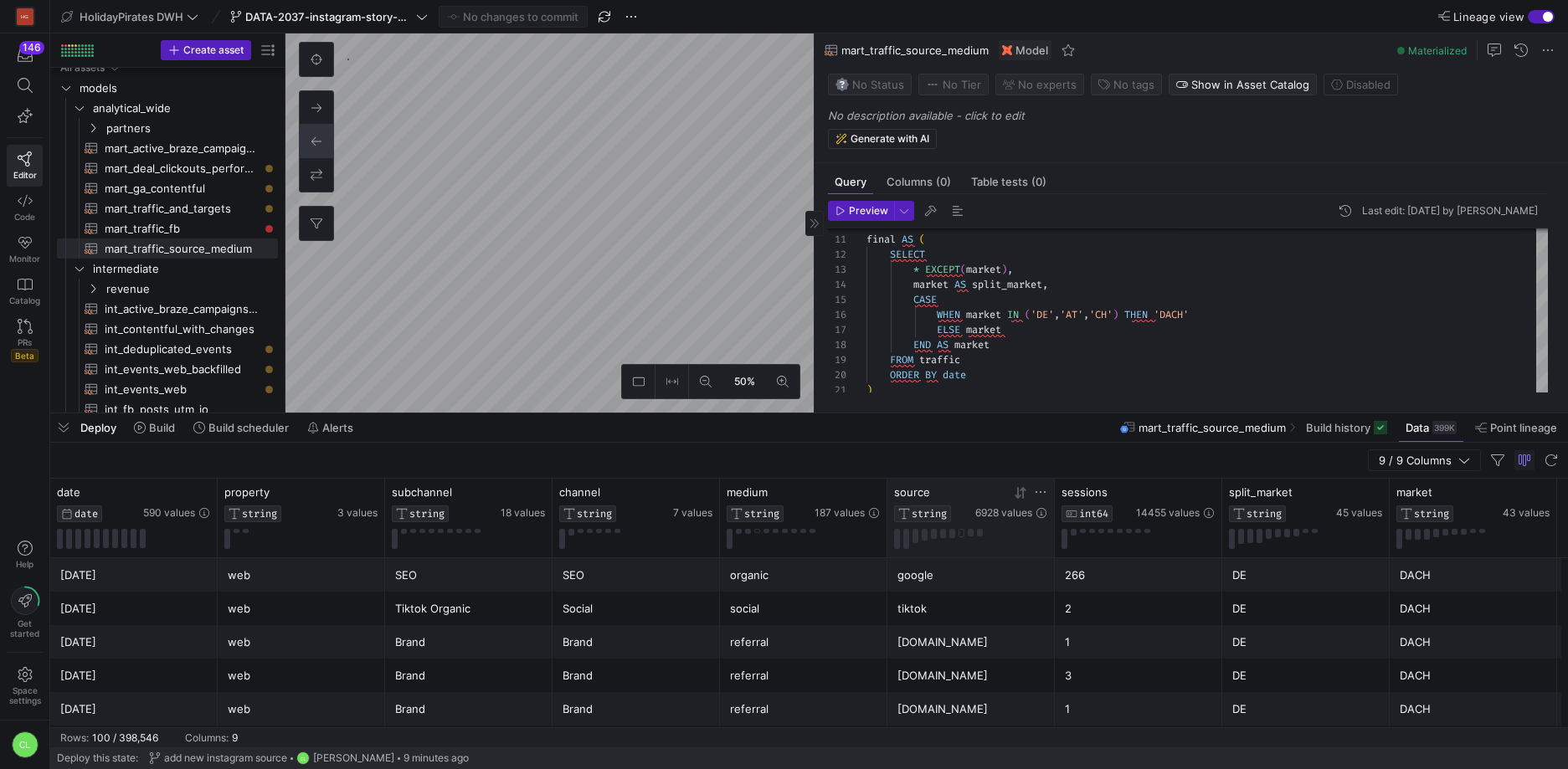
click at [1036, 495] on icon at bounding box center [1040, 491] width 13 height 13
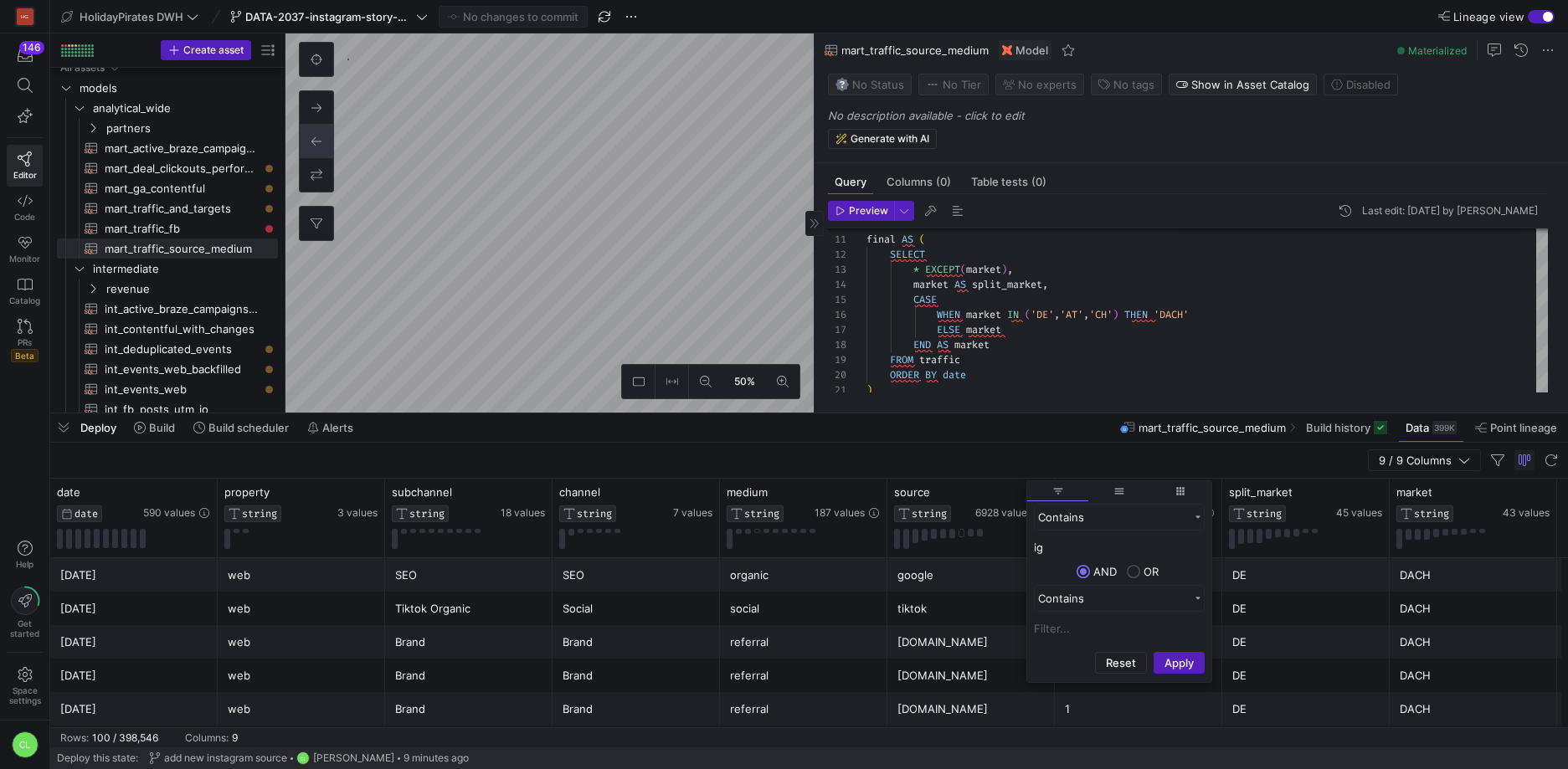
type input "ig"
click at [1154, 652] on button "Apply" at bounding box center [1180, 662] width 51 height 22
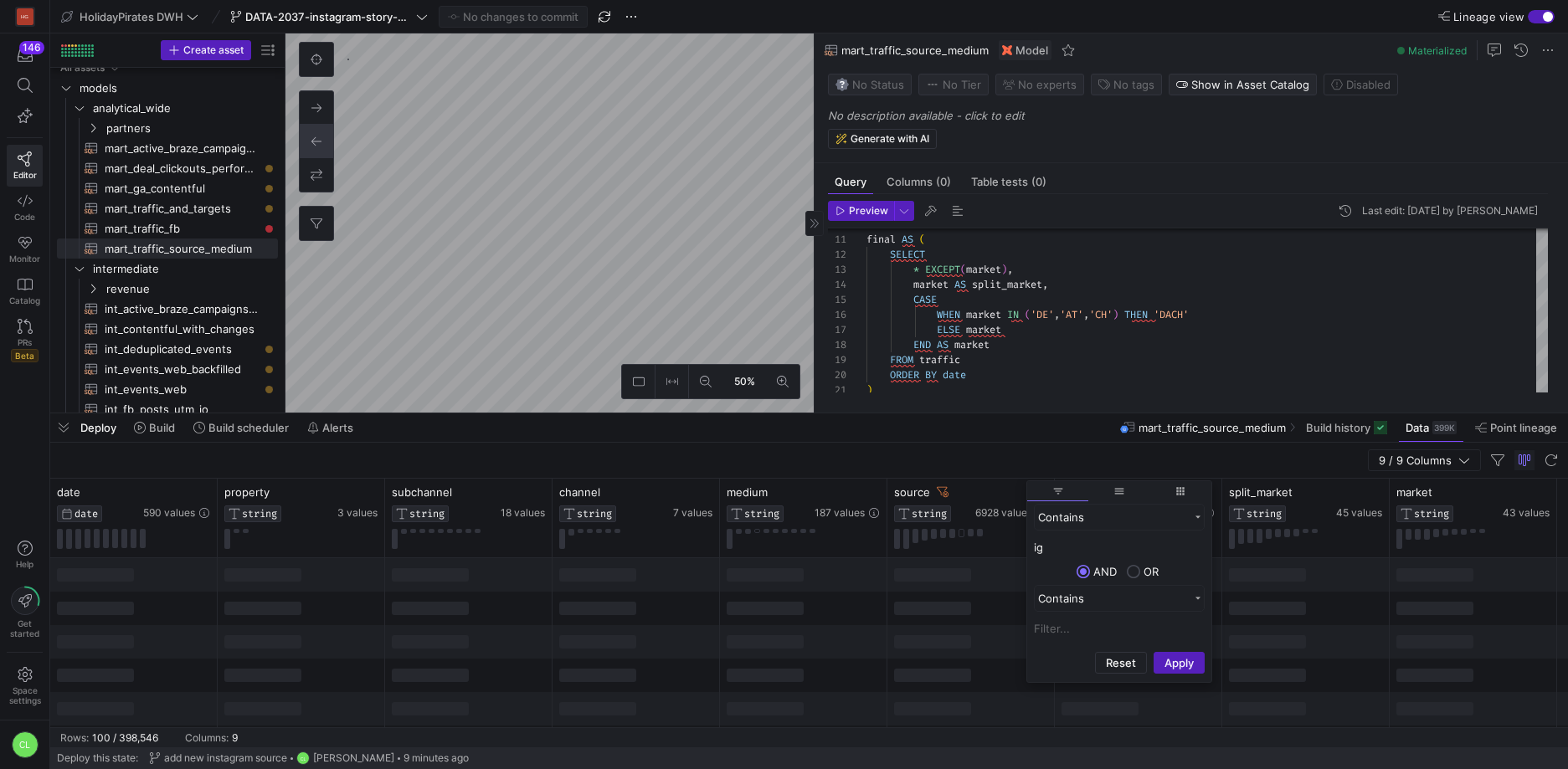
click at [885, 621] on div at bounding box center [804, 608] width 168 height 34
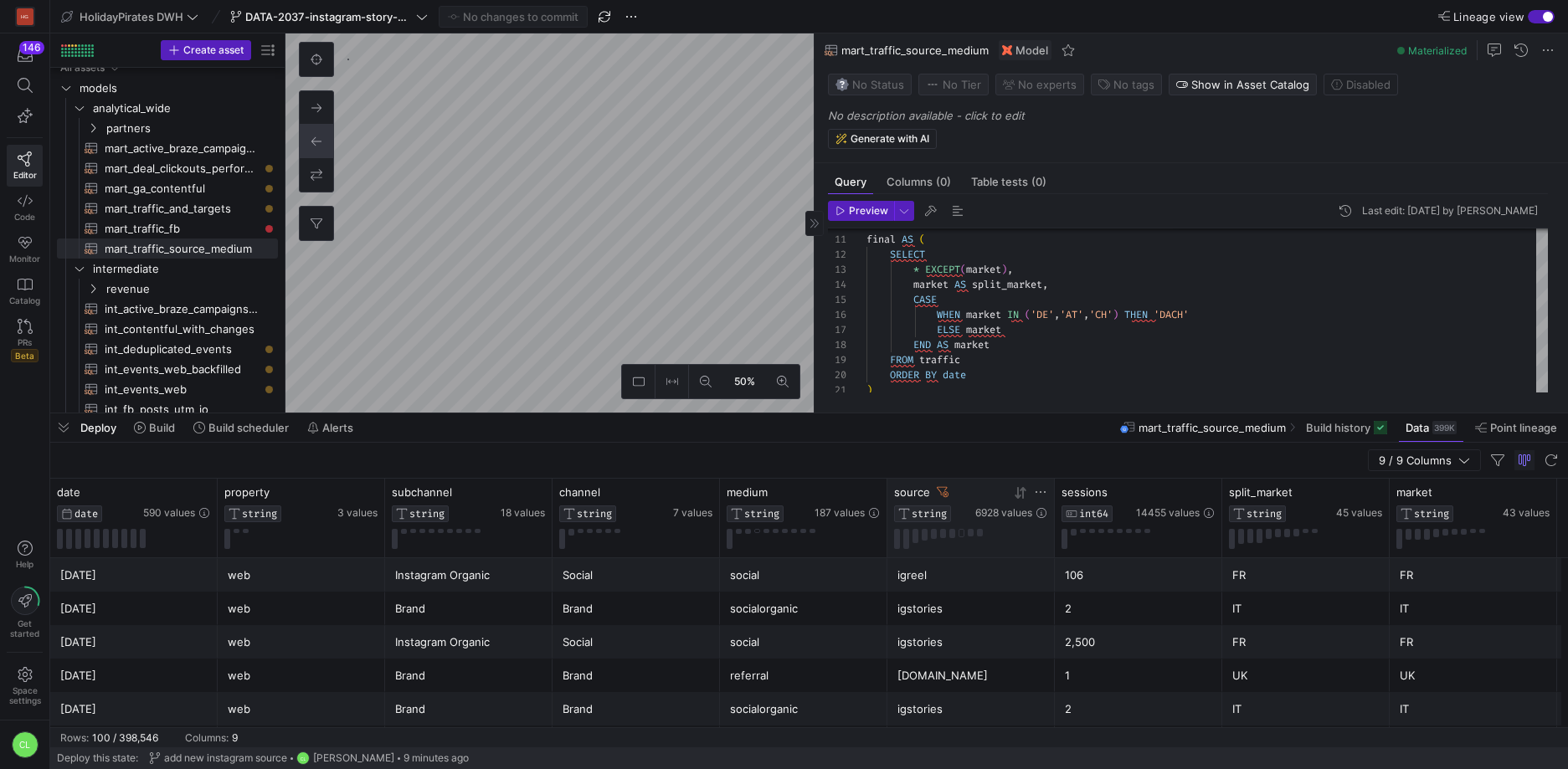
click at [1037, 486] on icon at bounding box center [1040, 491] width 13 height 13
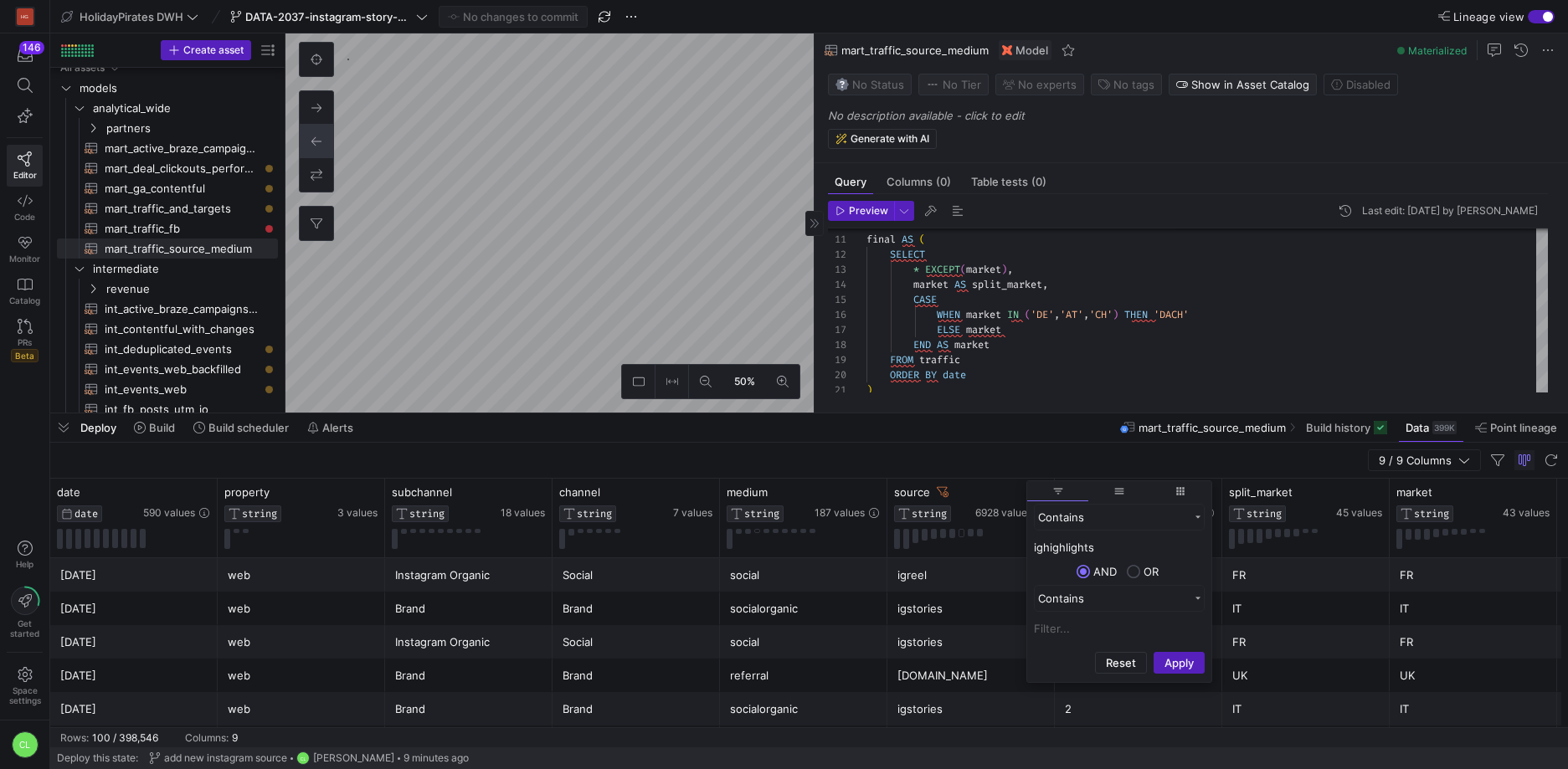
type input "ighighlights"
click at [1154, 652] on button "Apply" at bounding box center [1180, 662] width 51 height 22
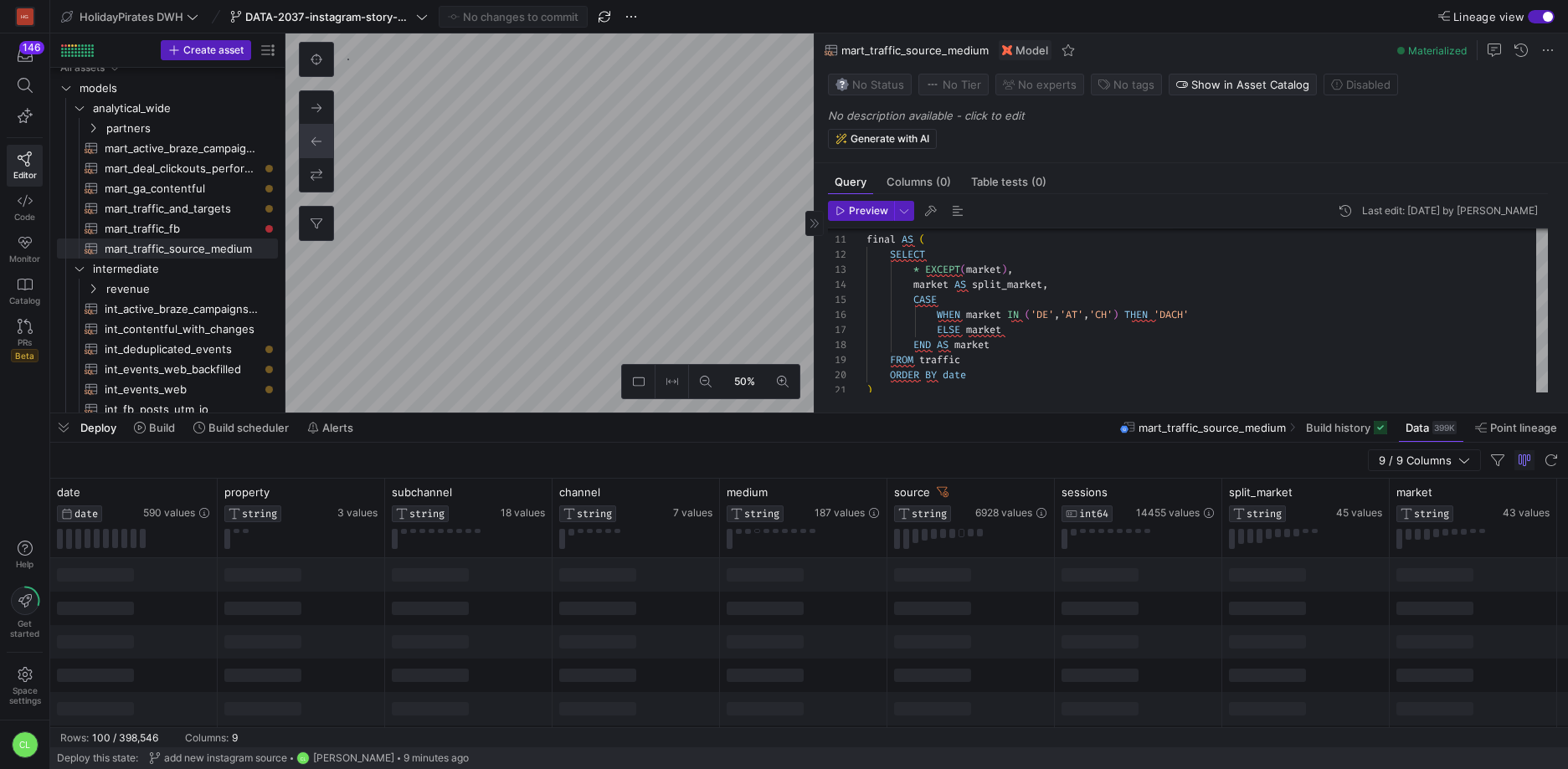
click at [970, 630] on div at bounding box center [972, 642] width 168 height 34
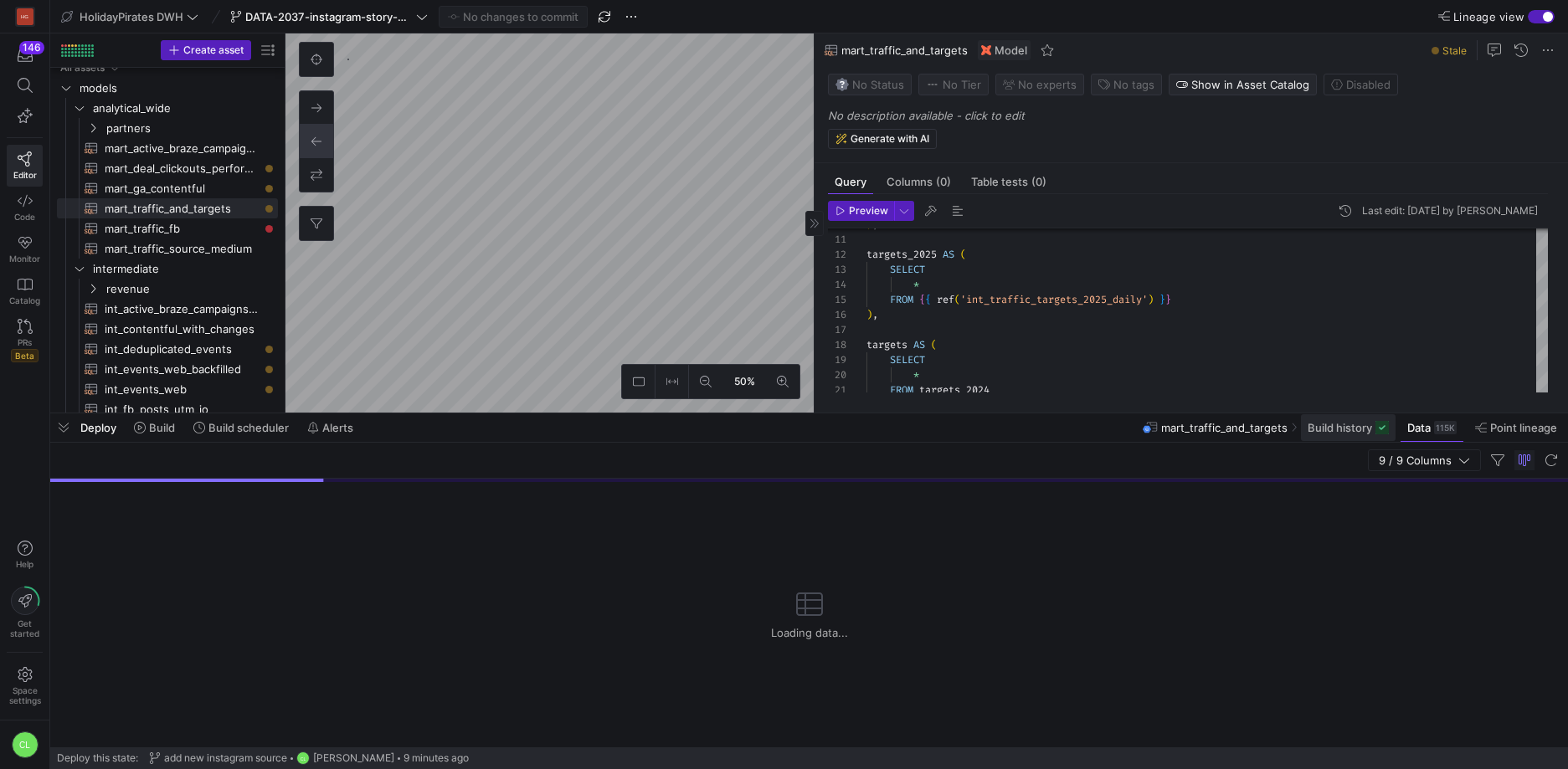
click at [1318, 426] on span "Build history" at bounding box center [1339, 427] width 64 height 13
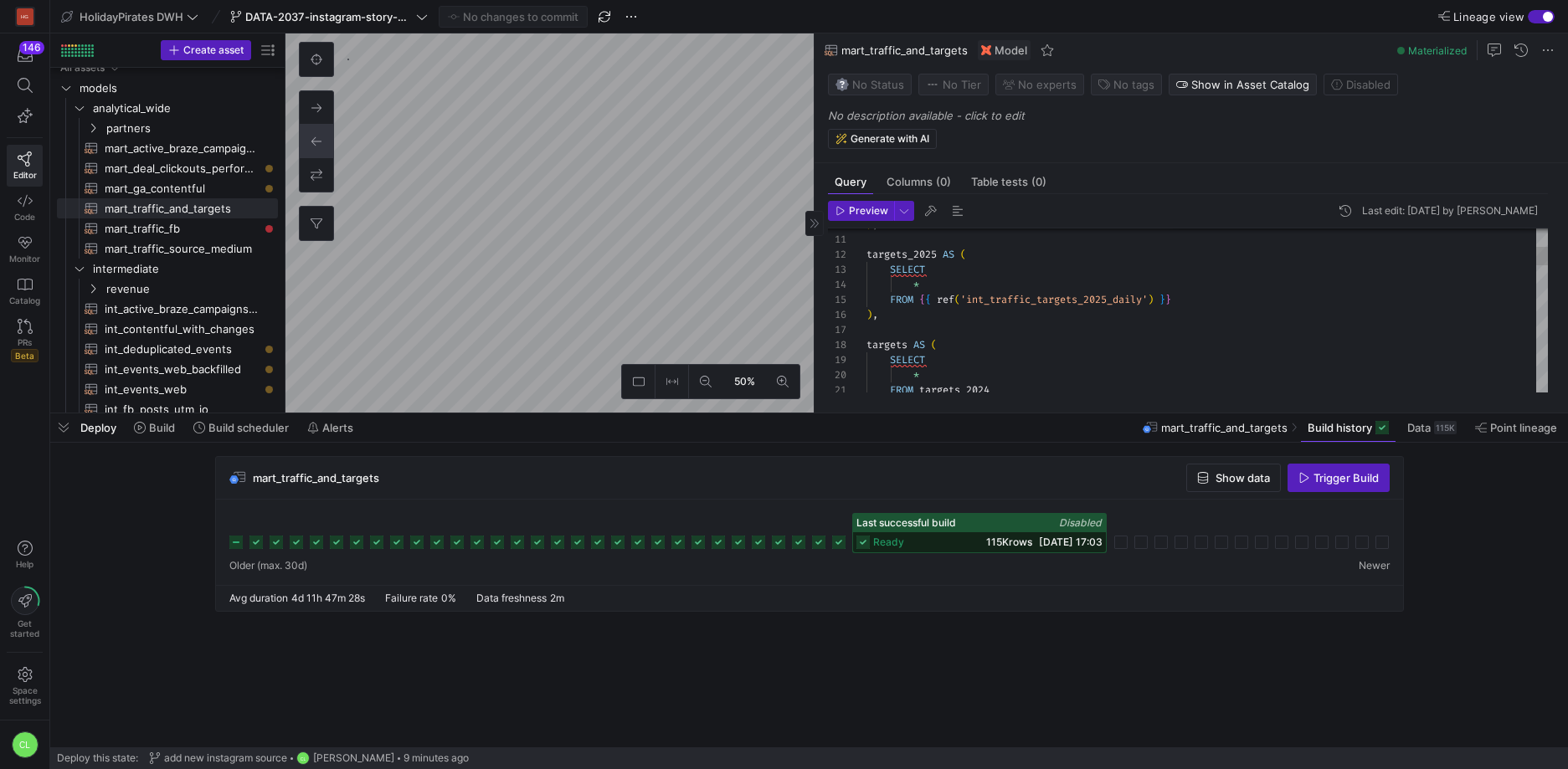
click at [836, 369] on as-split "50% 0 Query Columns (0) Table tests (0) Preview Last edit: [DATE] by Chayanon L…" at bounding box center [927, 223] width 1283 height 379
type textarea "{{ config(materialized='view') }} WITH channel_group_mapping AS ( SELECT source…"
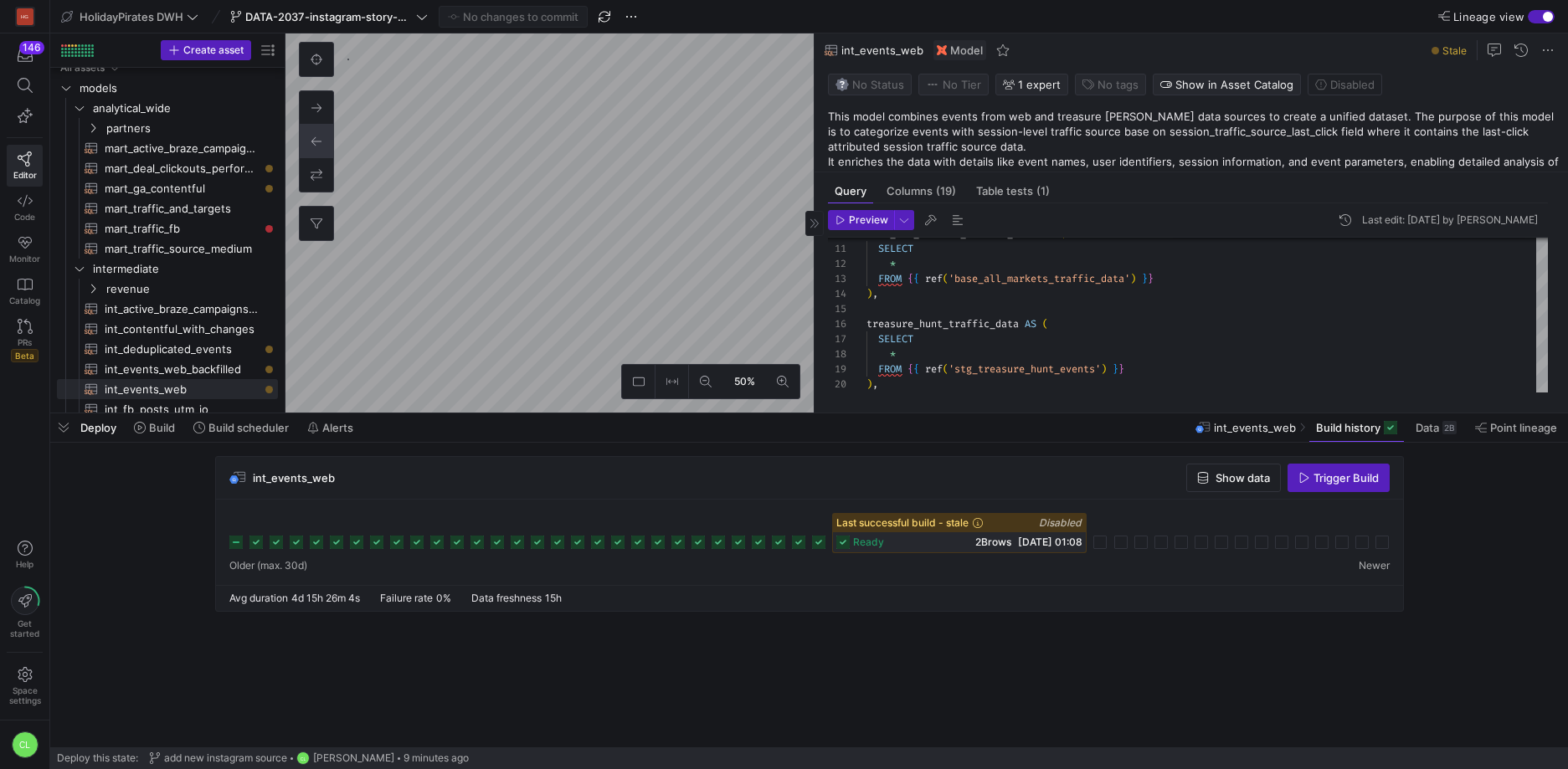
click at [817, 325] on as-split "50% 0 Query Columns (19) Table tests (1) Preview Last edit: [DATE] by Chayanon …" at bounding box center [927, 223] width 1283 height 379
click at [855, 333] on as-split "50% 0 Query Columns (19) Table tests (1) Preview Last edit: [DATE] by Chayanon …" at bounding box center [927, 223] width 1283 height 379
click at [166, 437] on span at bounding box center [154, 428] width 55 height 26
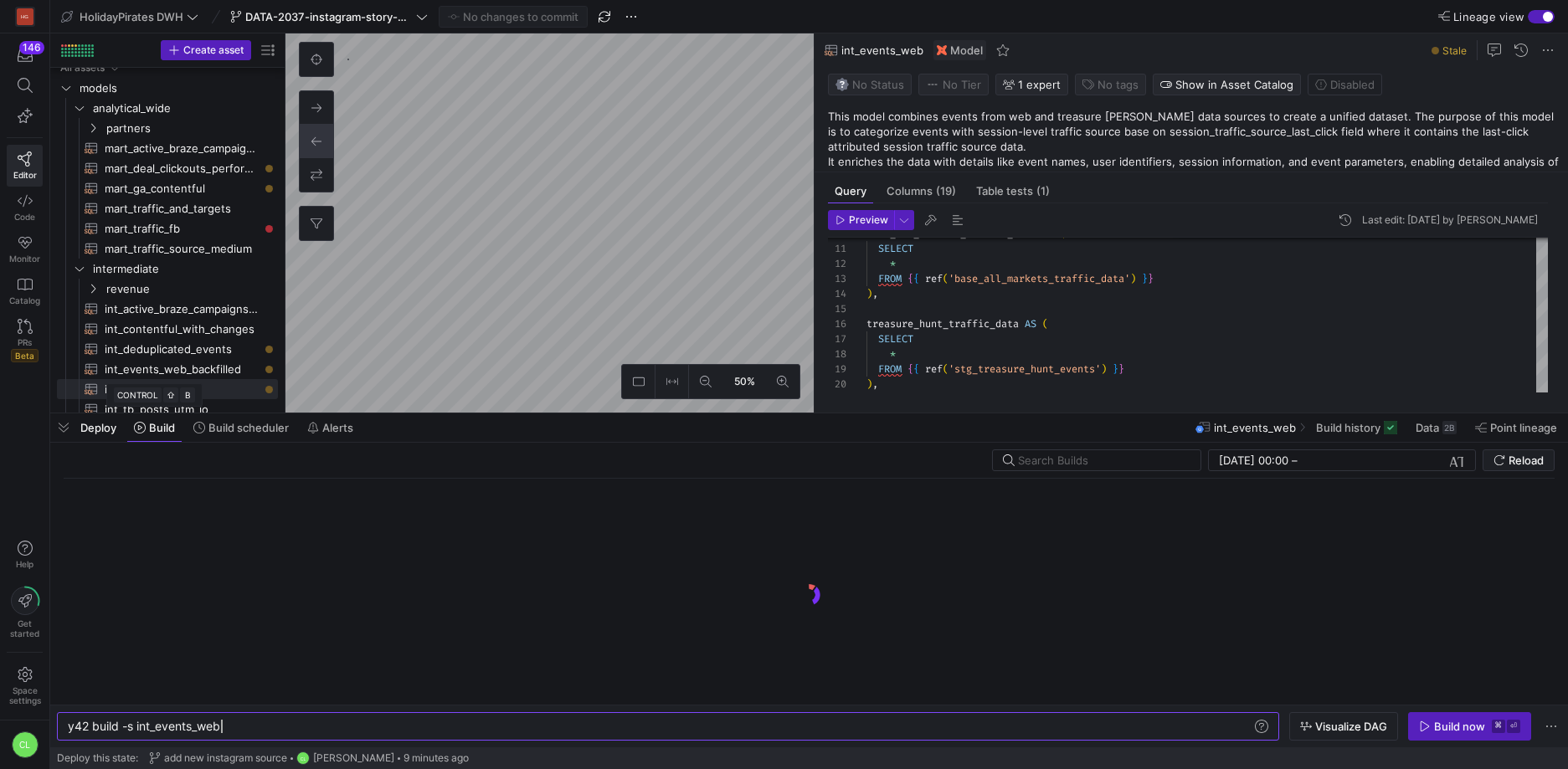
scroll to position [0, 154]
click at [350, 724] on div "y42 build -s int_events_web" at bounding box center [660, 726] width 1184 height 13
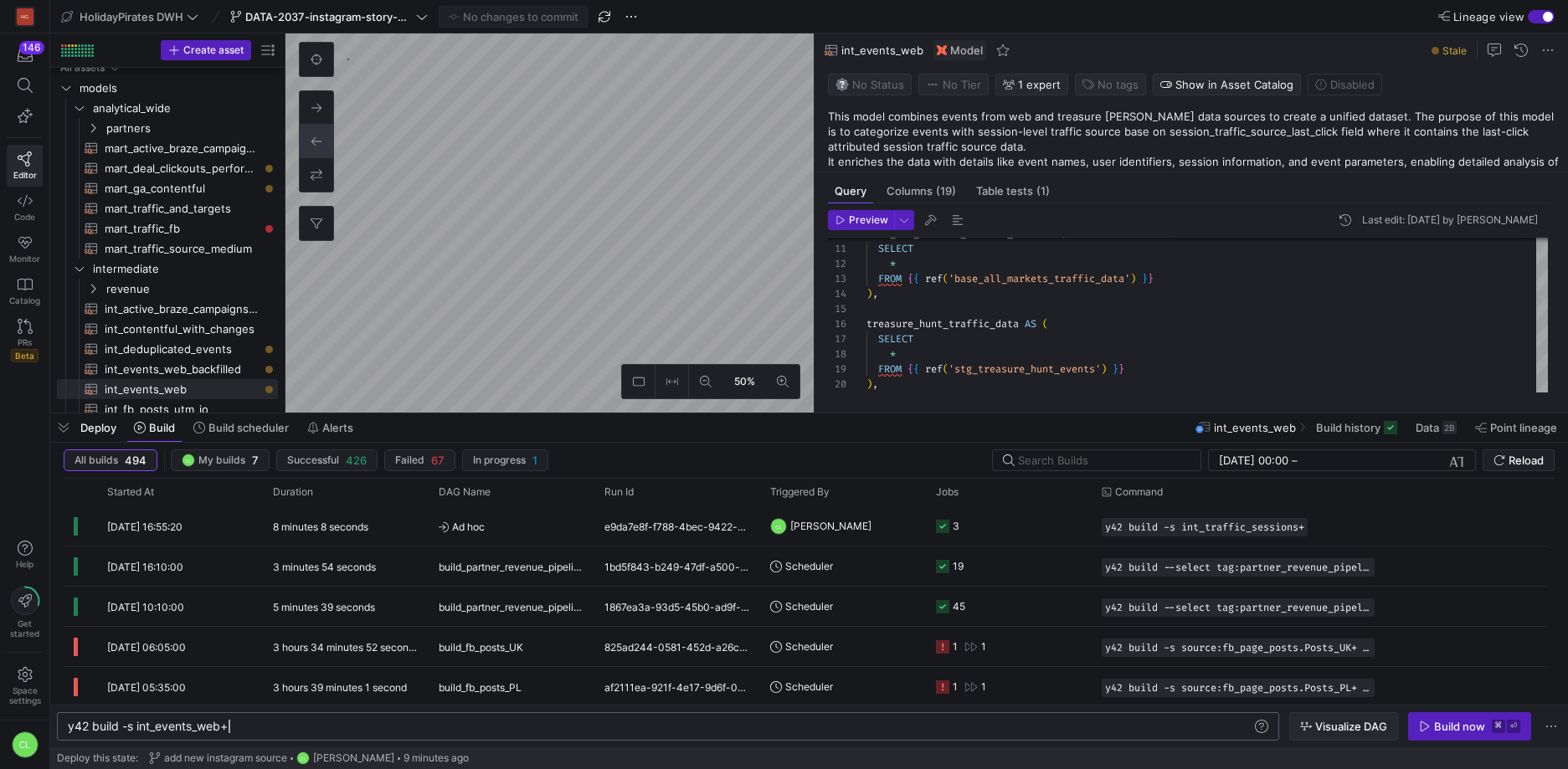
type textarea "y42 build -s int_events_web+"
click at [1356, 737] on span "button" at bounding box center [1343, 726] width 107 height 26
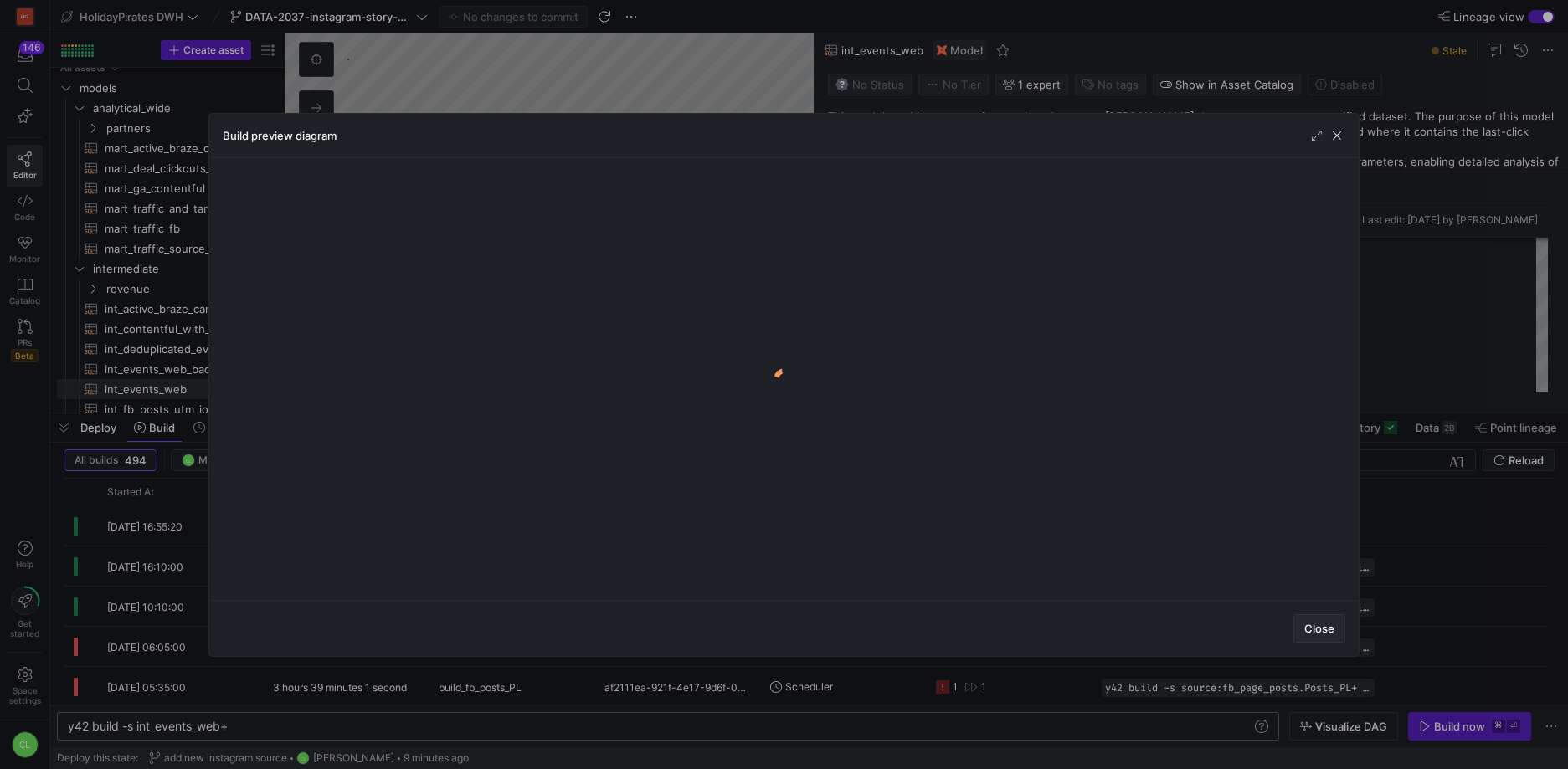
click at [1313, 625] on span "Close" at bounding box center [1319, 628] width 30 height 13
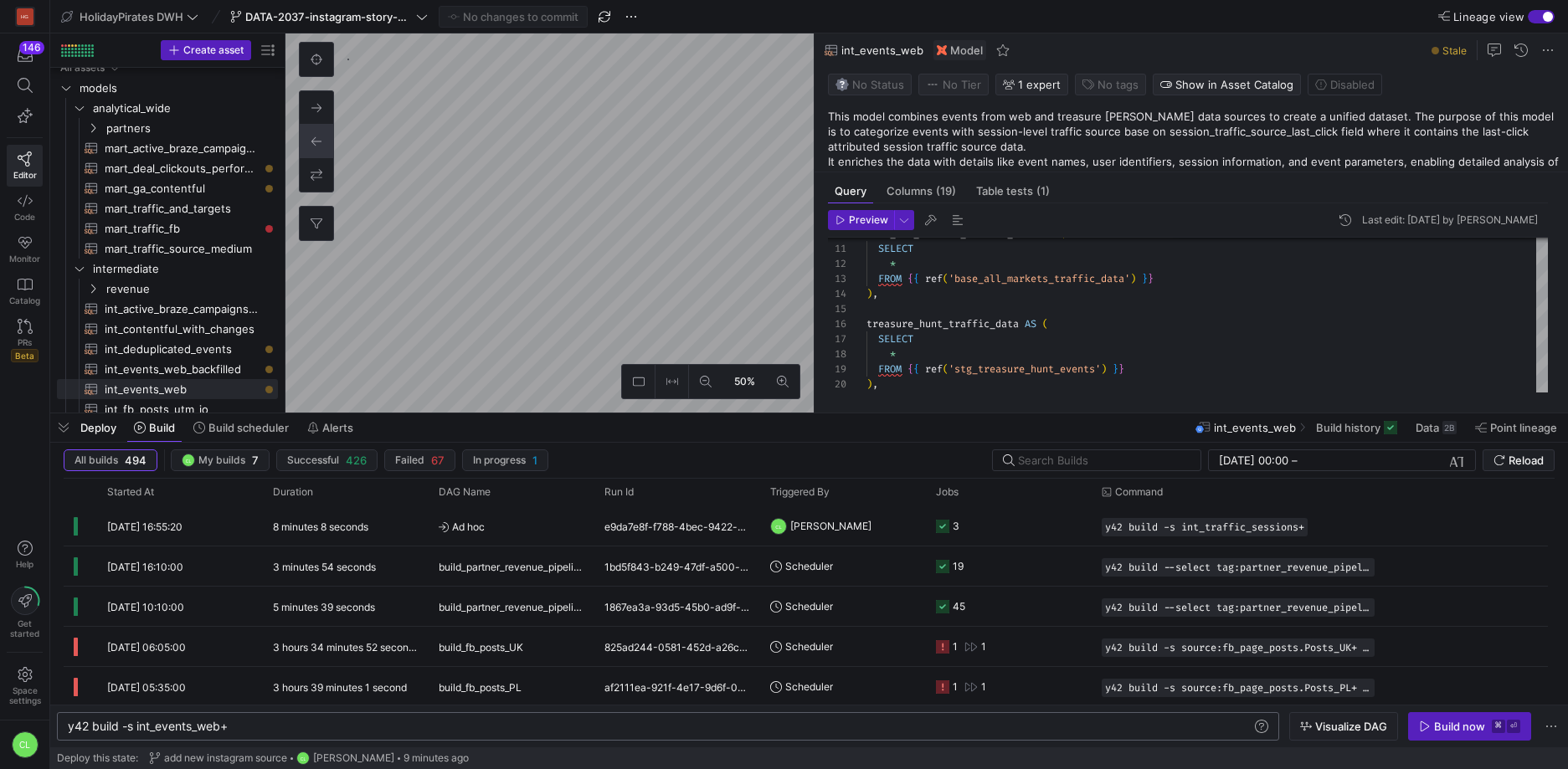
click at [1324, 742] on y42-orchestration-inline-build "y42 build -s int_events_web+ y42 build -s int_events_web+ Visualize DAG Build n…" at bounding box center [809, 726] width 1518 height 42
click at [1329, 735] on span "button" at bounding box center [1343, 726] width 107 height 26
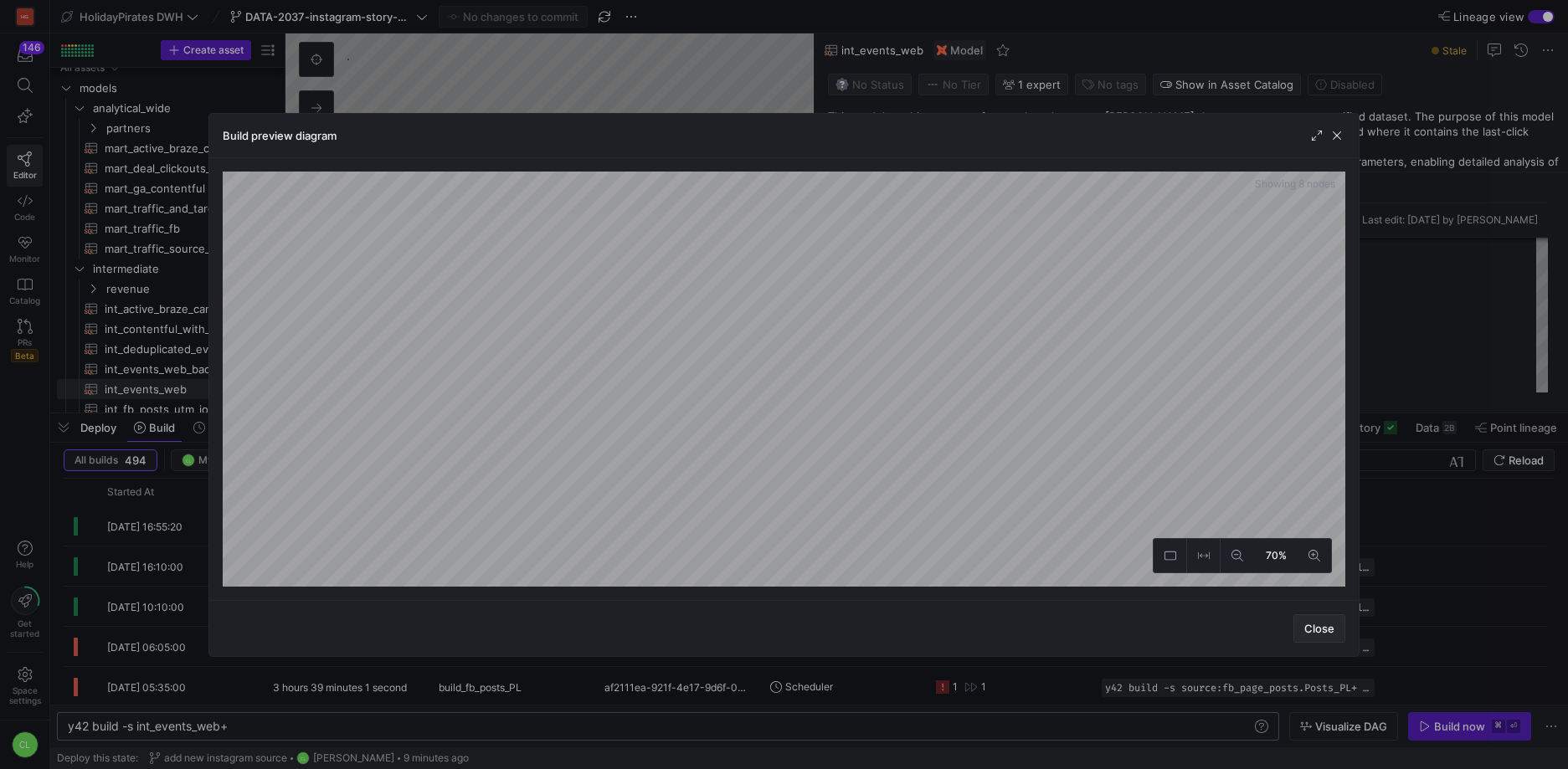
click at [1318, 636] on span "button" at bounding box center [1319, 628] width 50 height 26
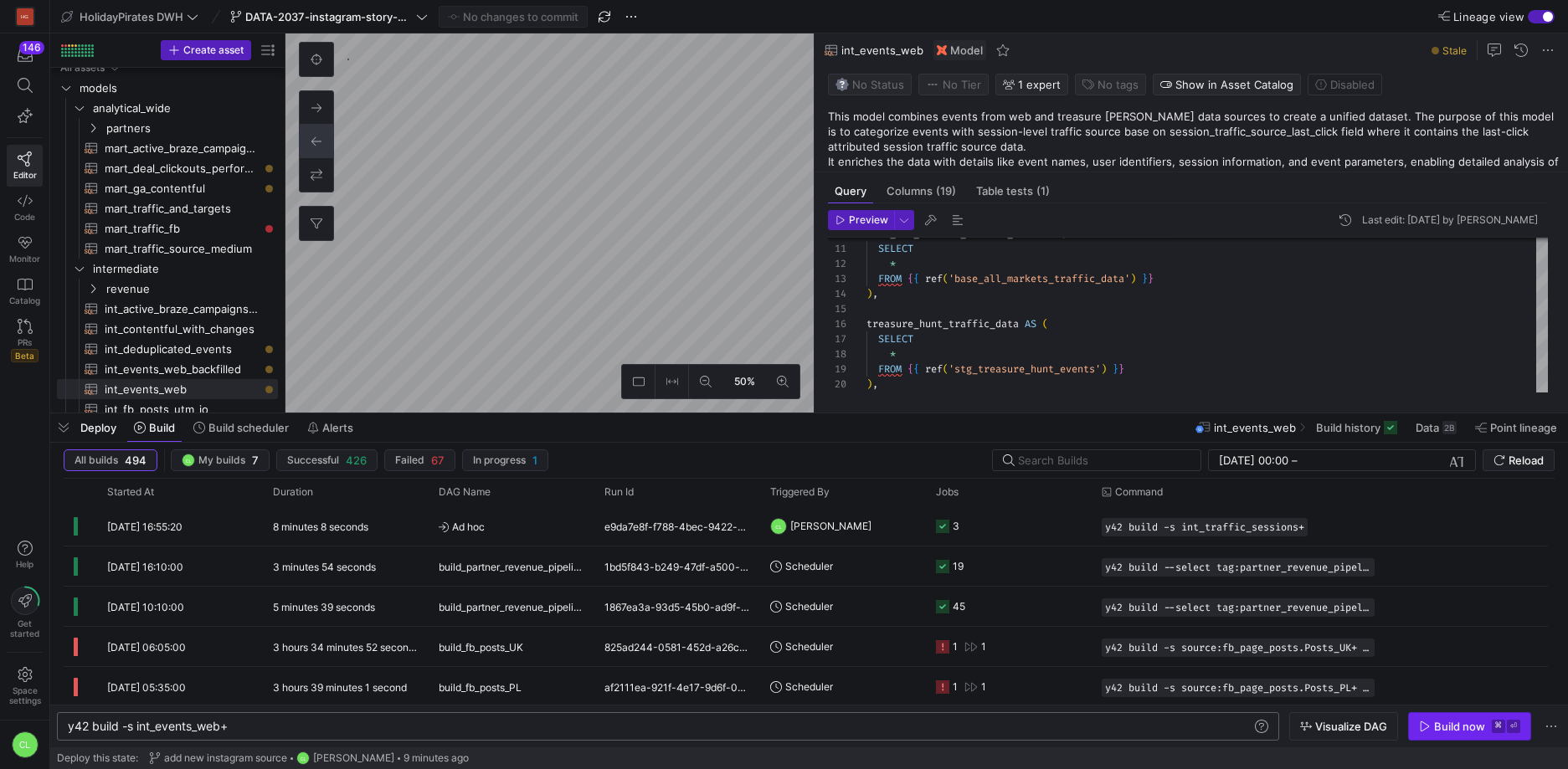
click at [1455, 729] on div "Build now" at bounding box center [1459, 726] width 51 height 13
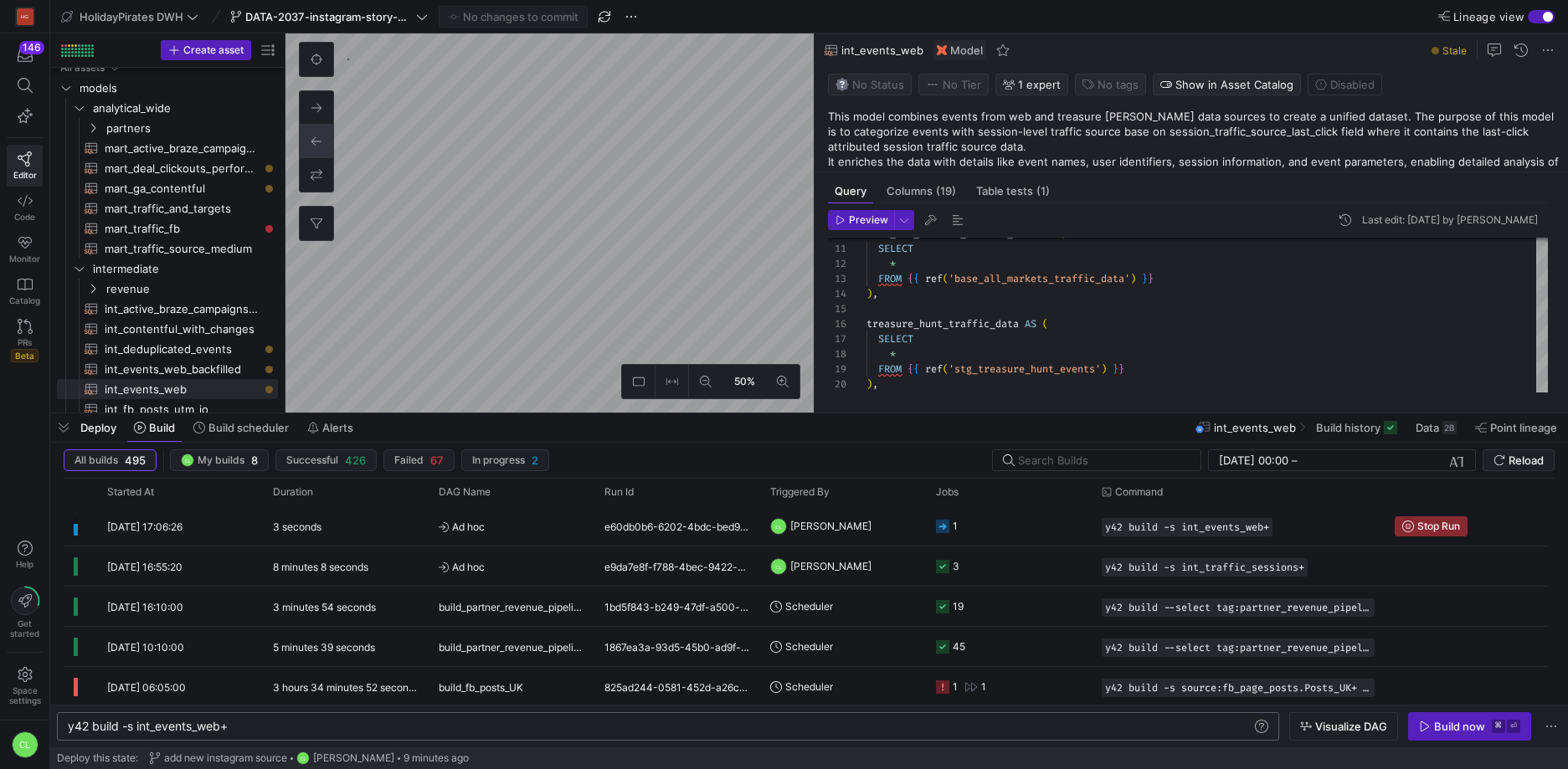
click at [745, 441] on div "Deploy Build Build scheduler Alerts int_events_web Build history Data 2B Point …" at bounding box center [809, 428] width 1518 height 28
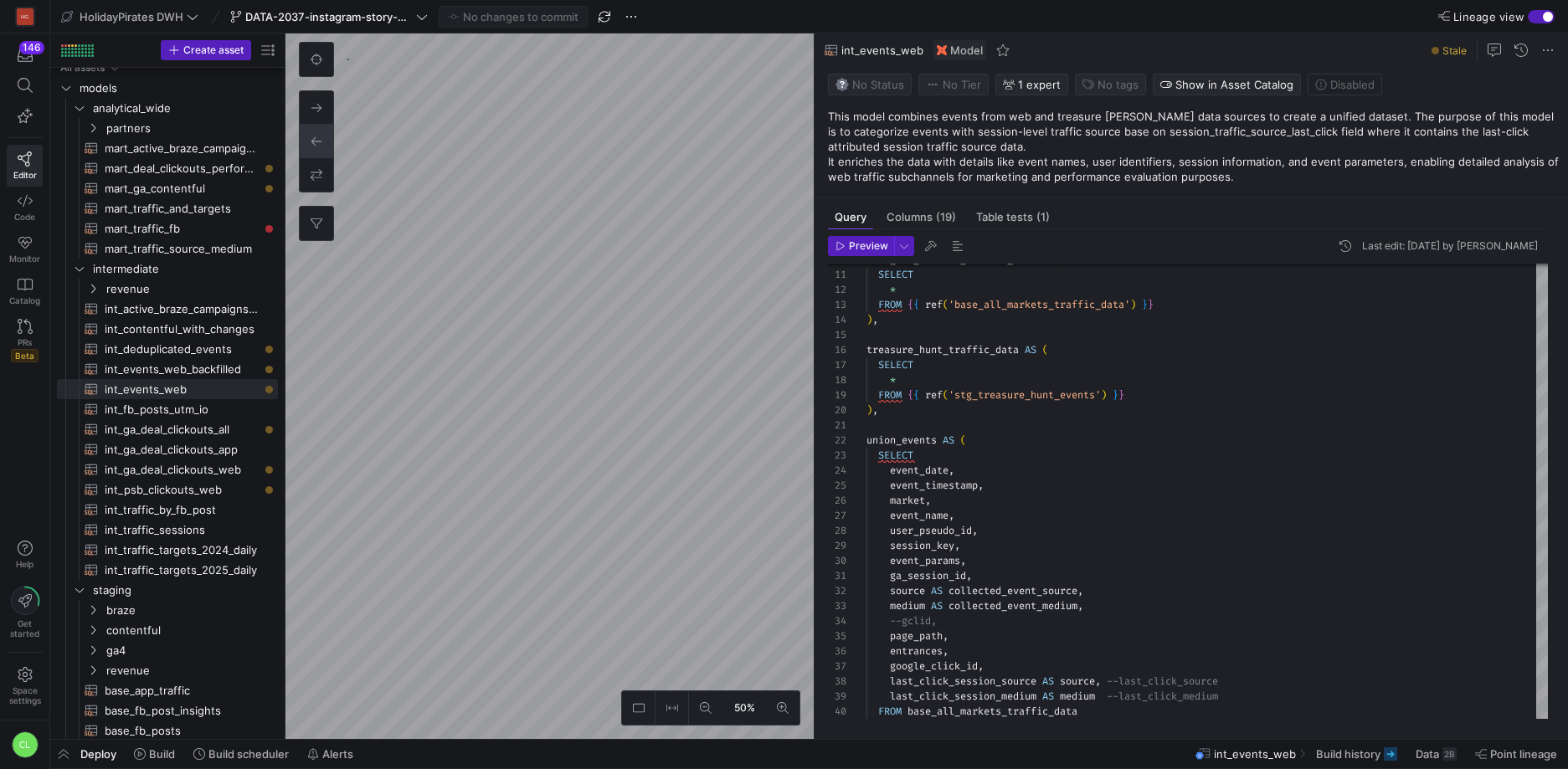
click at [509, 764] on div "Deploy Build Build scheduler Alerts int_events_web Build history Data 2B Point …" at bounding box center [809, 754] width 1518 height 28
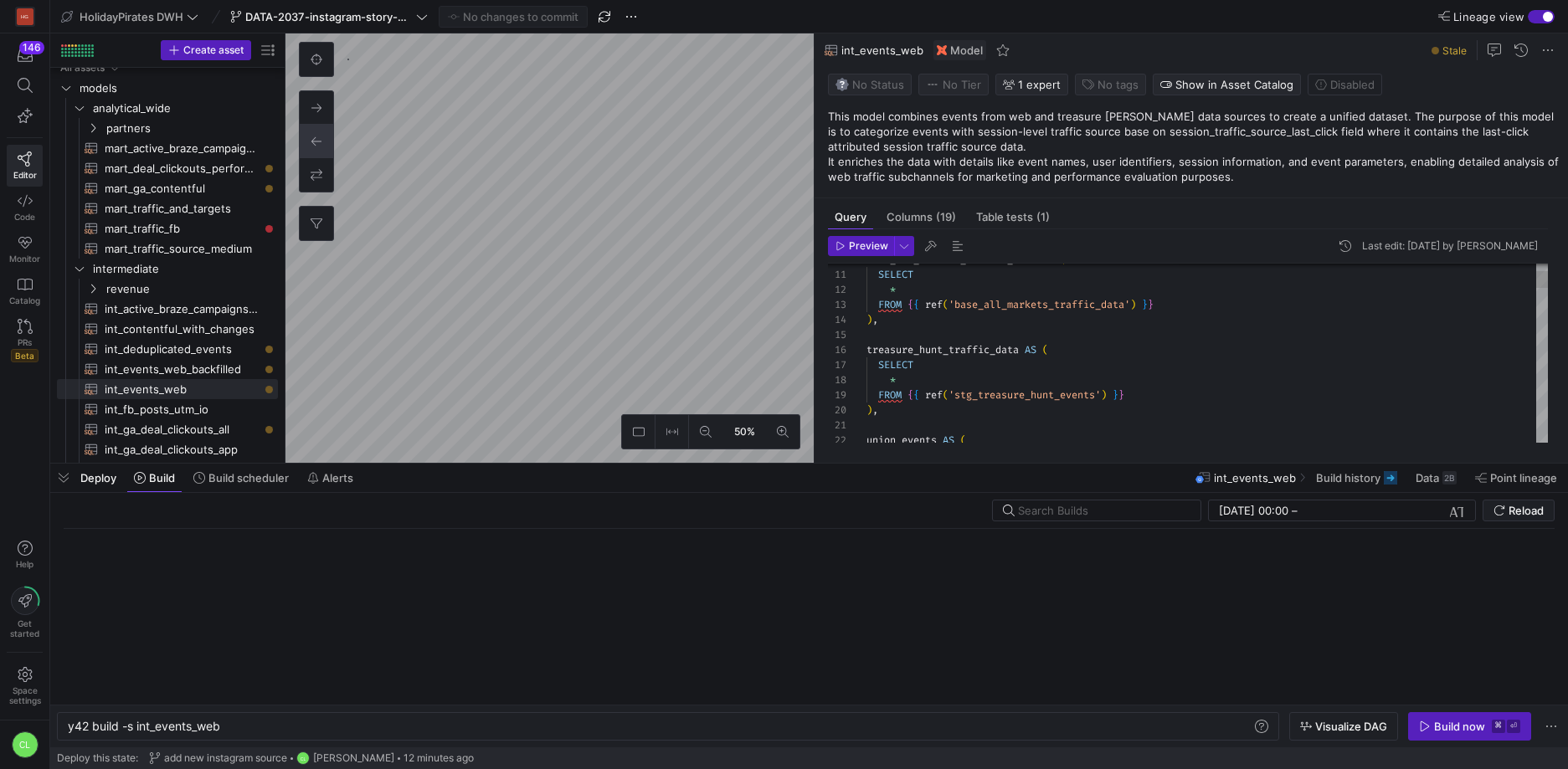
scroll to position [0, 154]
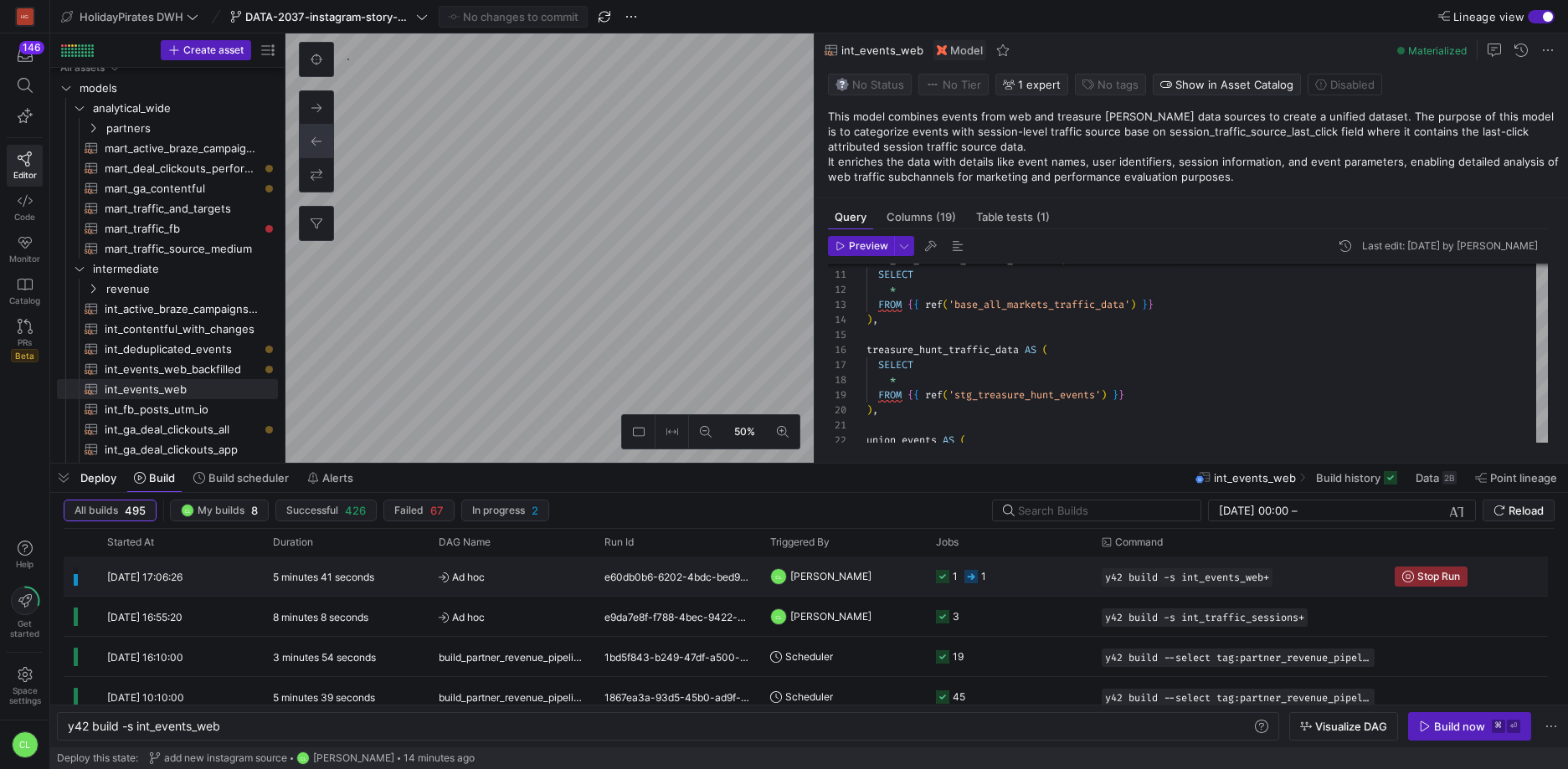
click at [899, 587] on y42-orchestration-triggered-by "CL [PERSON_NAME]" at bounding box center [843, 576] width 146 height 38
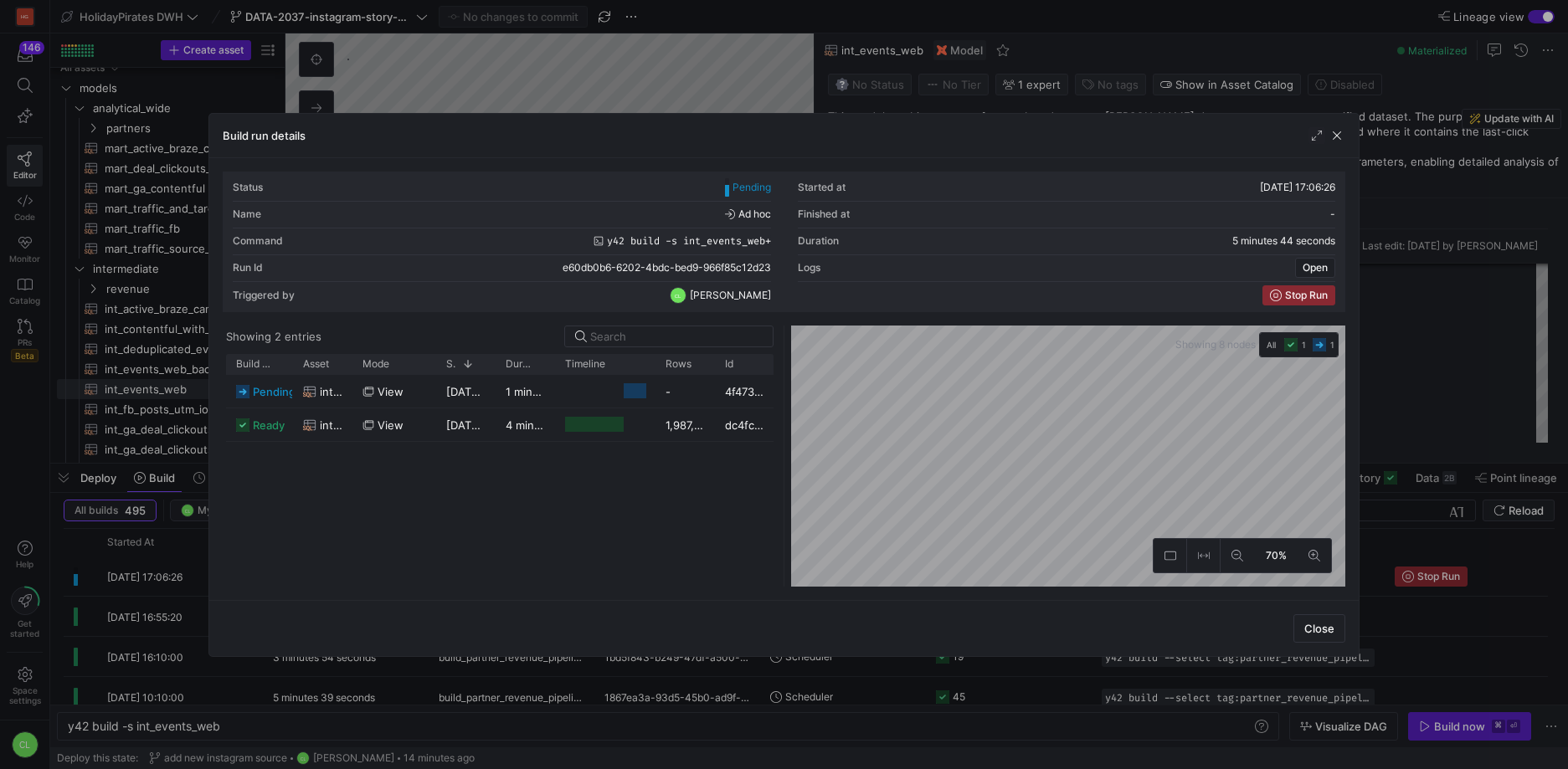
drag, startPoint x: 1339, startPoint y: 134, endPoint x: 1052, endPoint y: 181, distance: 290.8
click at [1339, 134] on span "button" at bounding box center [1337, 135] width 17 height 17
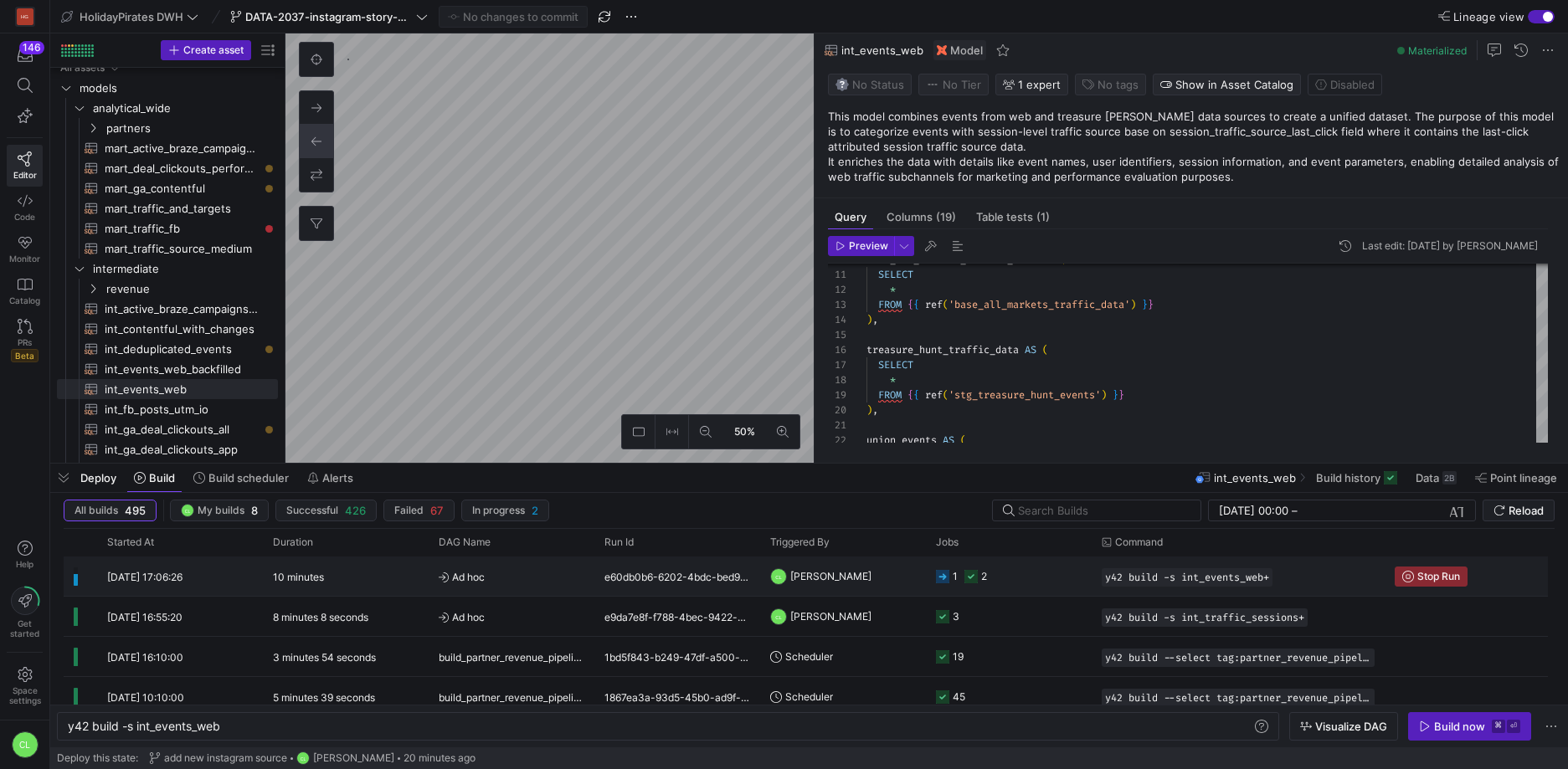
click at [1016, 581] on y42-job-status-cell-renderer "1 2" at bounding box center [1009, 576] width 146 height 38
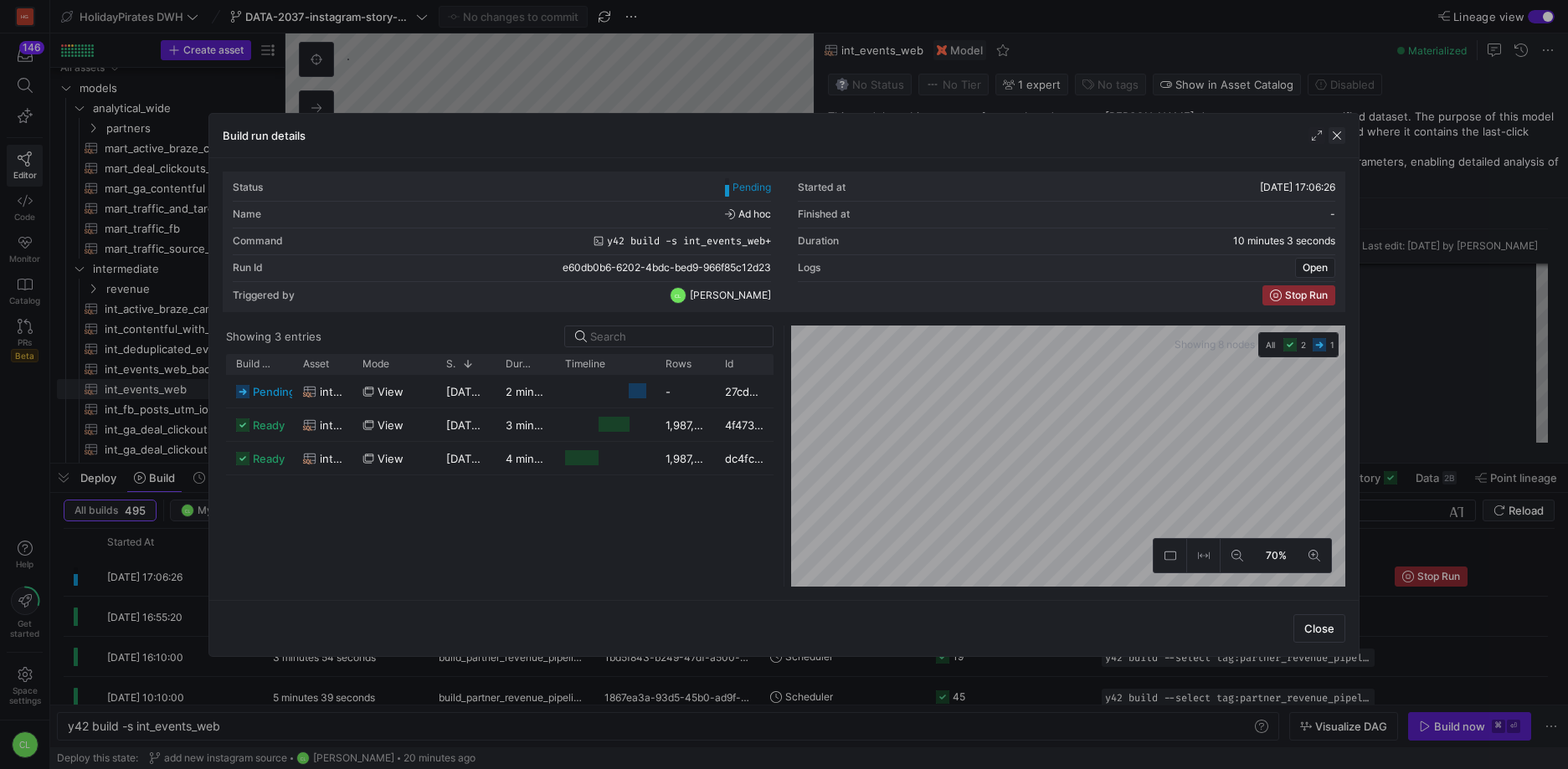
click at [1338, 138] on span "button" at bounding box center [1337, 135] width 17 height 17
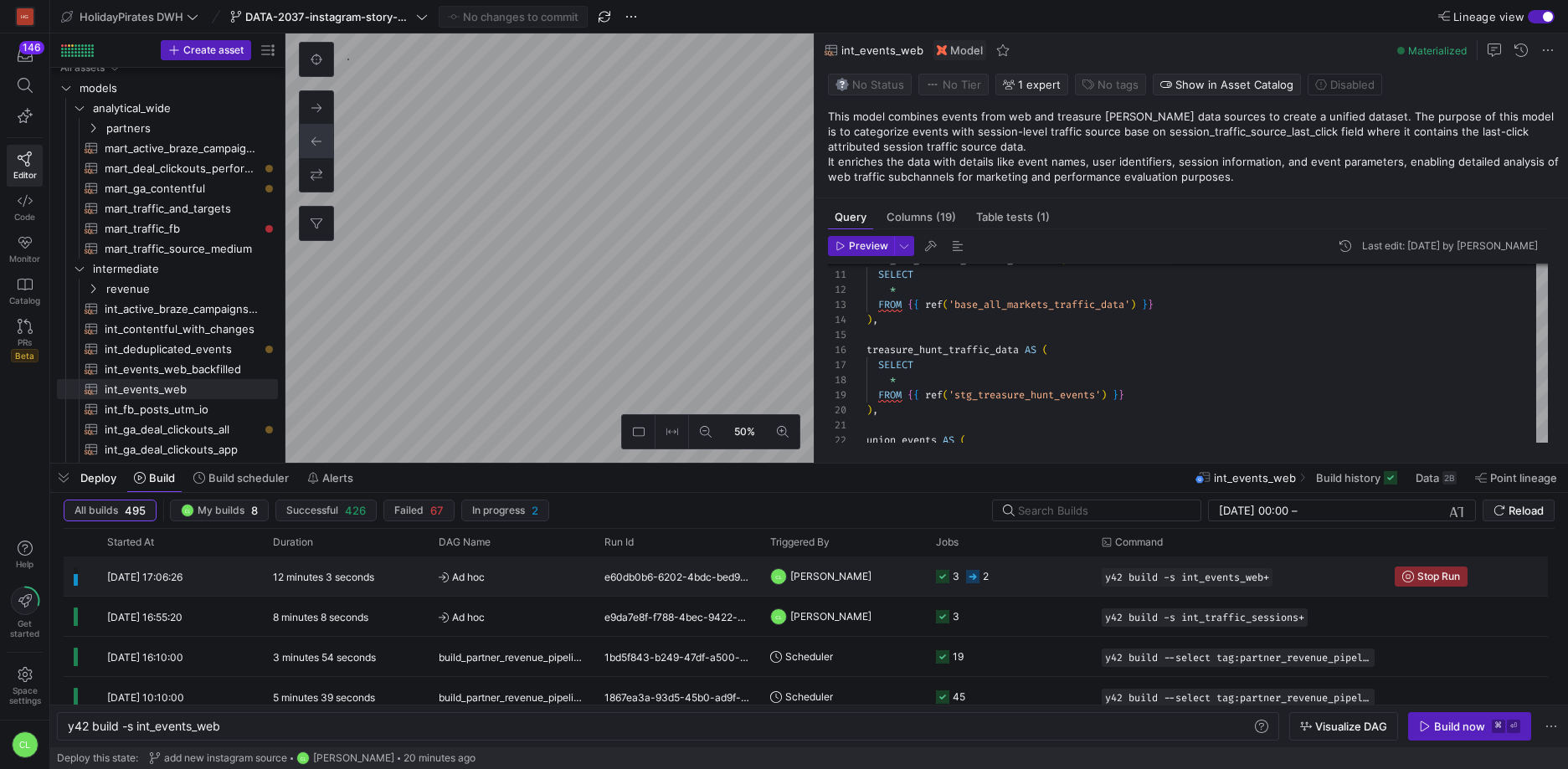
click at [923, 586] on div "CL [PERSON_NAME]" at bounding box center [844, 576] width 166 height 40
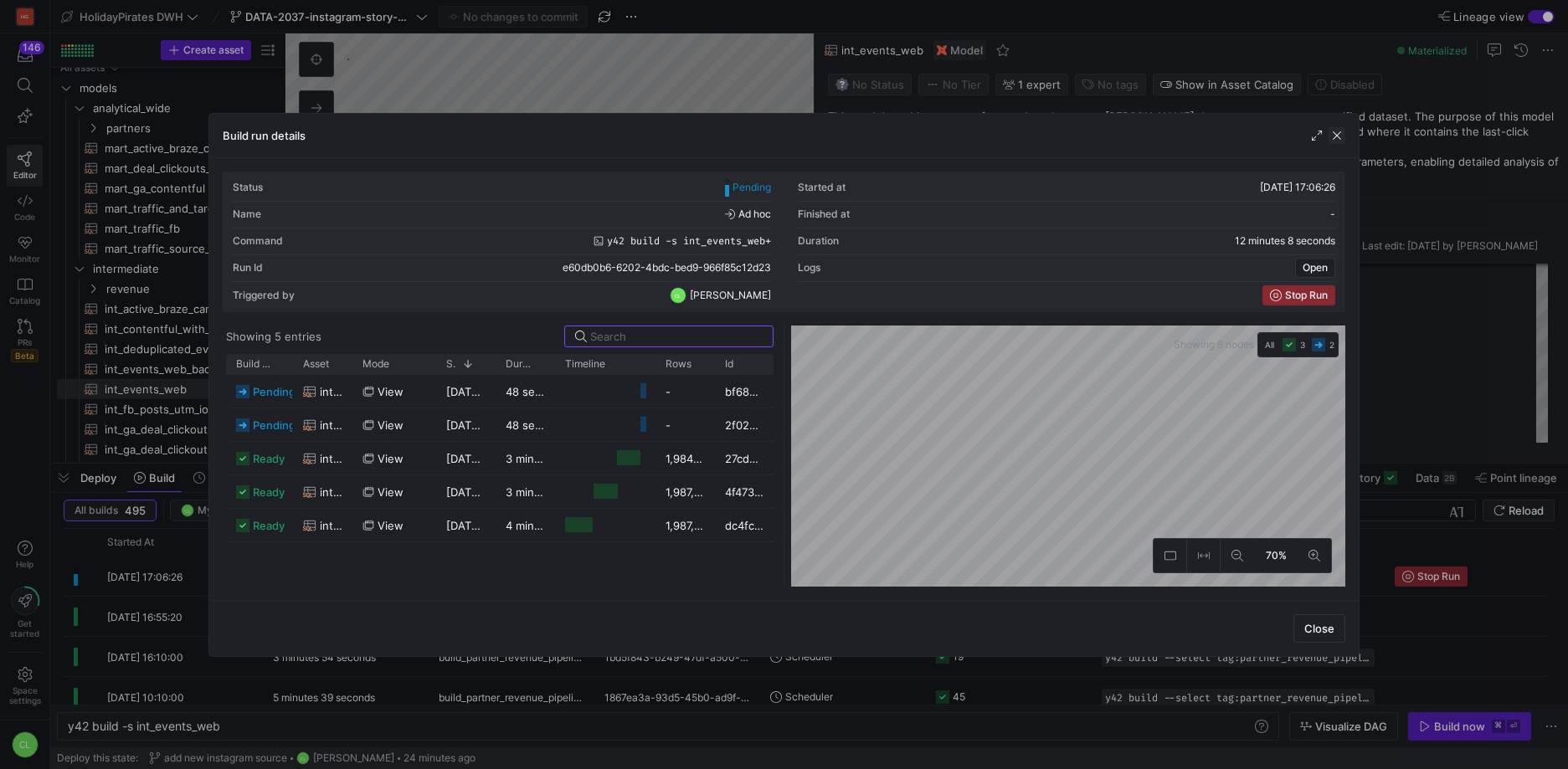
click at [1332, 139] on span "button" at bounding box center [1337, 135] width 17 height 17
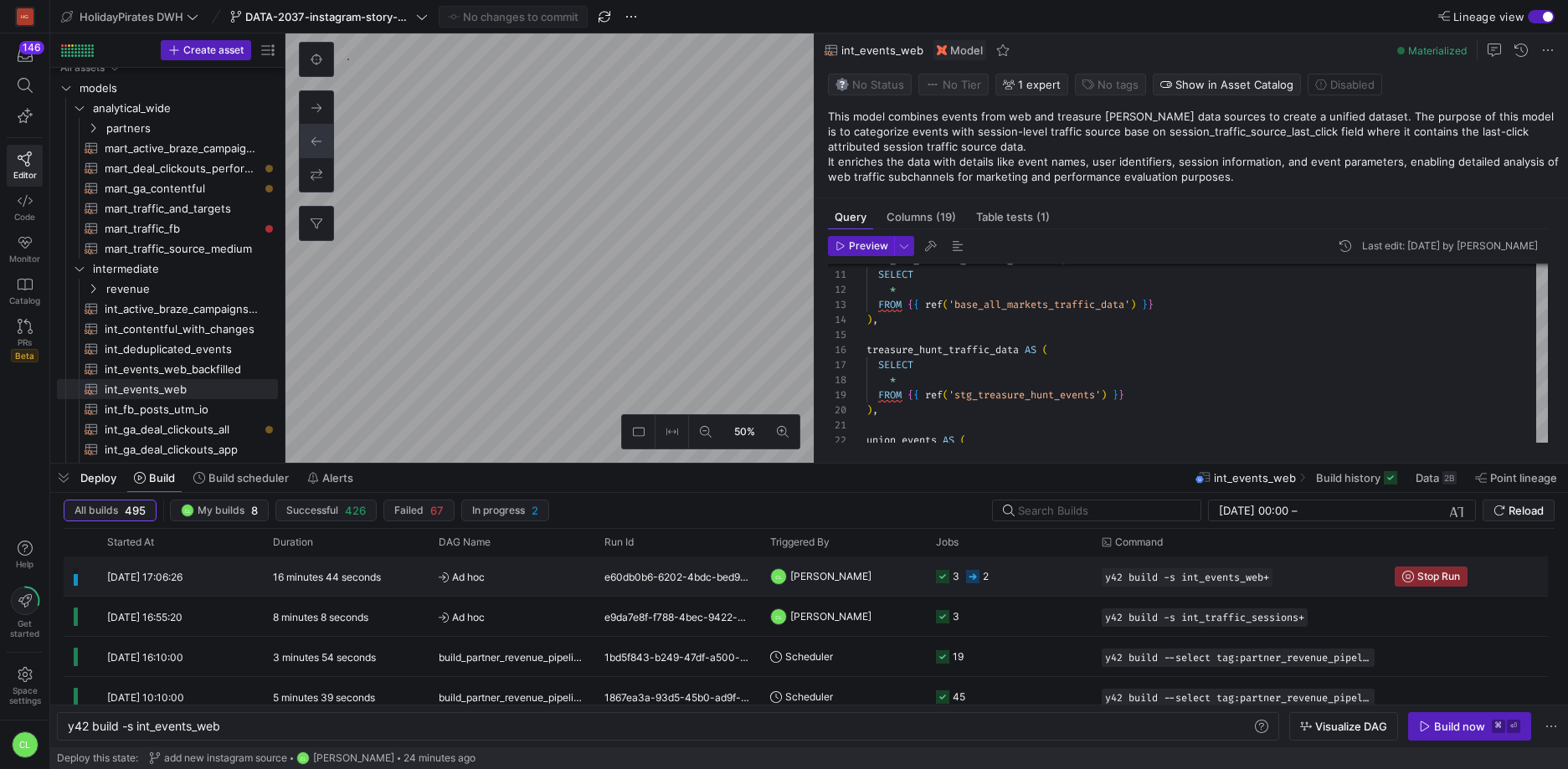
click at [890, 567] on y42-orchestration-triggered-by "CL [PERSON_NAME]" at bounding box center [843, 576] width 146 height 38
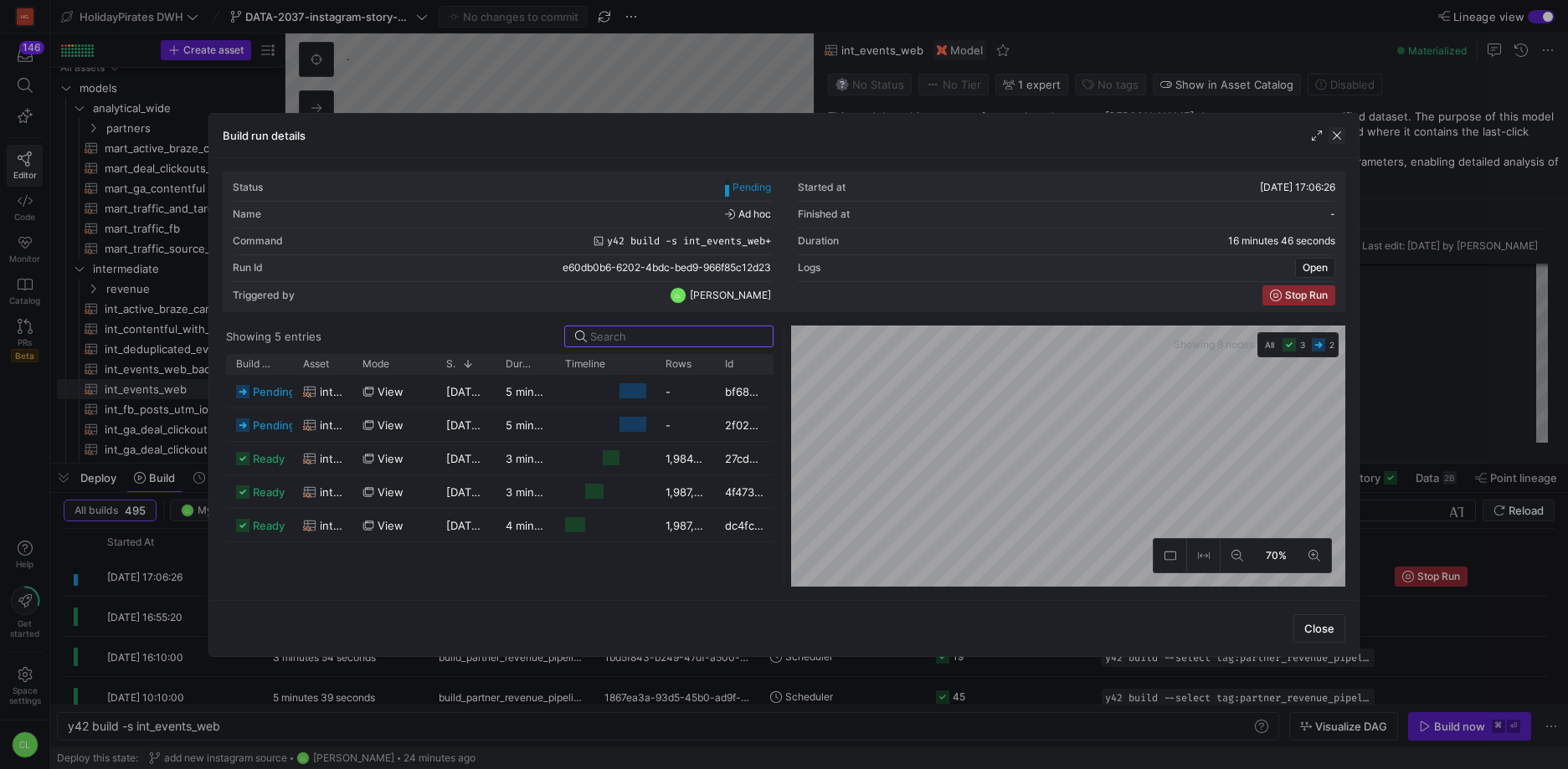
click at [1331, 139] on span "button" at bounding box center [1337, 135] width 17 height 17
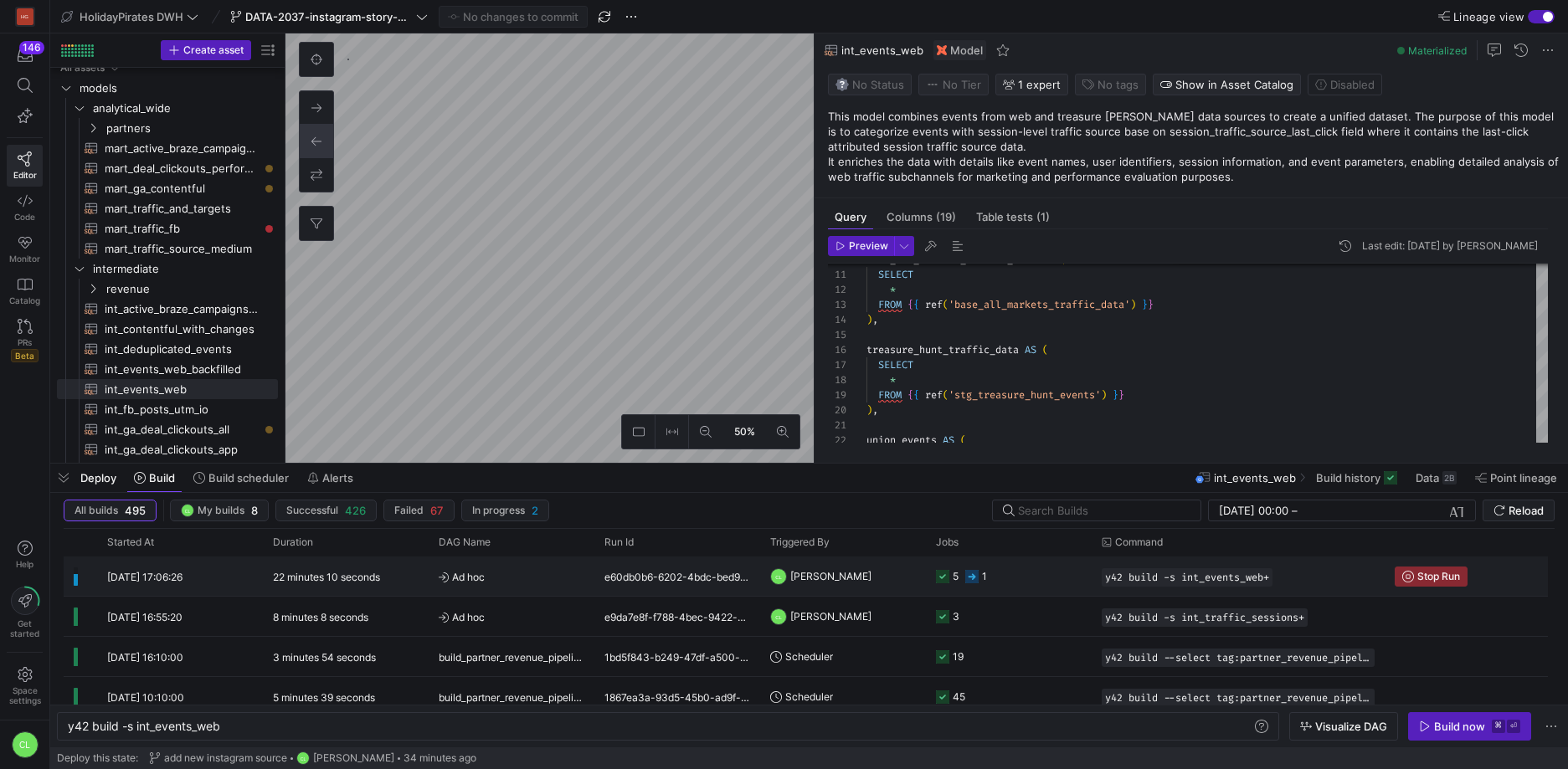
click at [872, 567] on span "[PERSON_NAME]" at bounding box center [831, 576] width 81 height 40
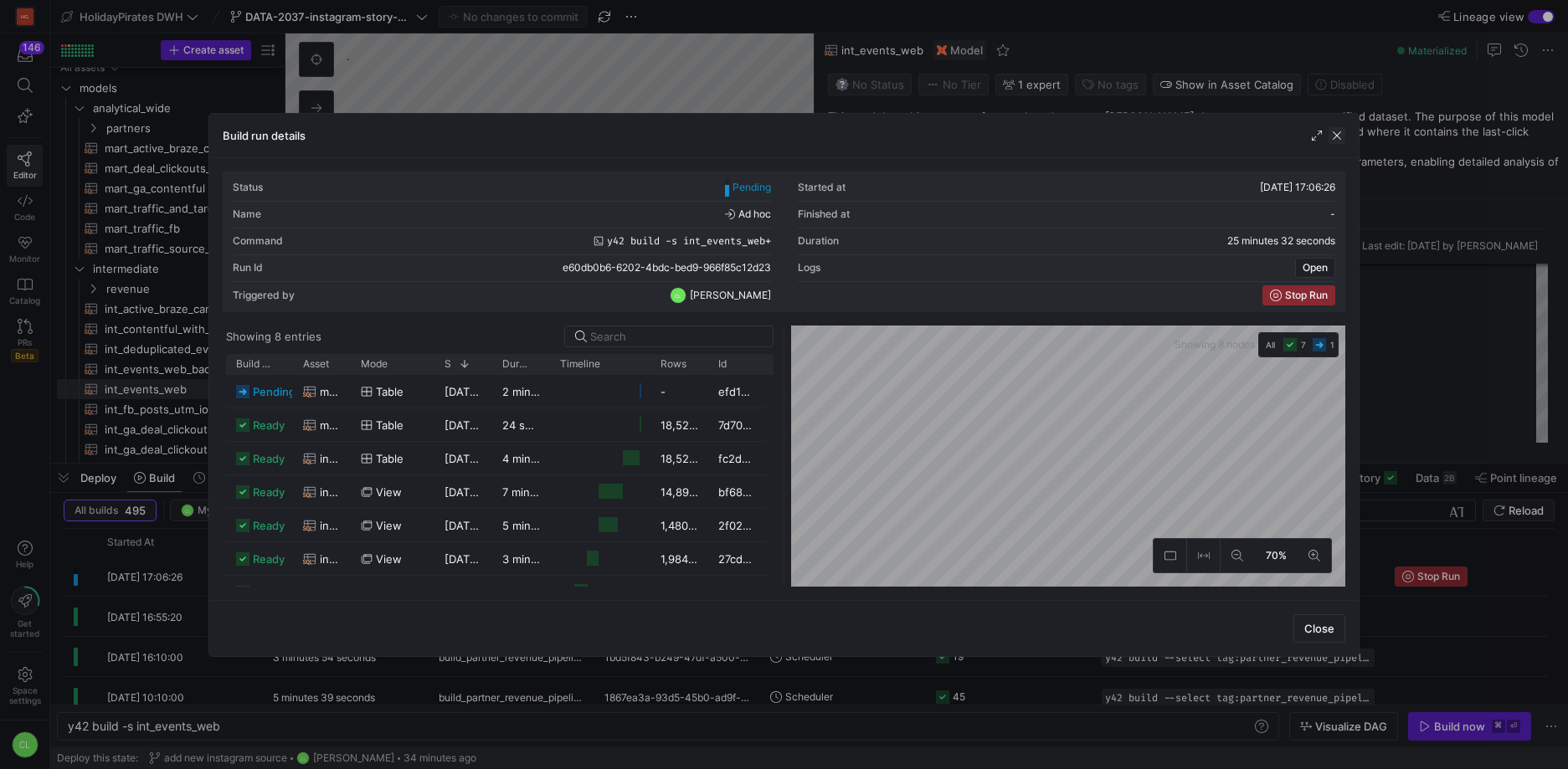
click at [1334, 135] on span "button" at bounding box center [1337, 135] width 17 height 17
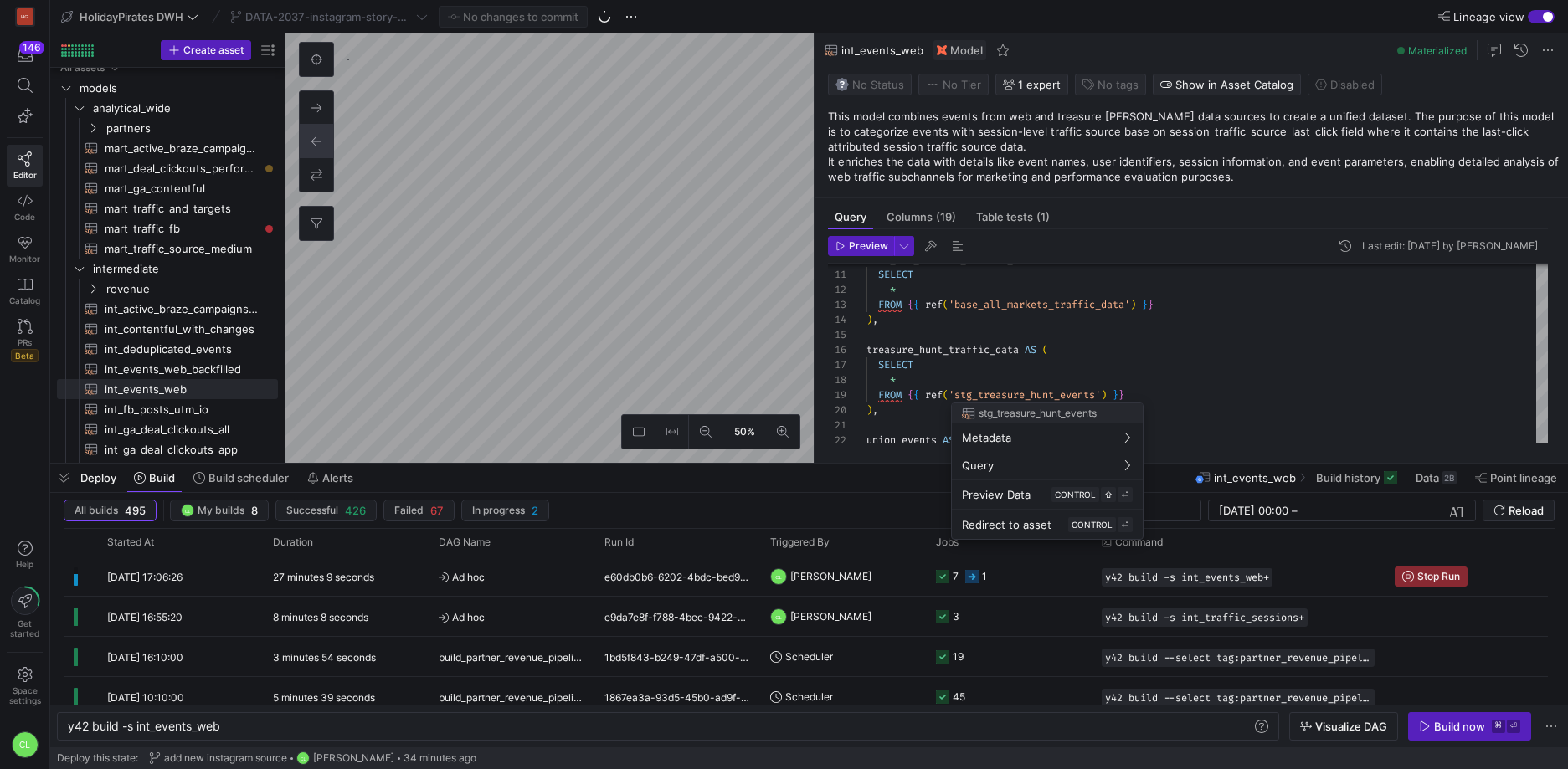
click at [1042, 619] on div at bounding box center [784, 384] width 1568 height 769
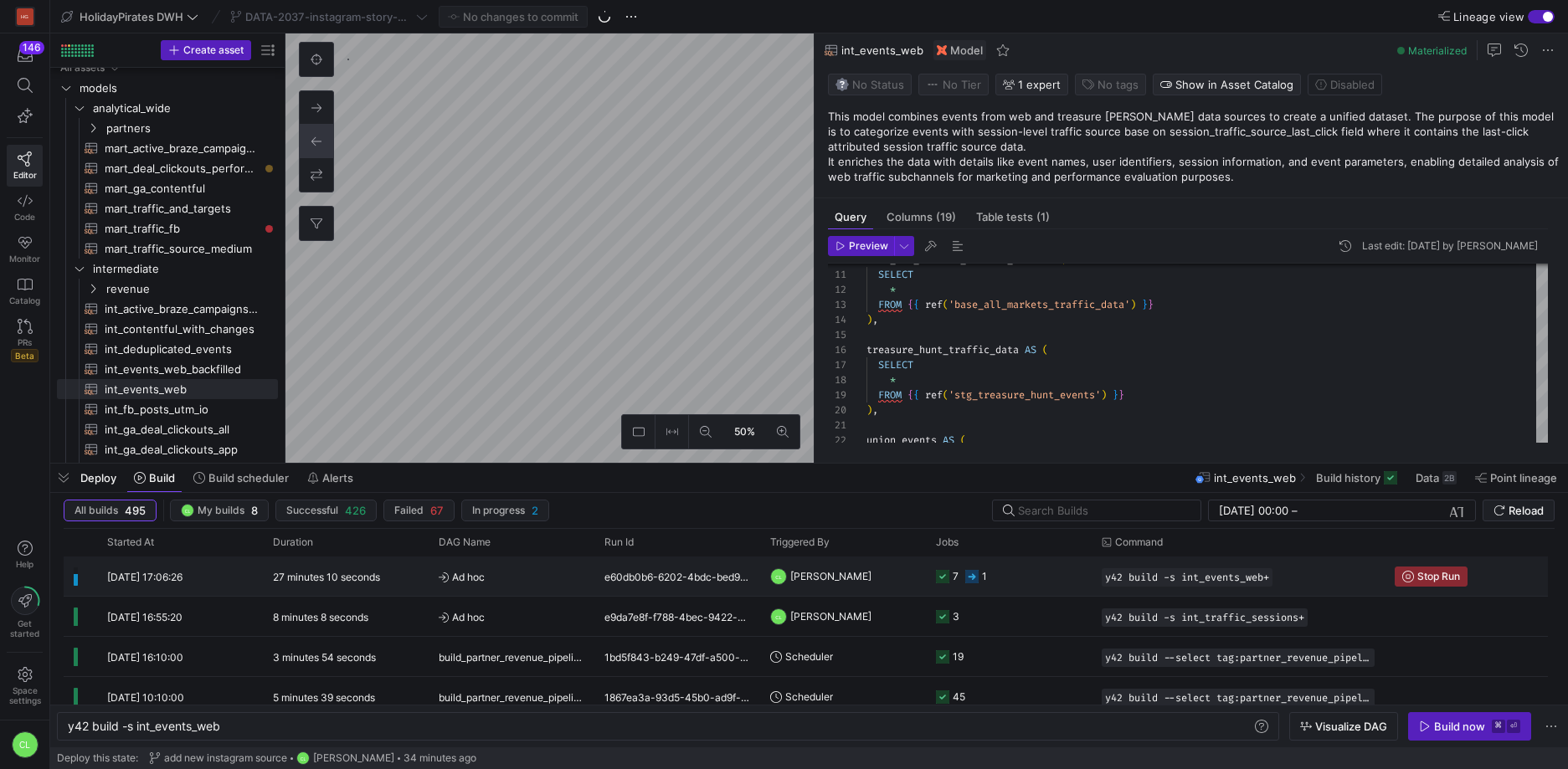
click at [1047, 582] on y42-job-status-cell-renderer "7 1" at bounding box center [1009, 576] width 146 height 38
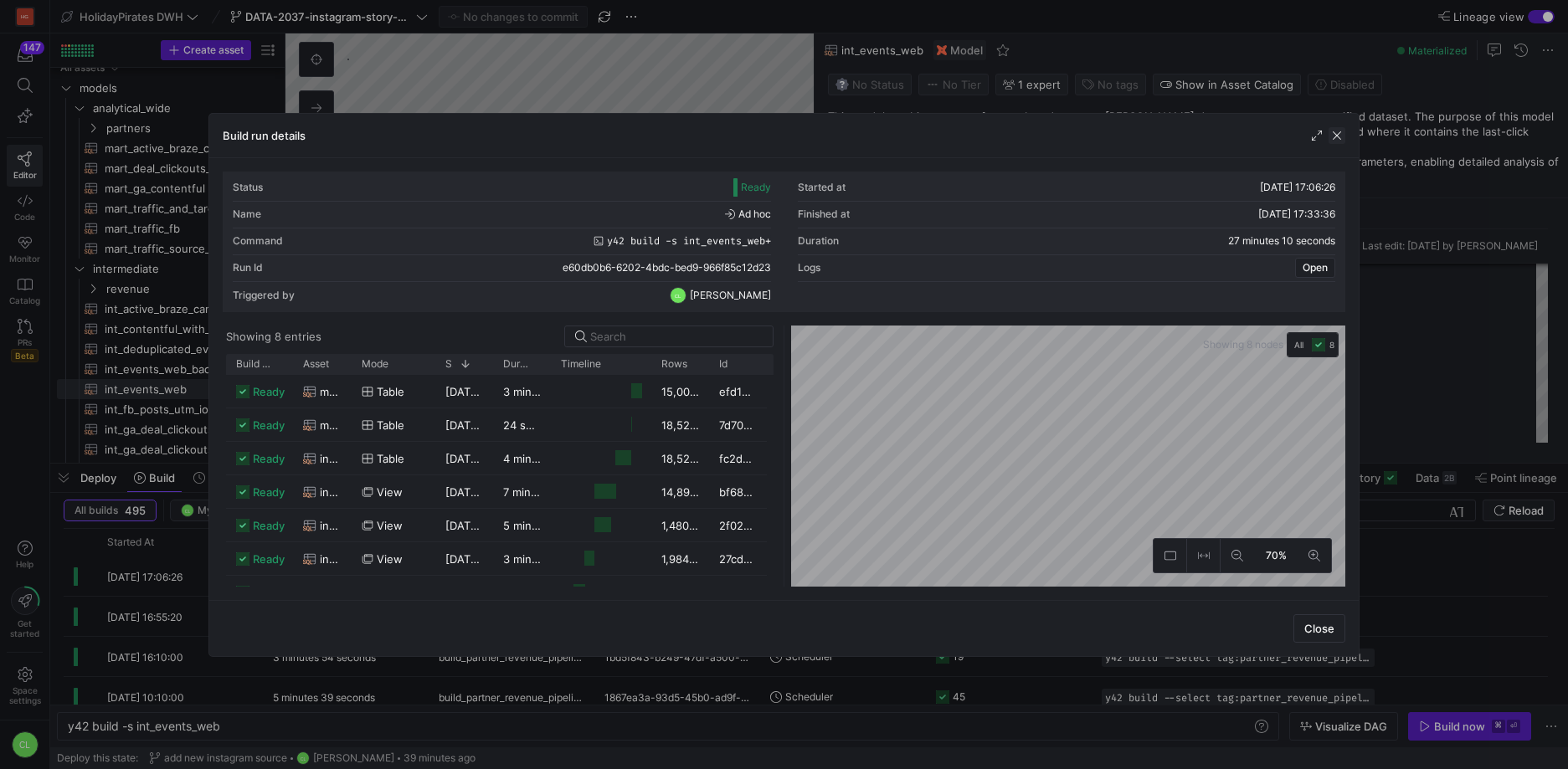
click at [1331, 127] on span "button" at bounding box center [1337, 135] width 17 height 17
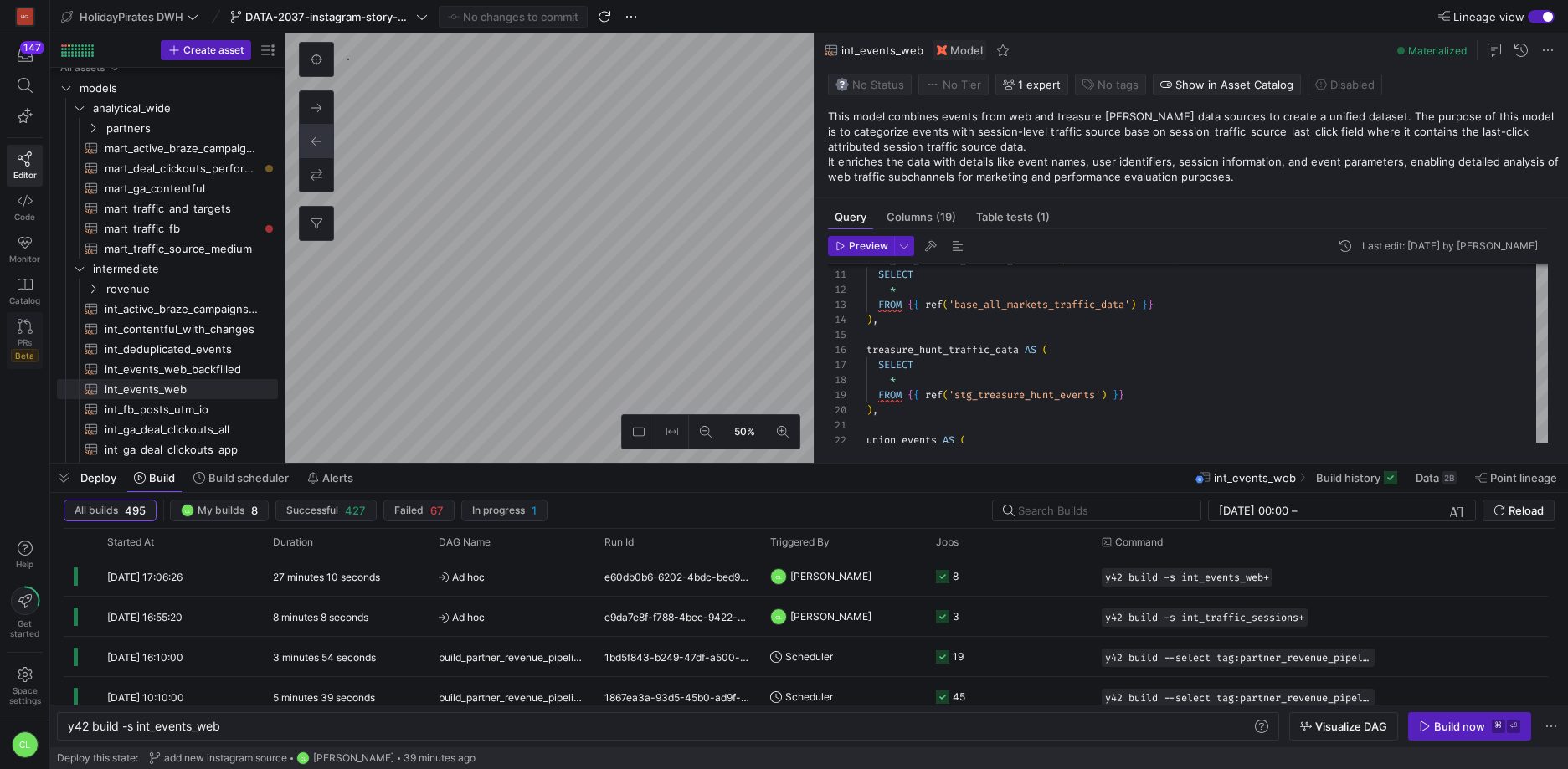
click at [19, 332] on icon at bounding box center [25, 326] width 15 height 15
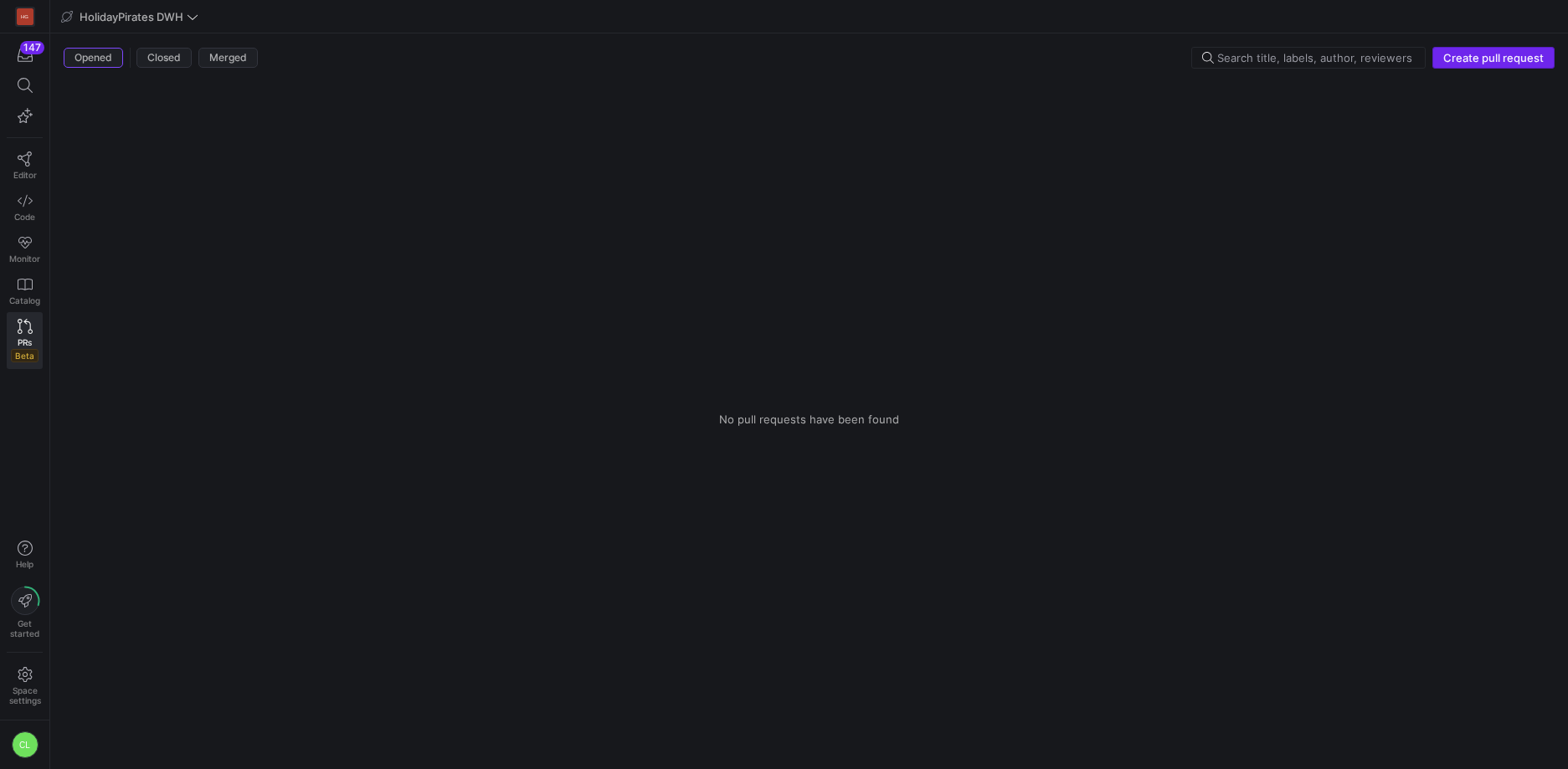
click at [1503, 57] on span "Create pull request" at bounding box center [1494, 57] width 101 height 13
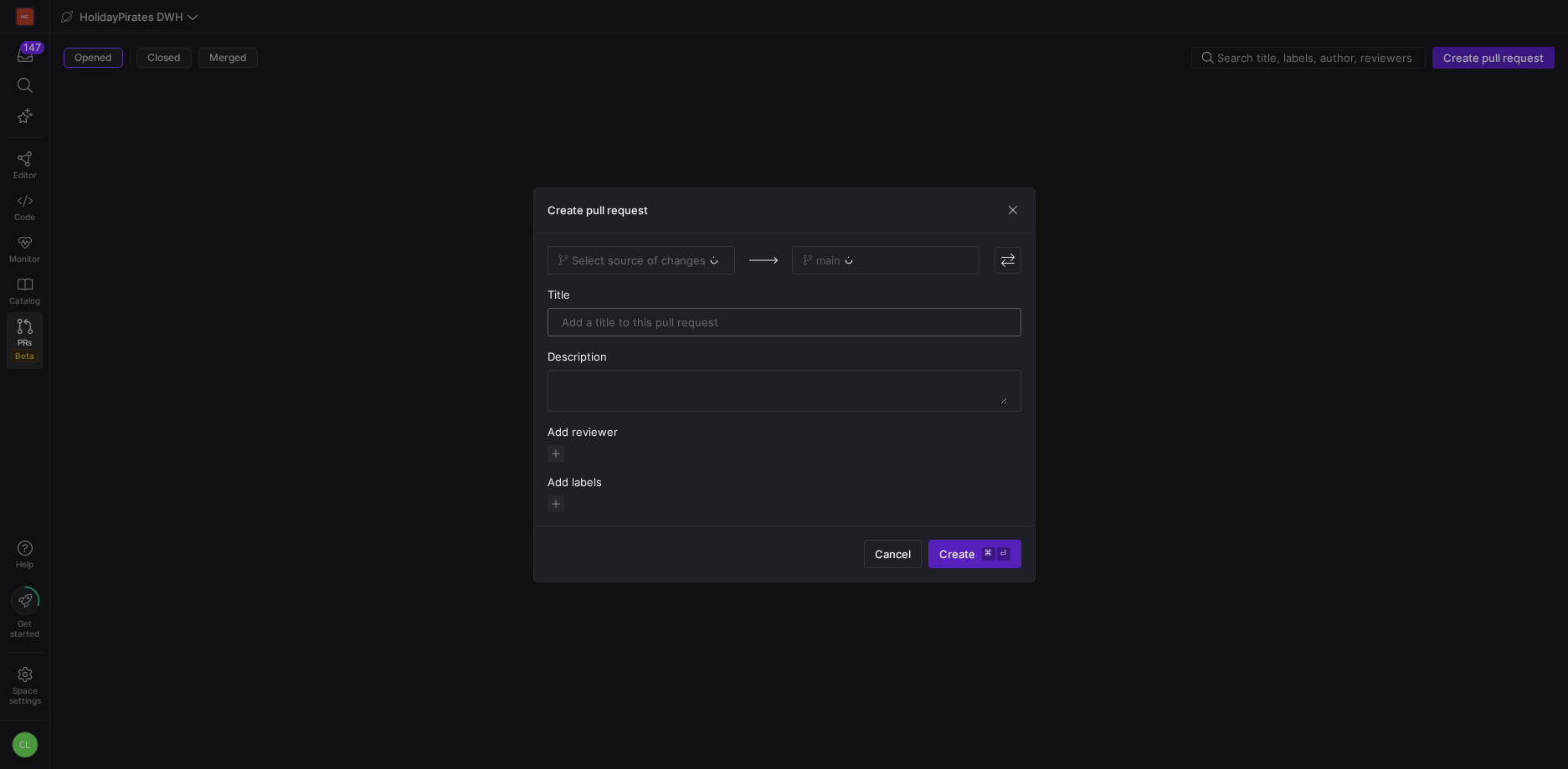
click at [672, 319] on input "text" at bounding box center [784, 322] width 446 height 13
click at [645, 250] on span at bounding box center [641, 260] width 186 height 26
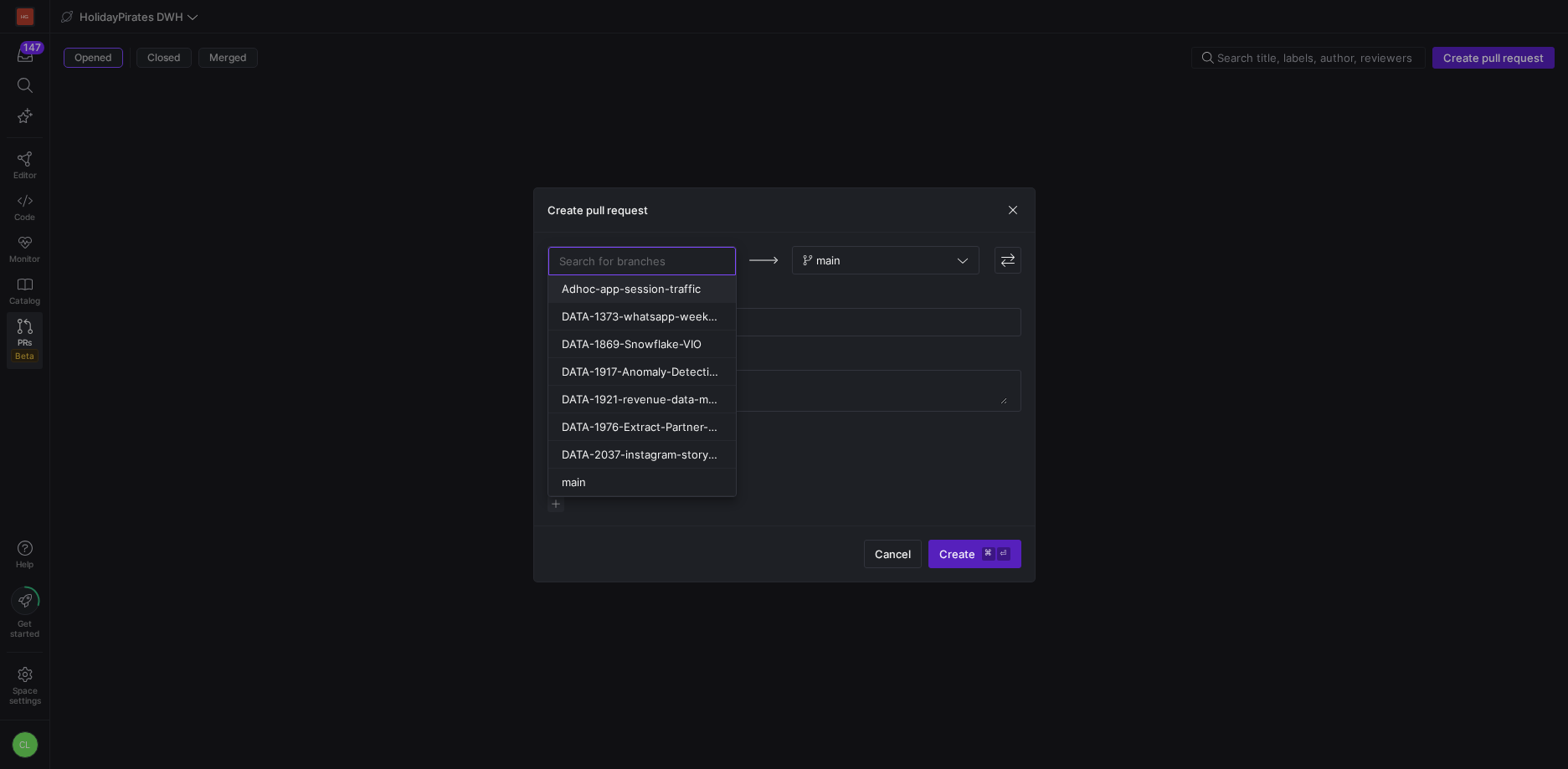
scroll to position [2, 0]
click at [673, 450] on span "DATA-2037-instagram-story-highlight-source" at bounding box center [641, 452] width 157 height 13
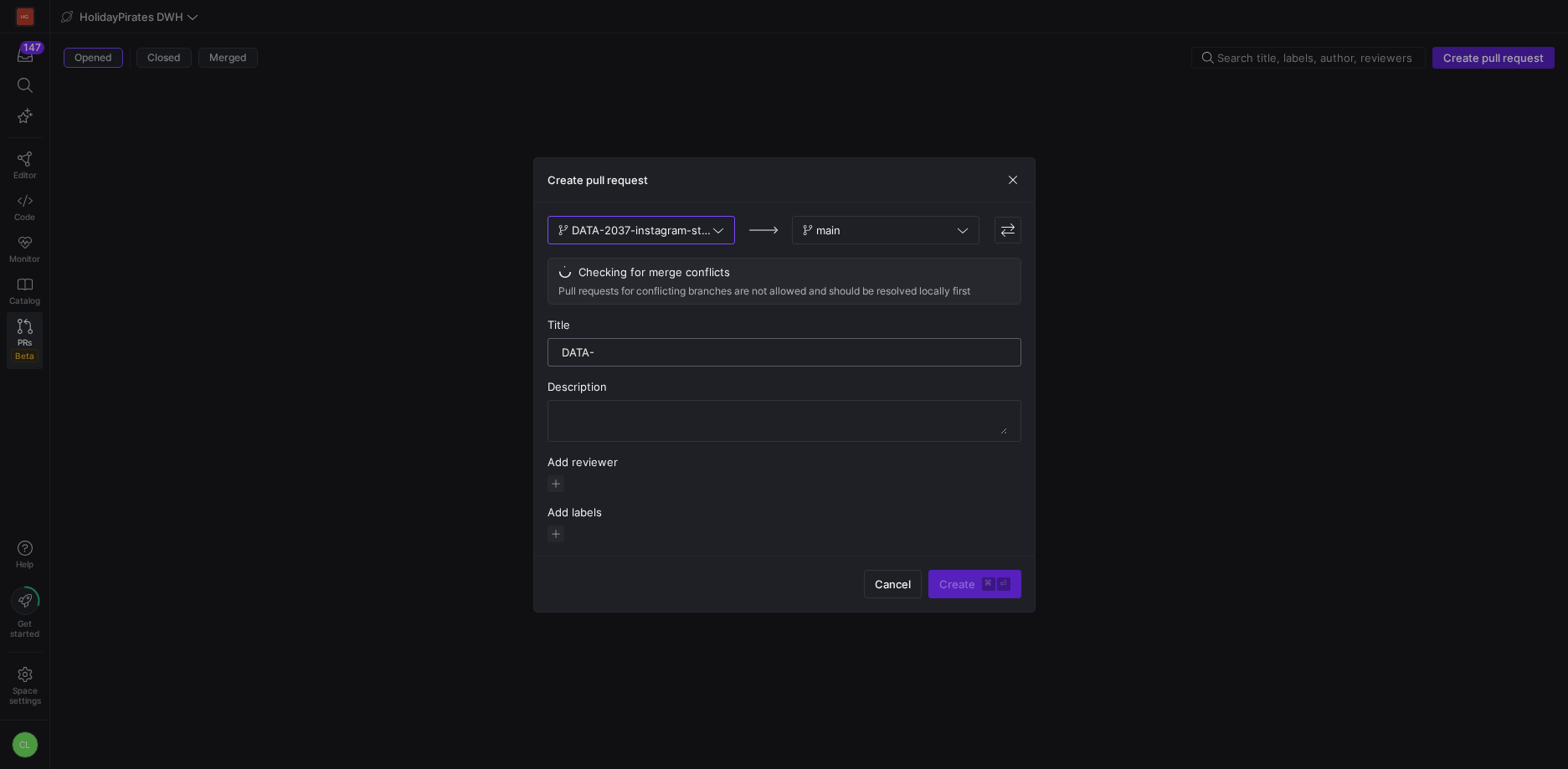
click at [677, 354] on input "DATA-" at bounding box center [784, 352] width 446 height 13
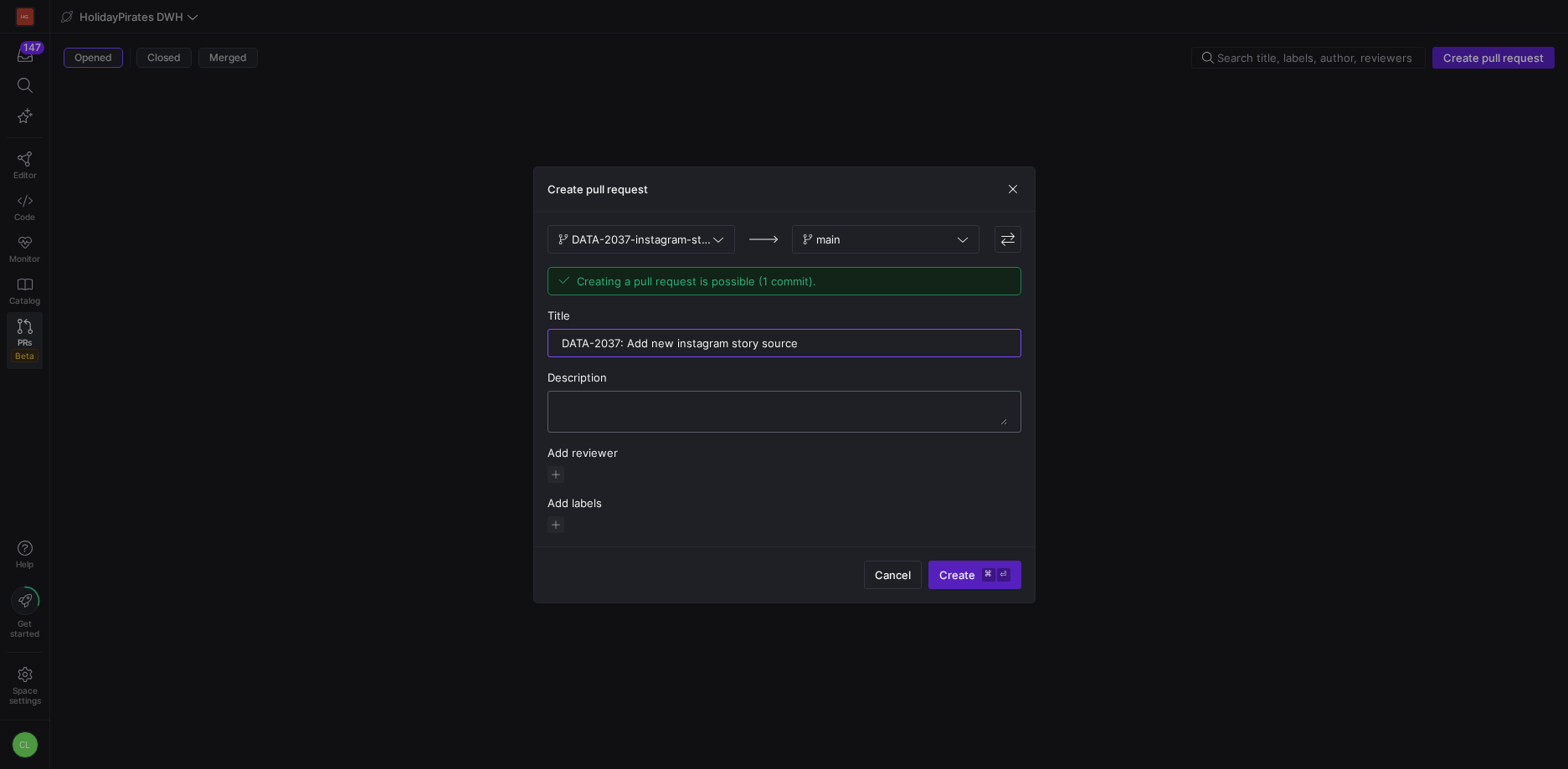
type input "DATA-2037: Add new instagram story source"
click at [701, 421] on textarea at bounding box center [784, 412] width 446 height 26
type textarea "-"
click at [817, 406] on textarea at bounding box center [784, 412] width 446 height 26
drag, startPoint x: 820, startPoint y: 405, endPoint x: 760, endPoint y: 403, distance: 60.0
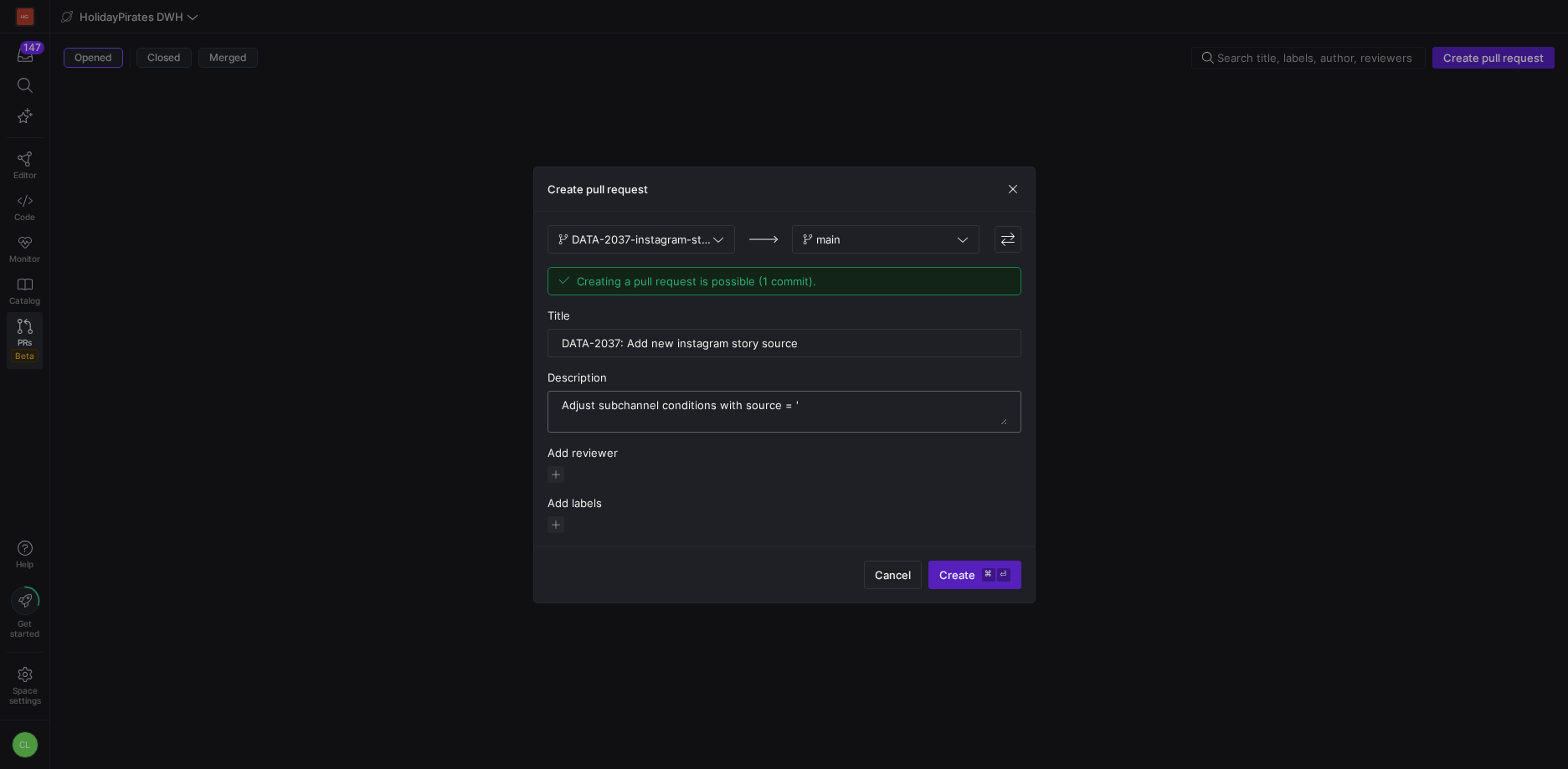
click at [743, 407] on textarea at bounding box center [784, 412] width 446 height 26
paste textarea "/ medium = ‘‘ighighlights / social' into the subchannel ‘Instagram’ under the c…"
click at [864, 423] on textarea at bounding box center [784, 412] width 446 height 26
click at [949, 407] on textarea at bounding box center [784, 412] width 446 height 26
click at [840, 408] on textarea at bounding box center [784, 412] width 446 height 26
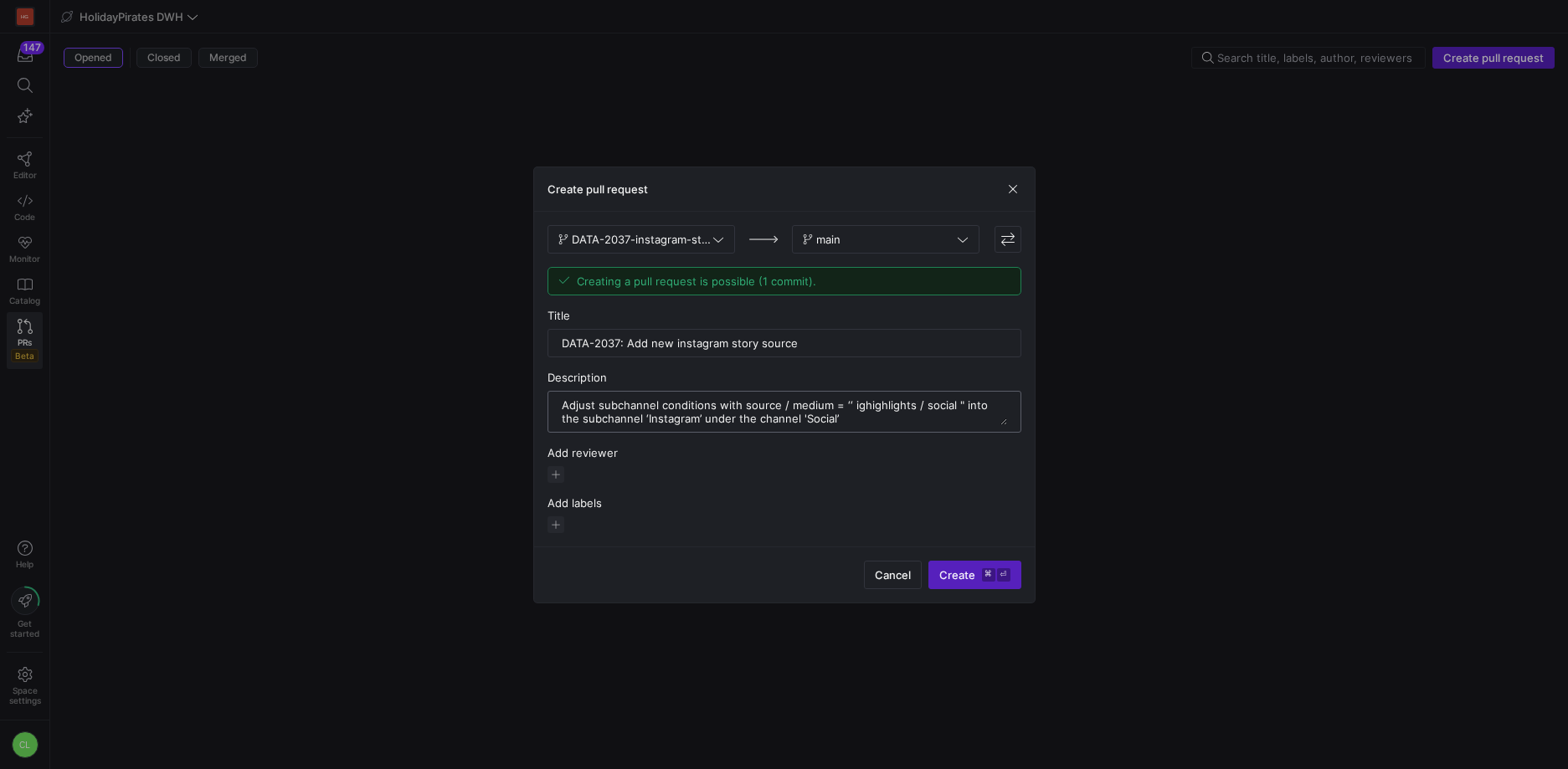
drag, startPoint x: 735, startPoint y: 407, endPoint x: 888, endPoint y: 407, distance: 153.0
click at [888, 407] on textarea at bounding box center [784, 412] width 446 height 26
click at [936, 416] on textarea at bounding box center [784, 412] width 446 height 26
click at [844, 416] on textarea at bounding box center [784, 412] width 446 height 26
type textarea "Adjust subchannel conditions with source / medium = ‘‘ ighighlights / social " …"
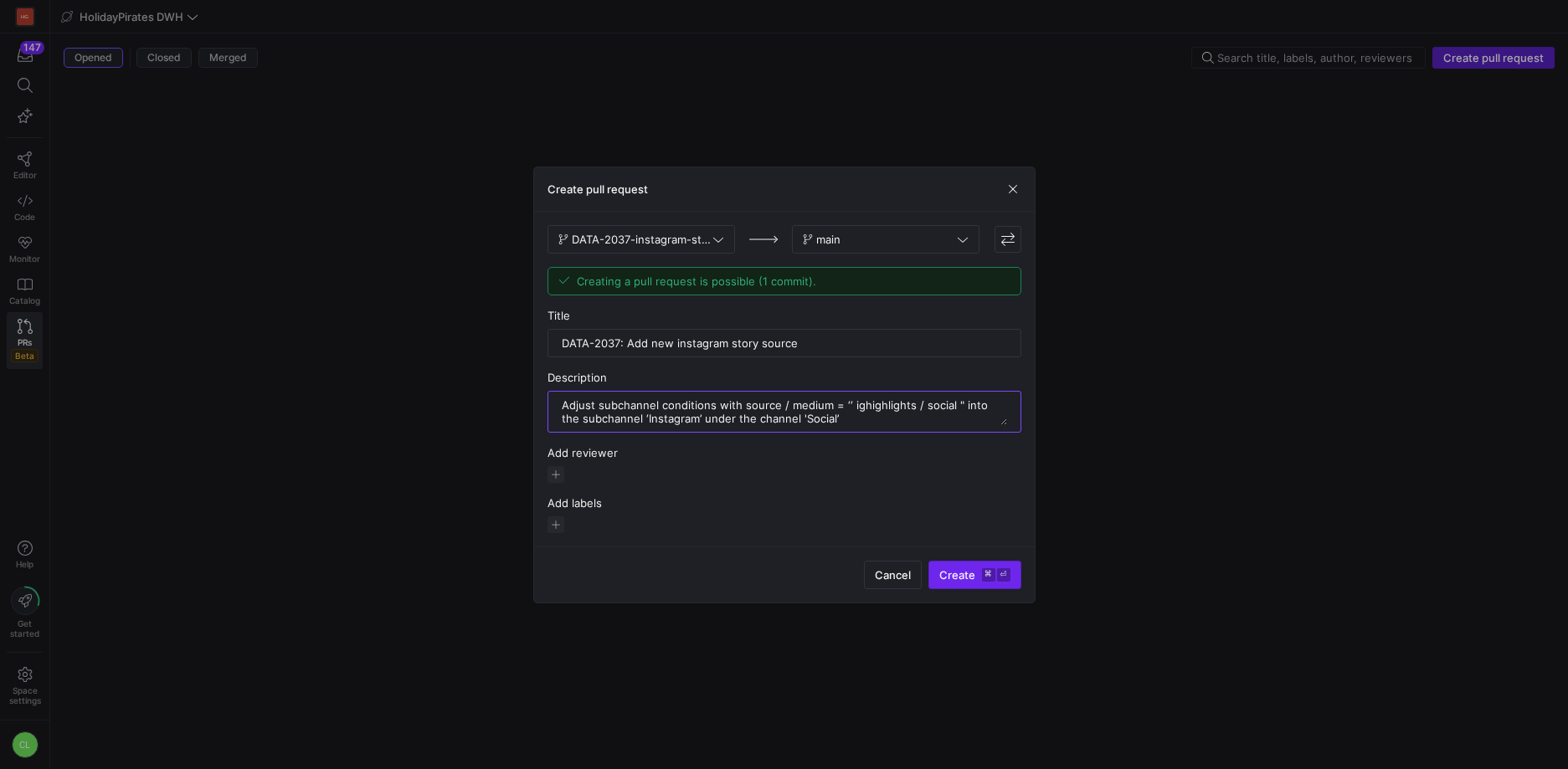
click at [954, 564] on span "submit" at bounding box center [974, 575] width 91 height 26
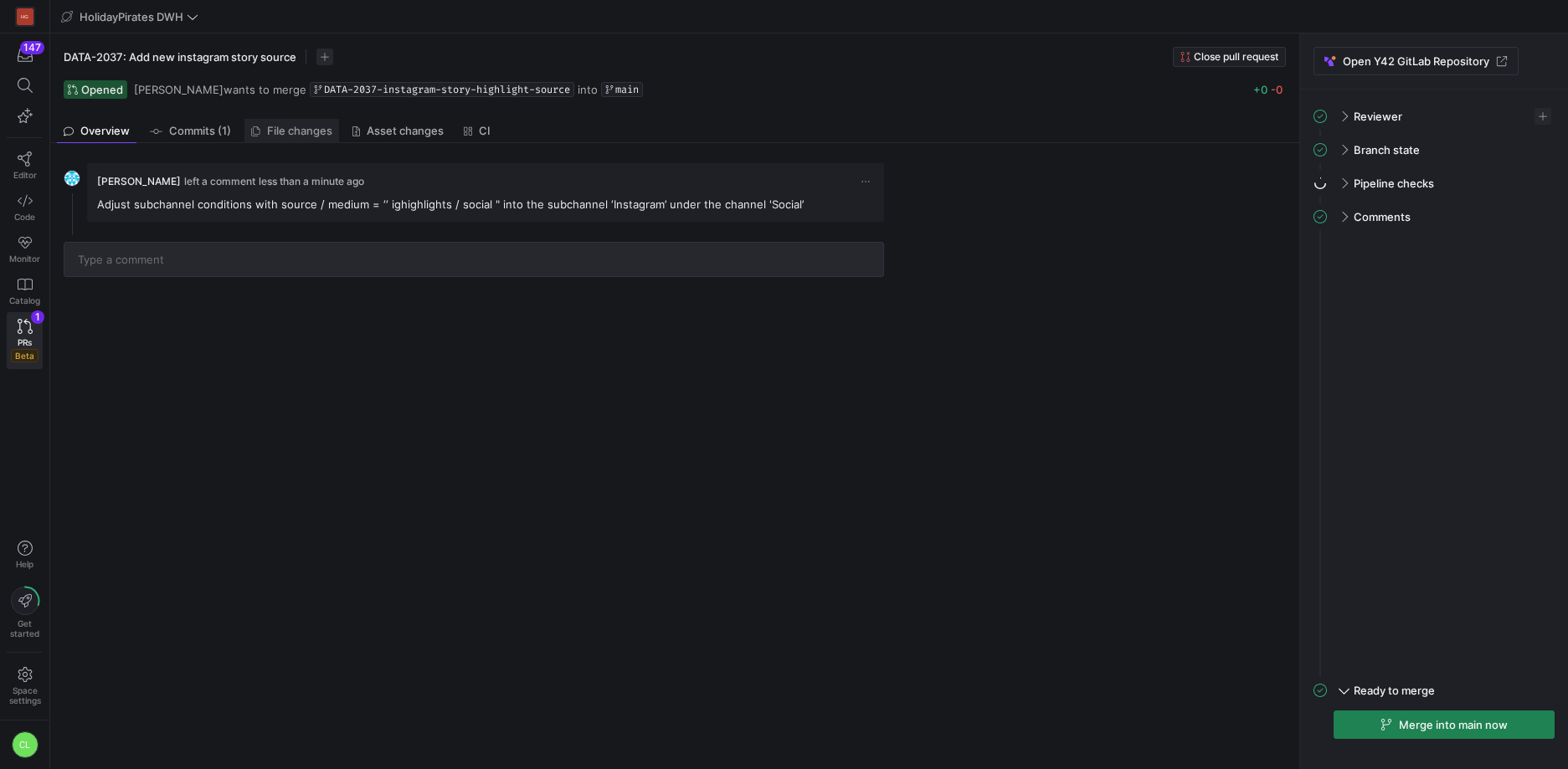
click at [254, 131] on icon at bounding box center [256, 131] width 9 height 10
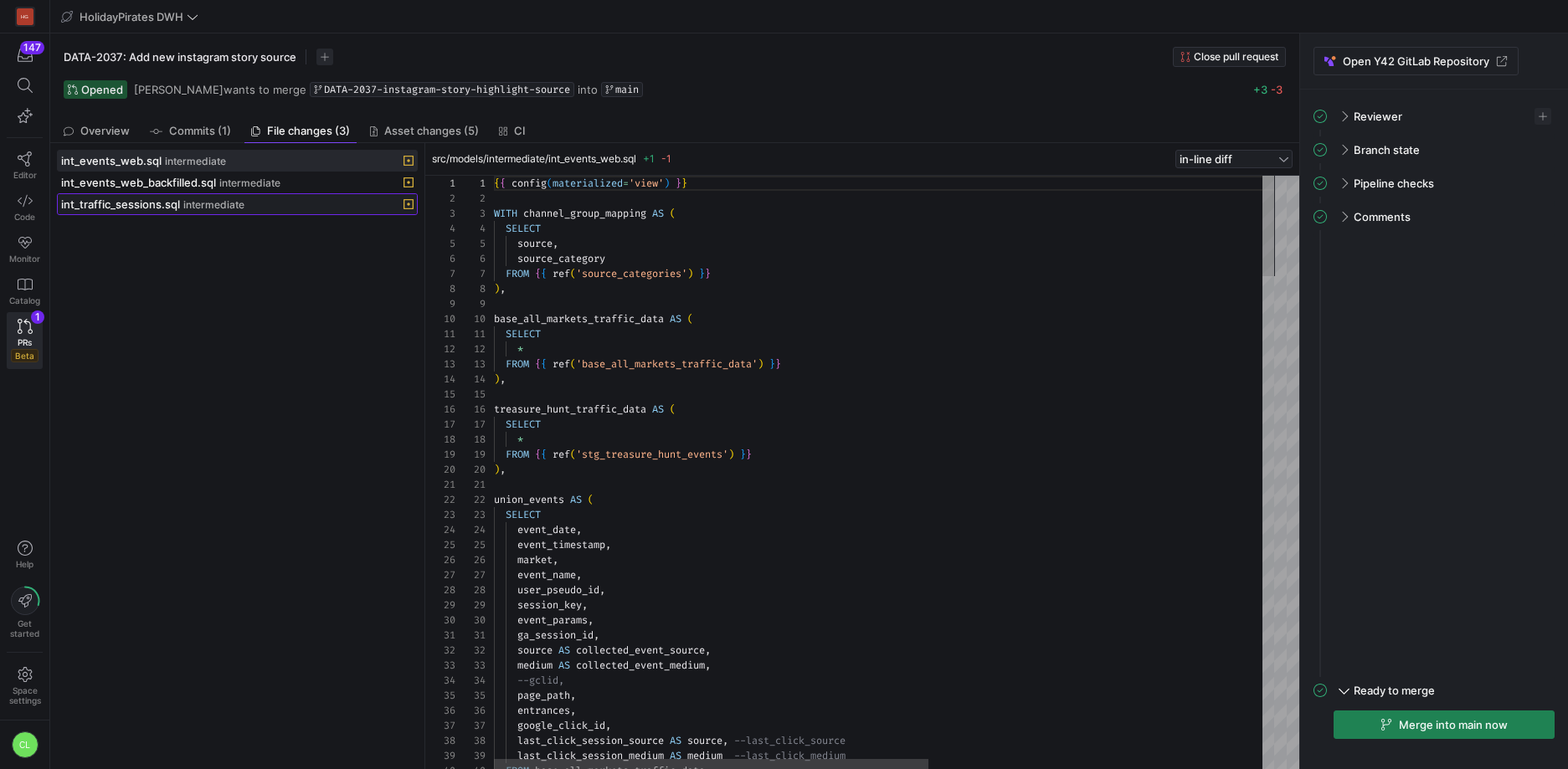
scroll to position [151, 0]
click at [273, 211] on span at bounding box center [236, 204] width 359 height 20
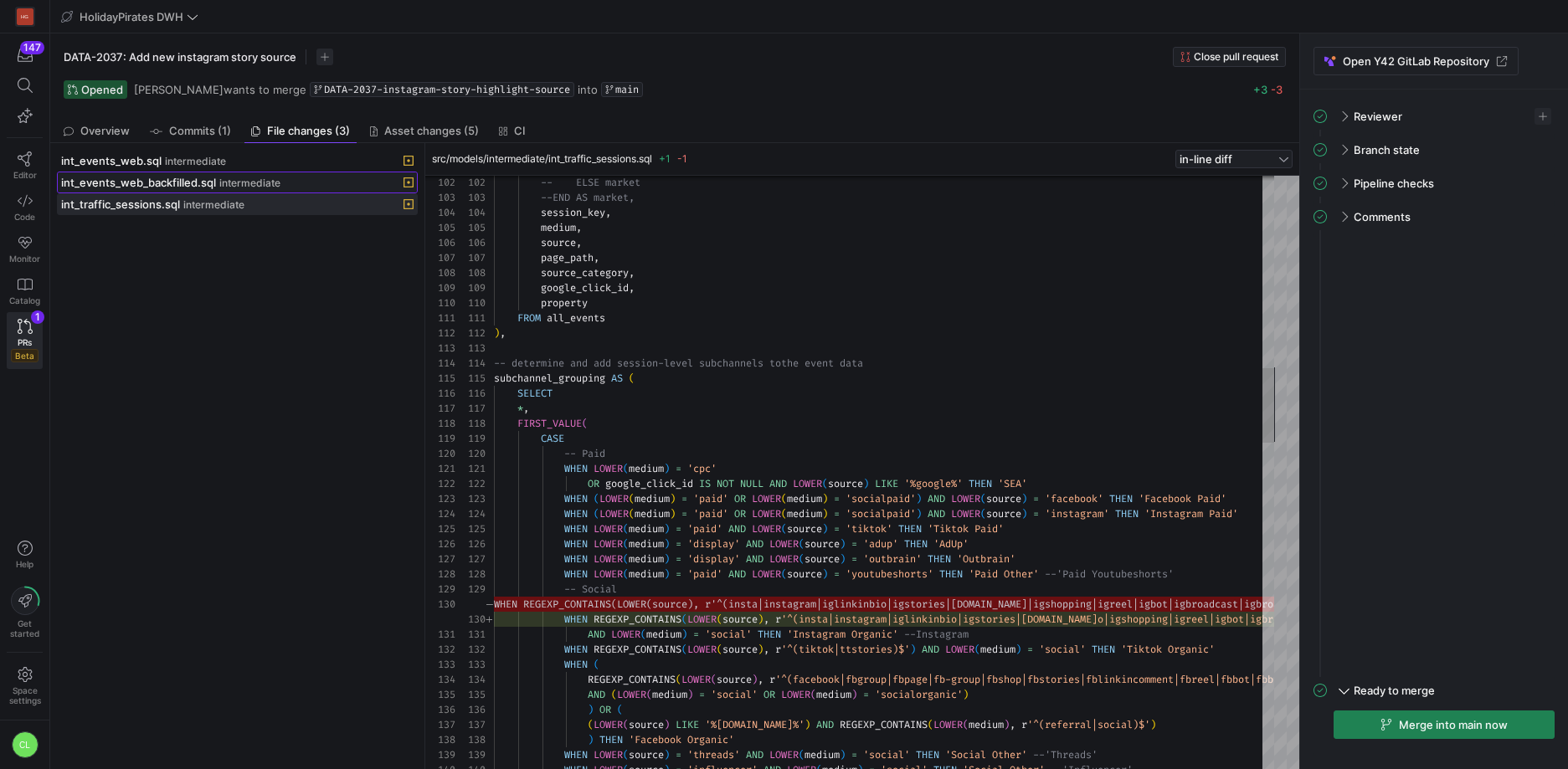
click at [224, 188] on span "intermediate" at bounding box center [250, 183] width 61 height 11
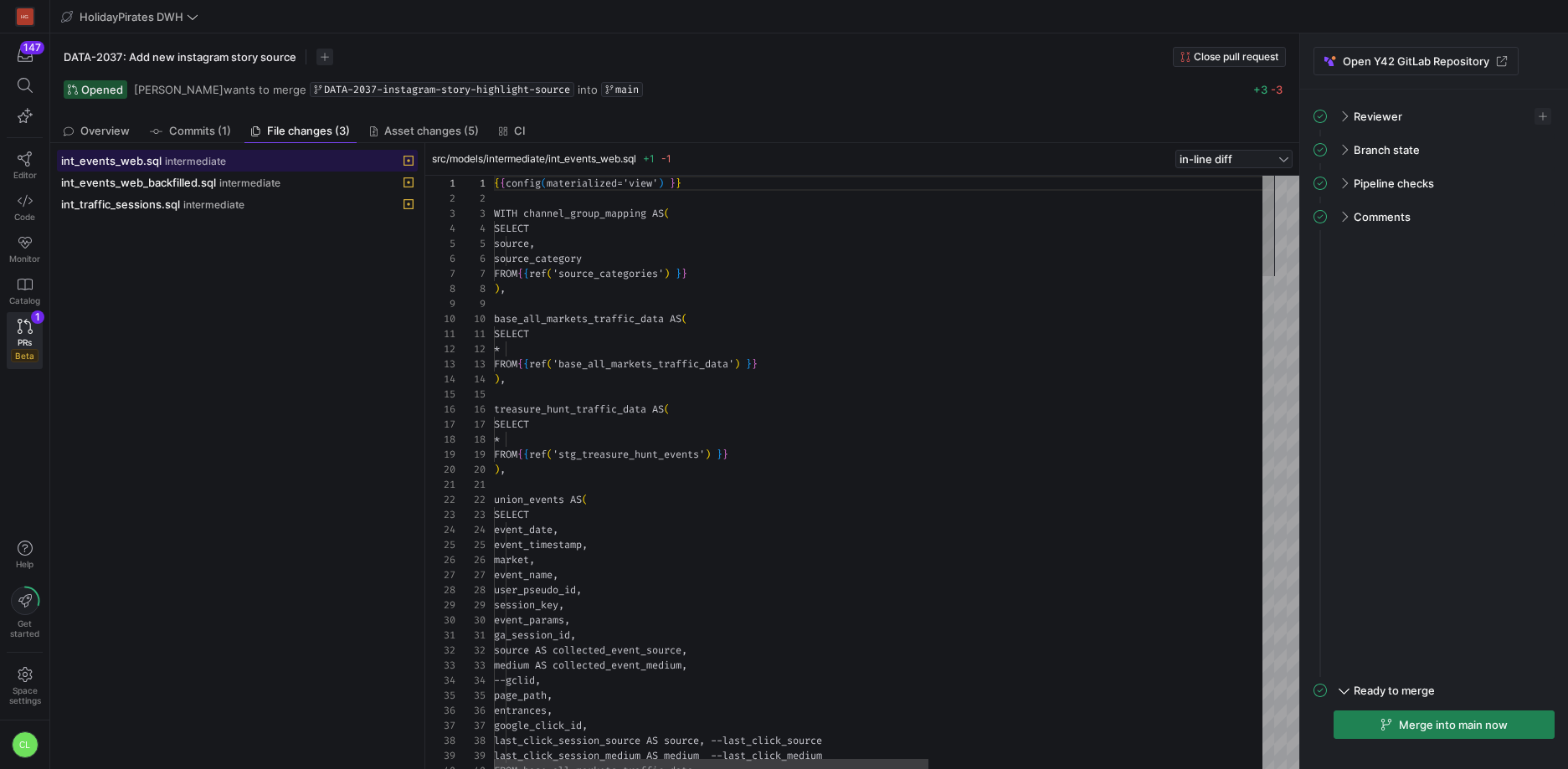
click at [158, 168] on span at bounding box center [236, 161] width 359 height 20
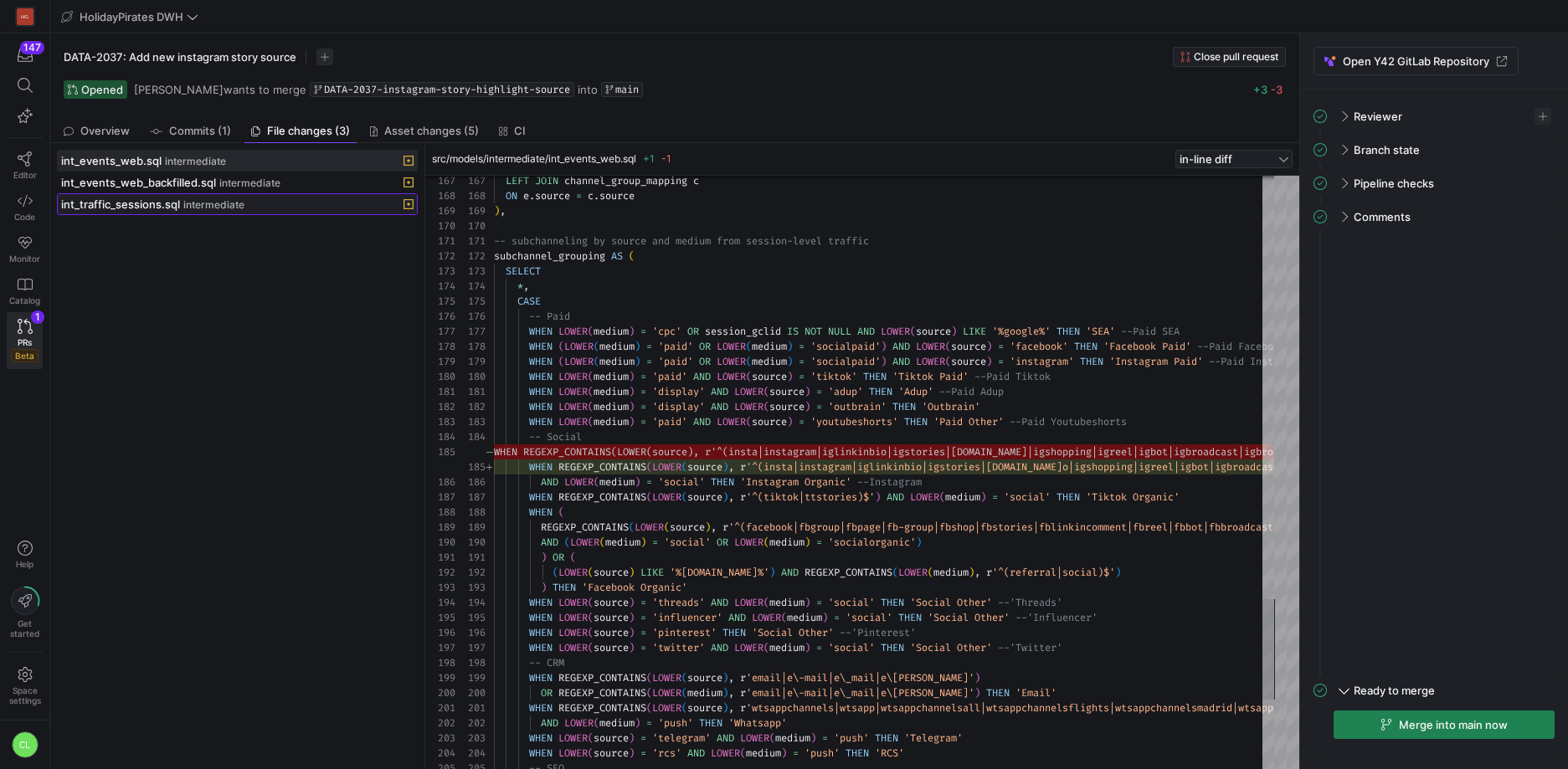
click at [227, 209] on span "intermediate" at bounding box center [214, 205] width 61 height 11
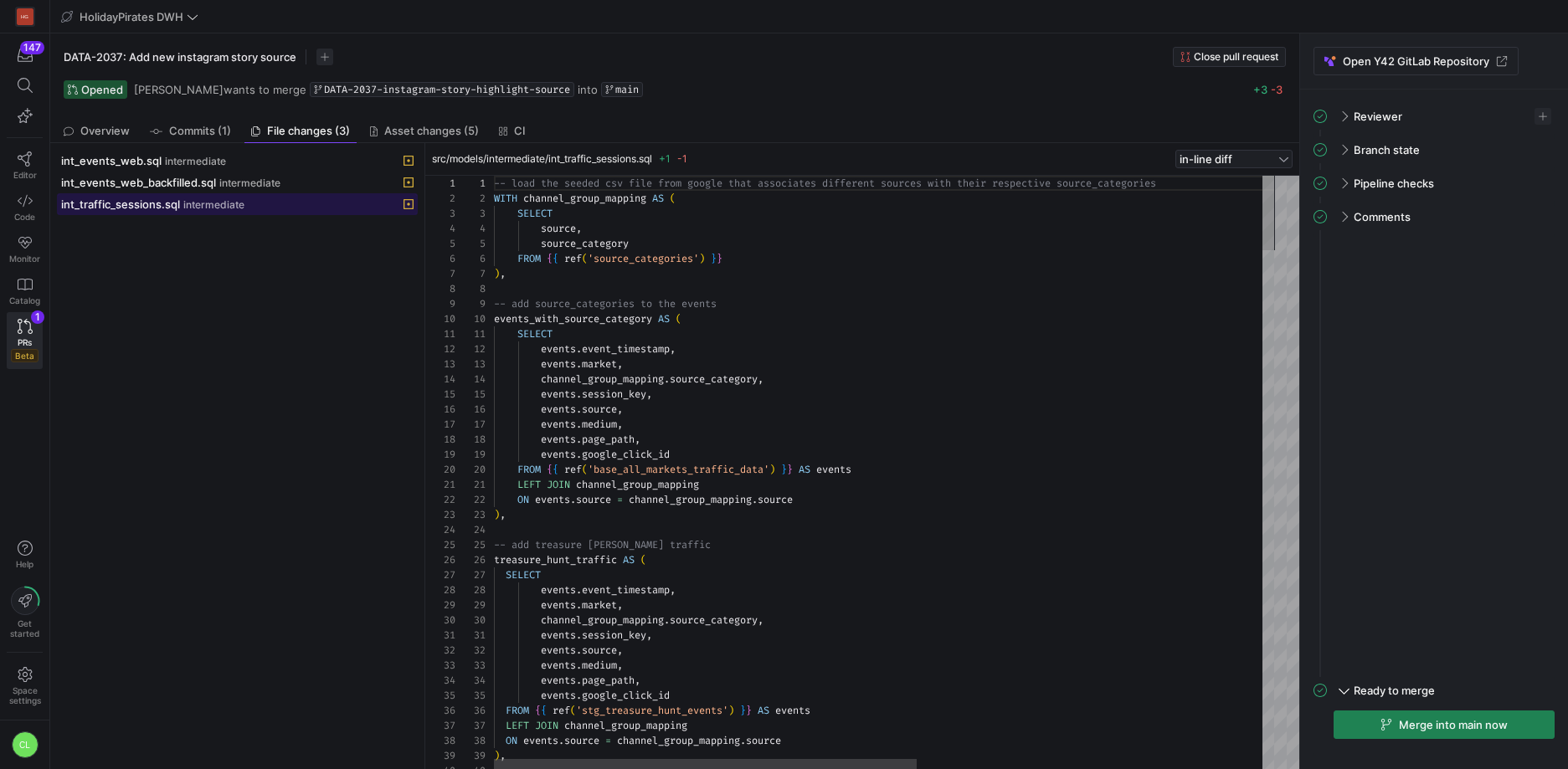
click at [281, 196] on span at bounding box center [236, 204] width 359 height 20
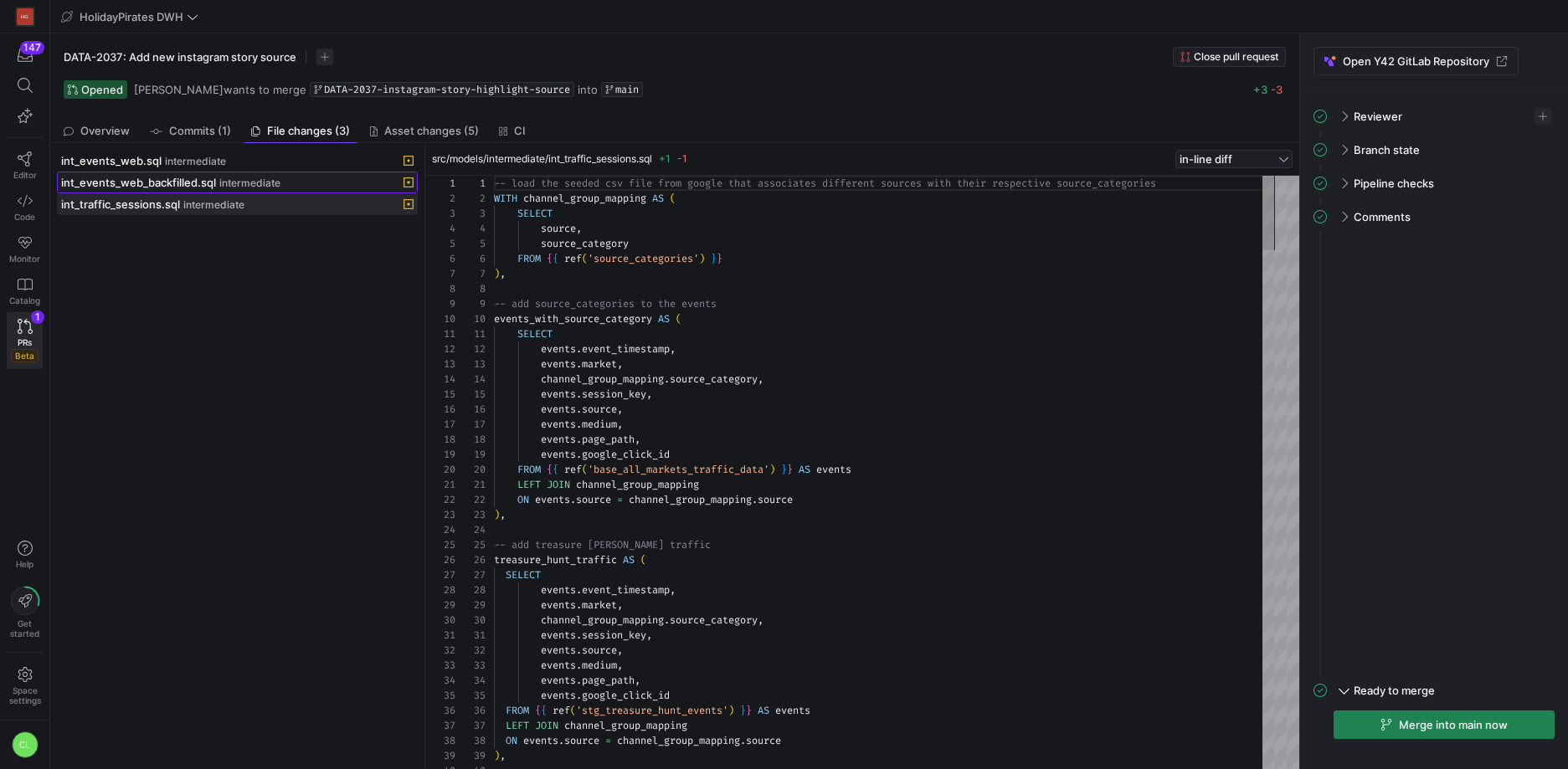
click at [297, 187] on div "int_events_web_backfilled.sql intermediate" at bounding box center [219, 182] width 316 height 13
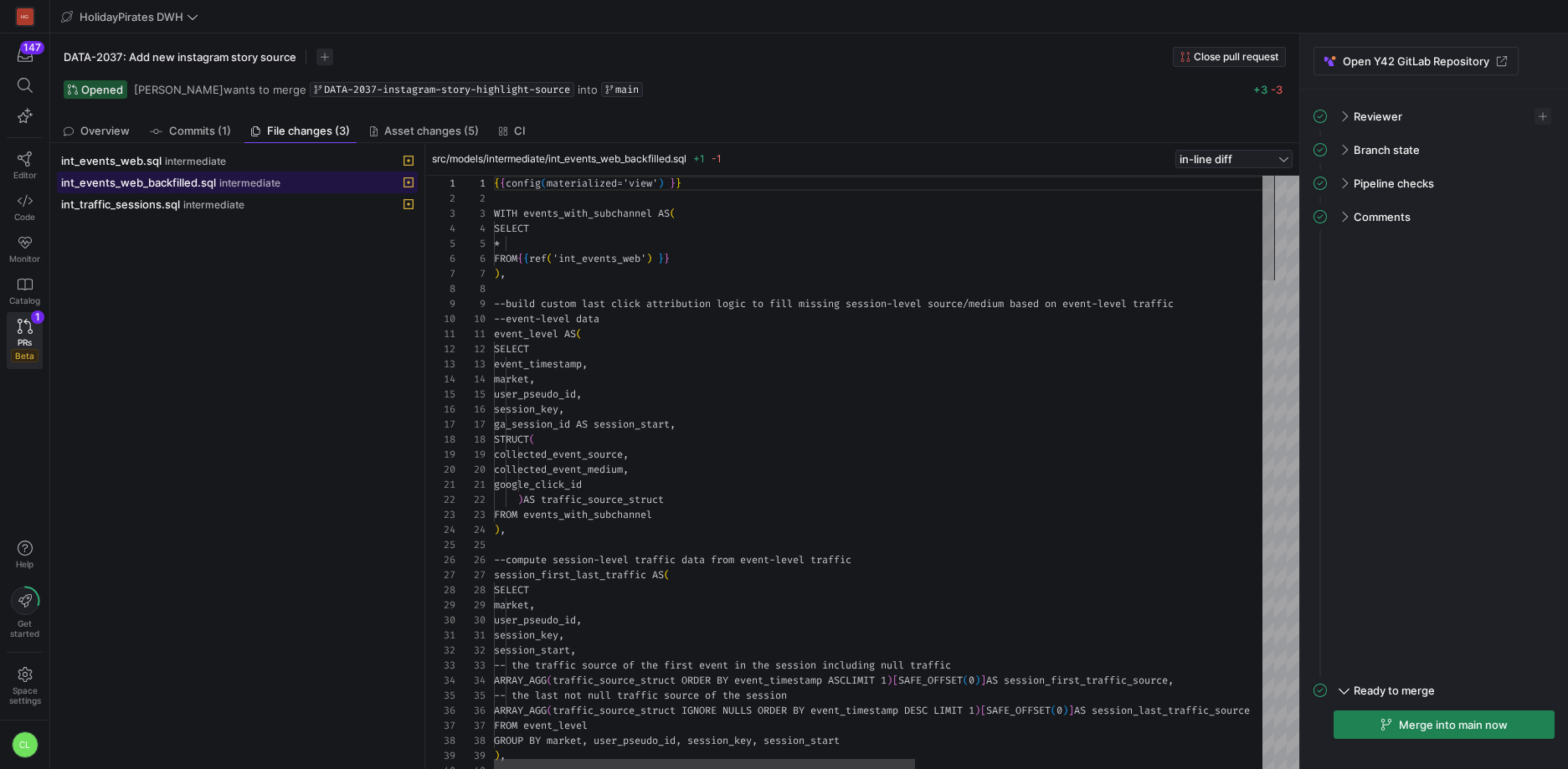
click at [306, 172] on span at bounding box center [236, 182] width 359 height 20
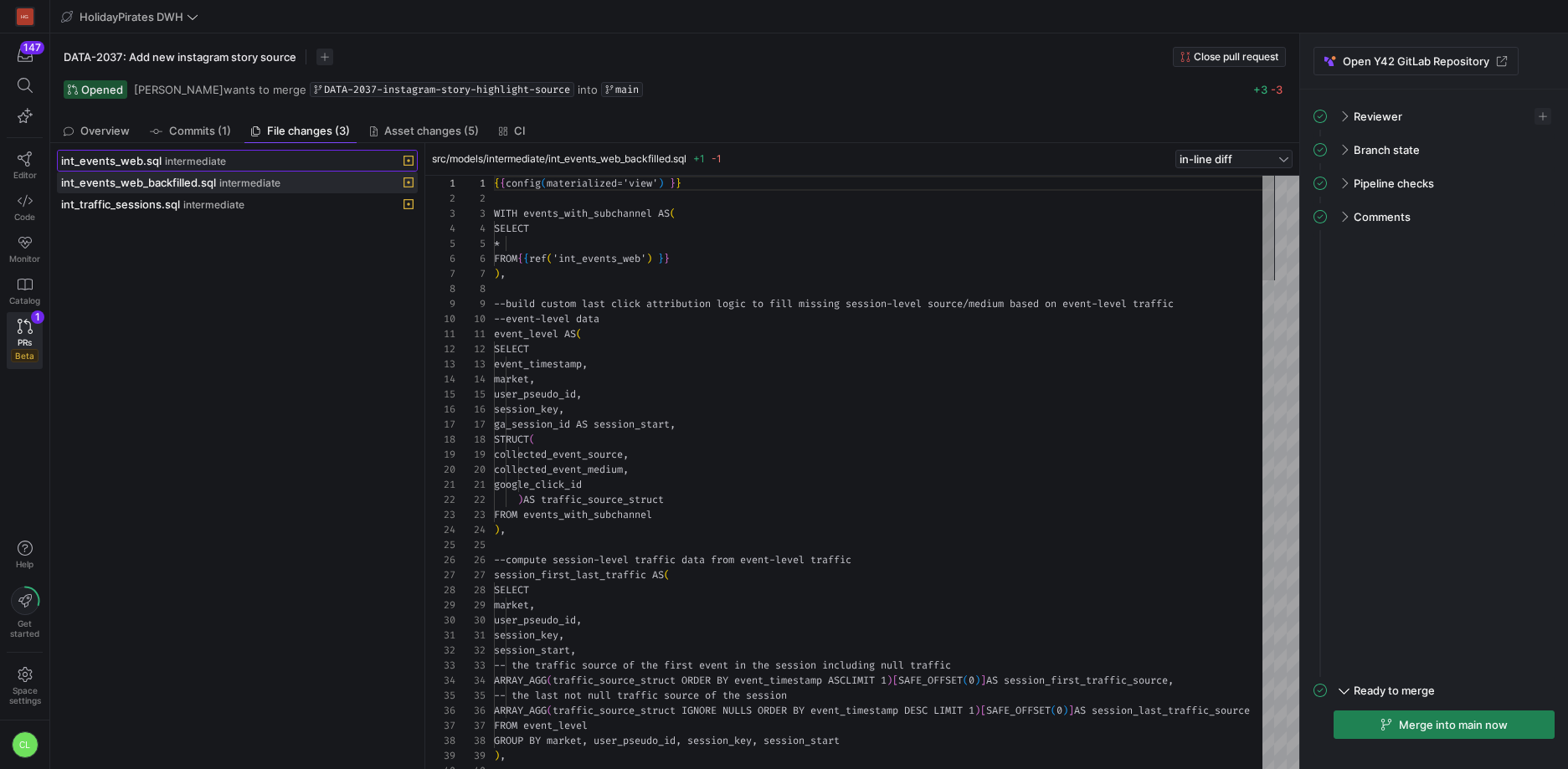
click at [318, 168] on span at bounding box center [236, 161] width 359 height 20
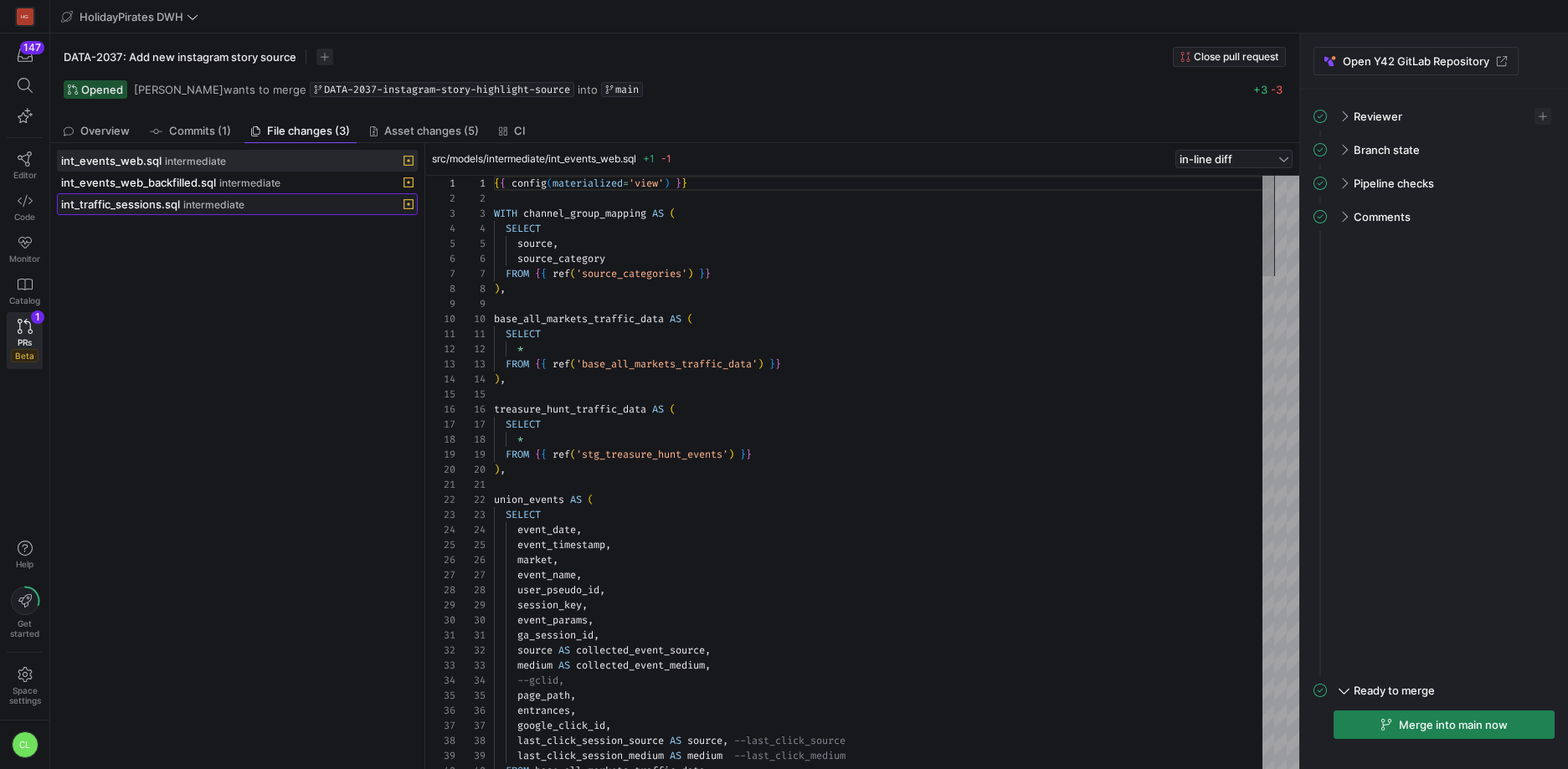
click at [246, 201] on div "int_traffic_sessions.sql intermediate" at bounding box center [219, 204] width 316 height 13
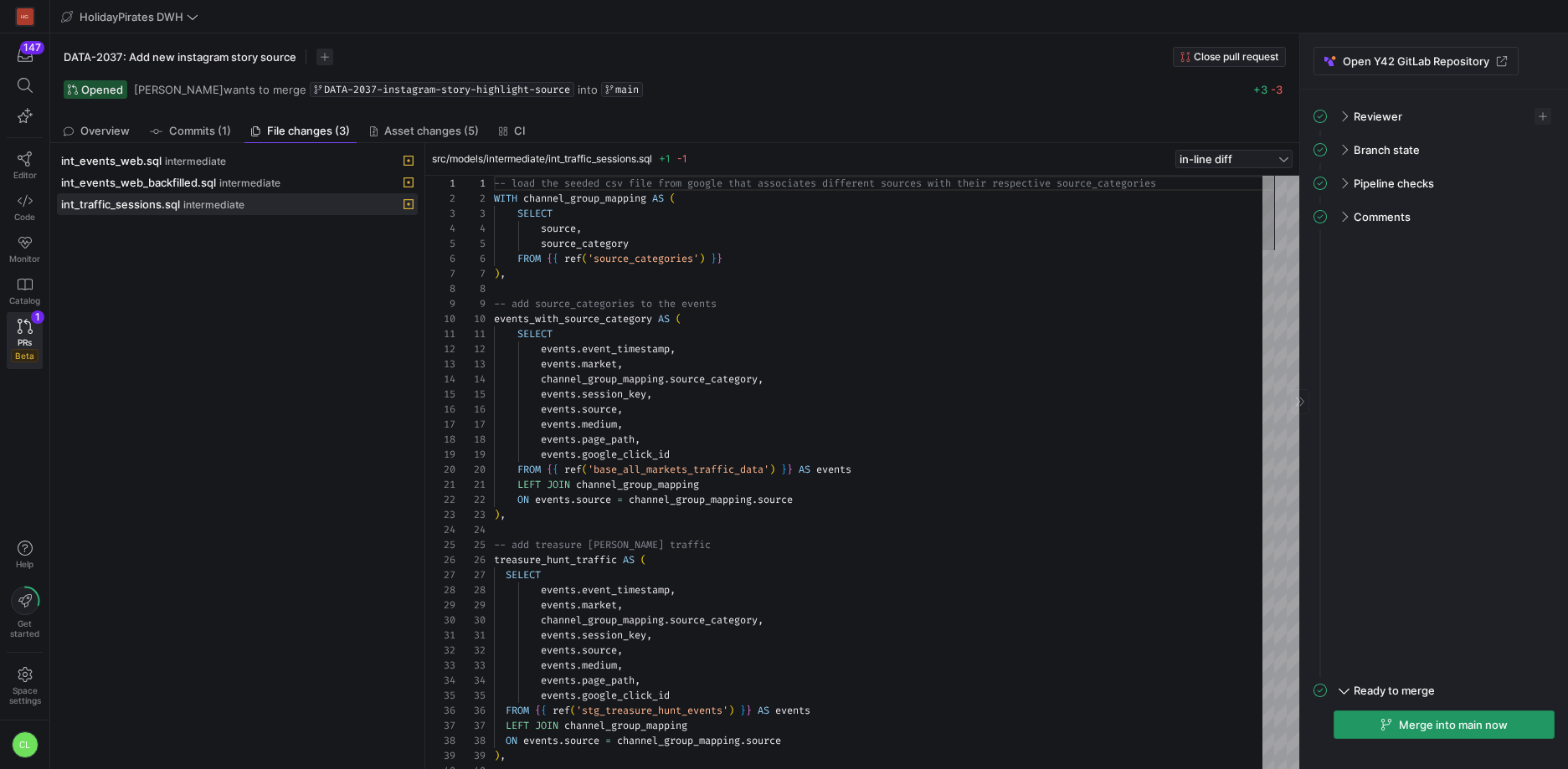
click at [1437, 718] on span "Merge into main now" at bounding box center [1453, 724] width 109 height 13
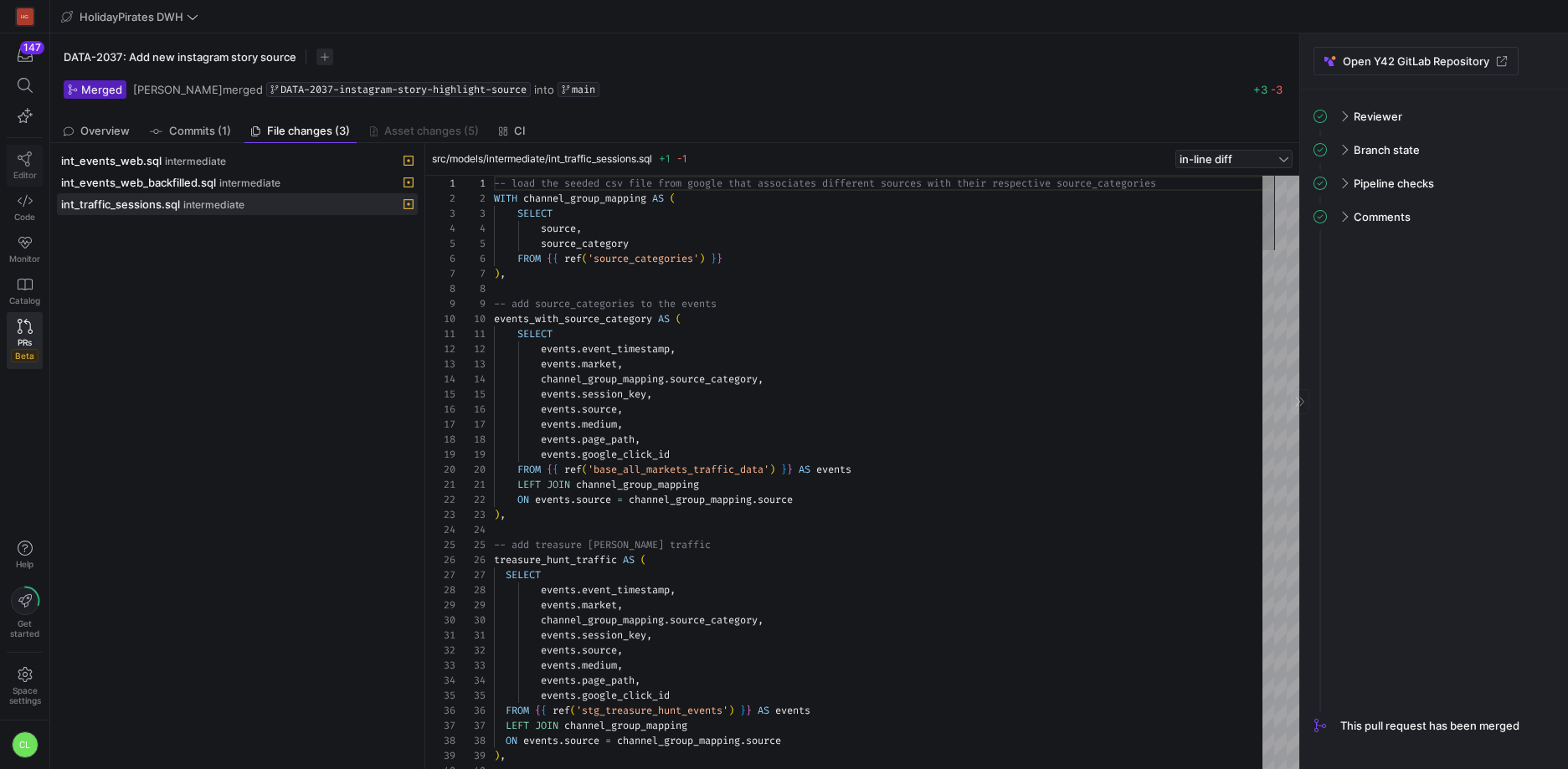
click at [27, 161] on icon at bounding box center [25, 159] width 14 height 15
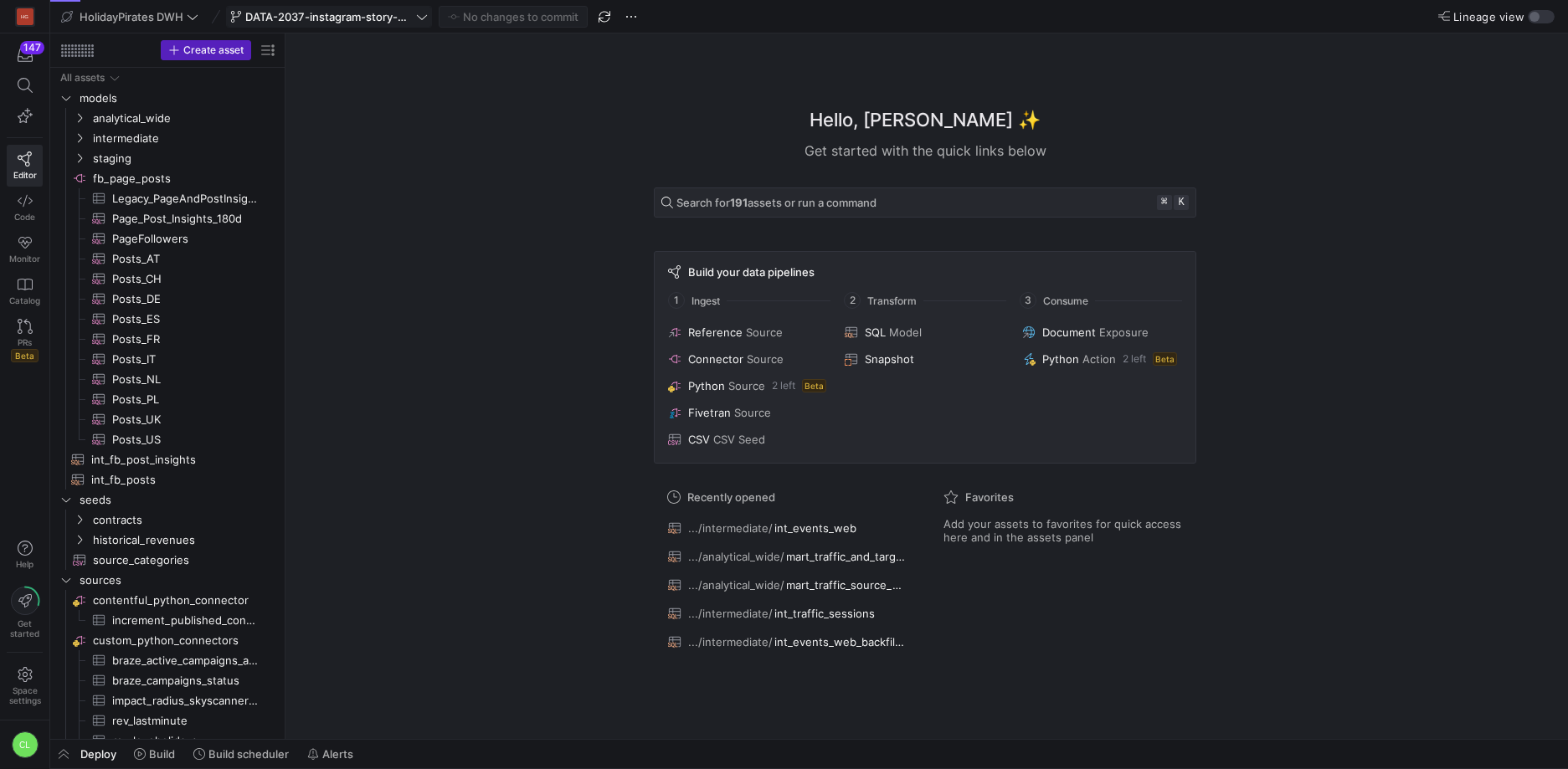
click at [407, 24] on span at bounding box center [329, 17] width 205 height 20
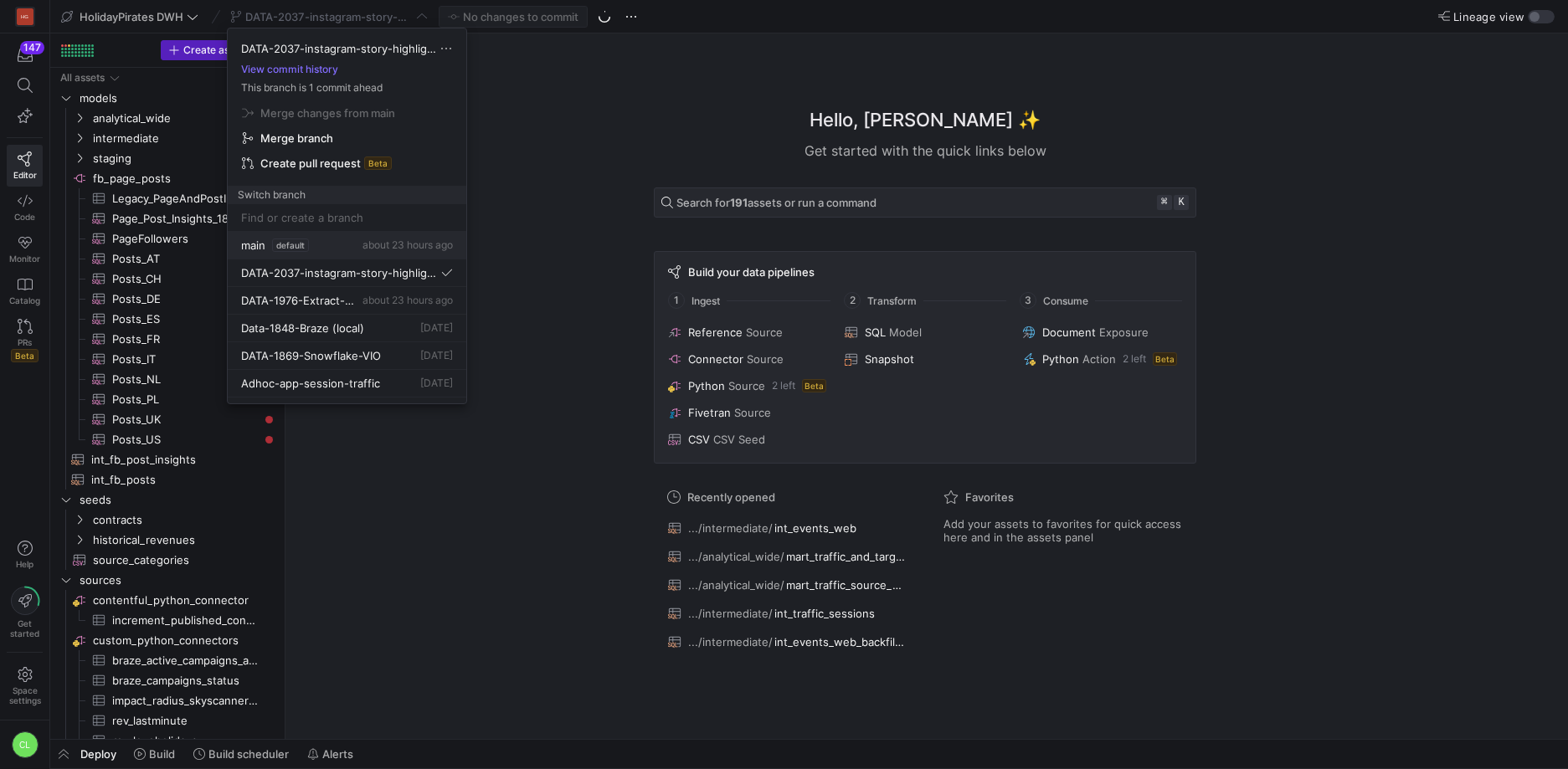
click at [352, 258] on button "main default about 23 hours ago" at bounding box center [347, 245] width 238 height 27
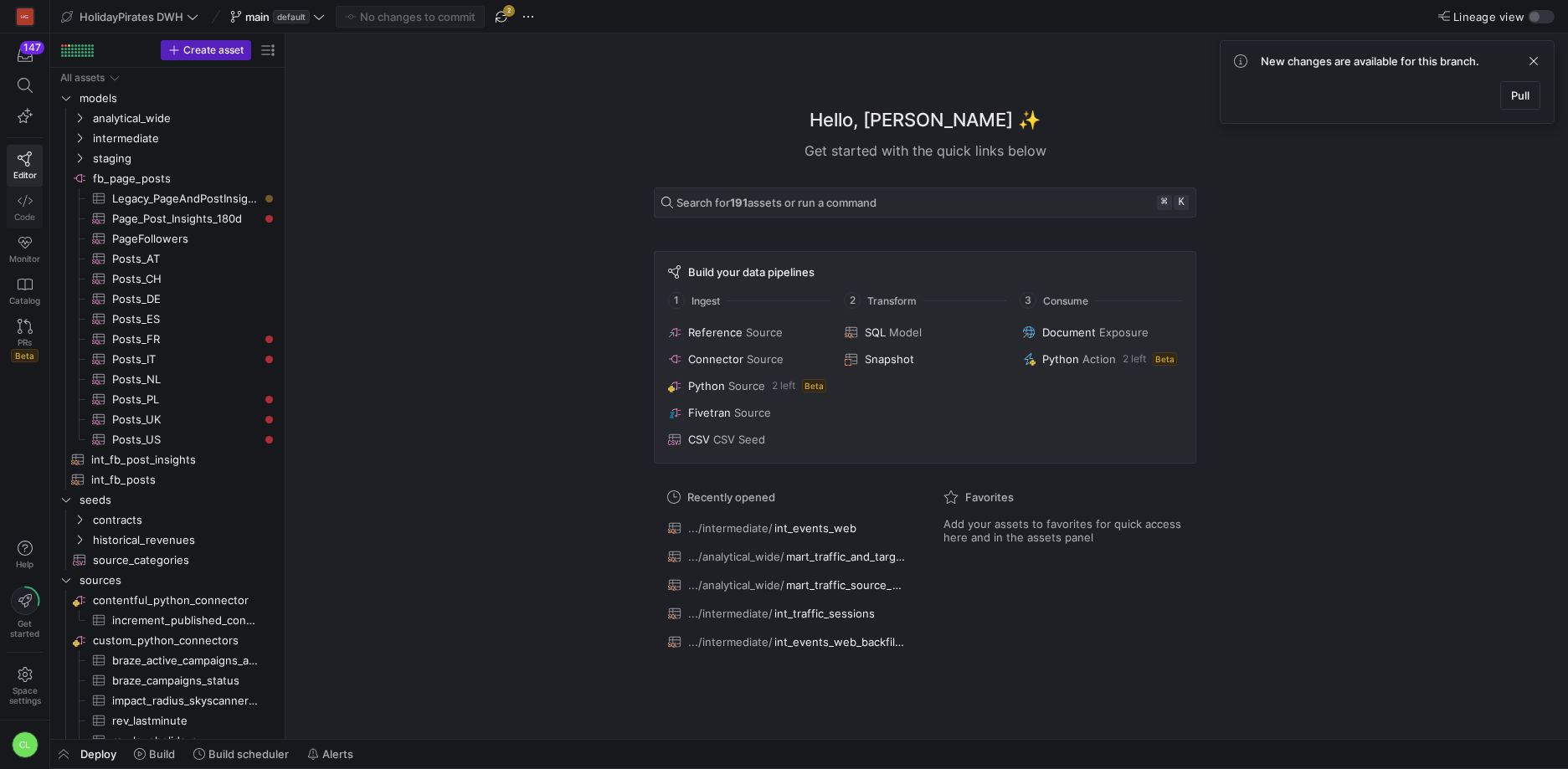
click at [34, 208] on link "Code" at bounding box center [25, 207] width 36 height 41
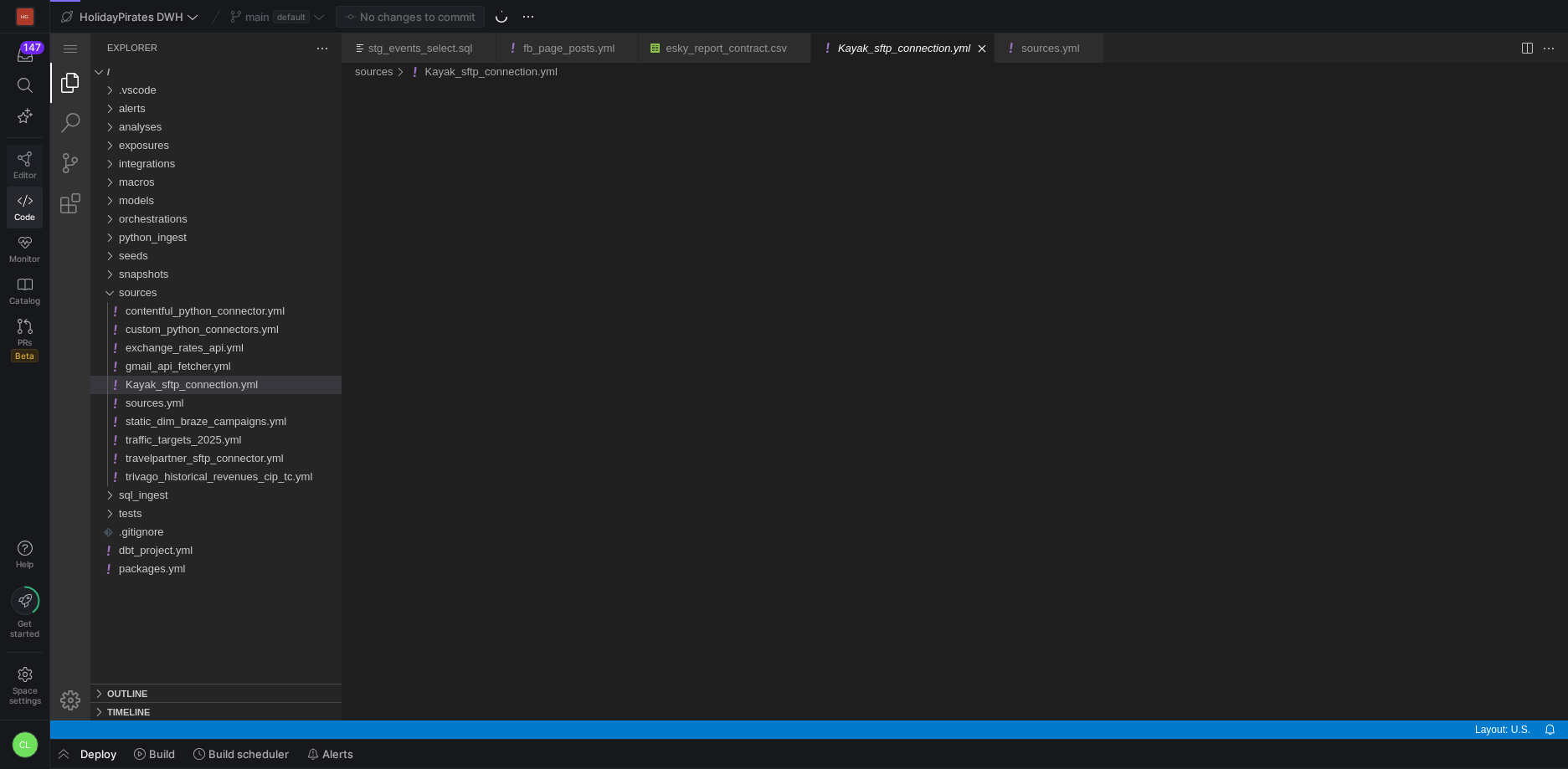
click at [32, 175] on span "Editor" at bounding box center [25, 175] width 24 height 10
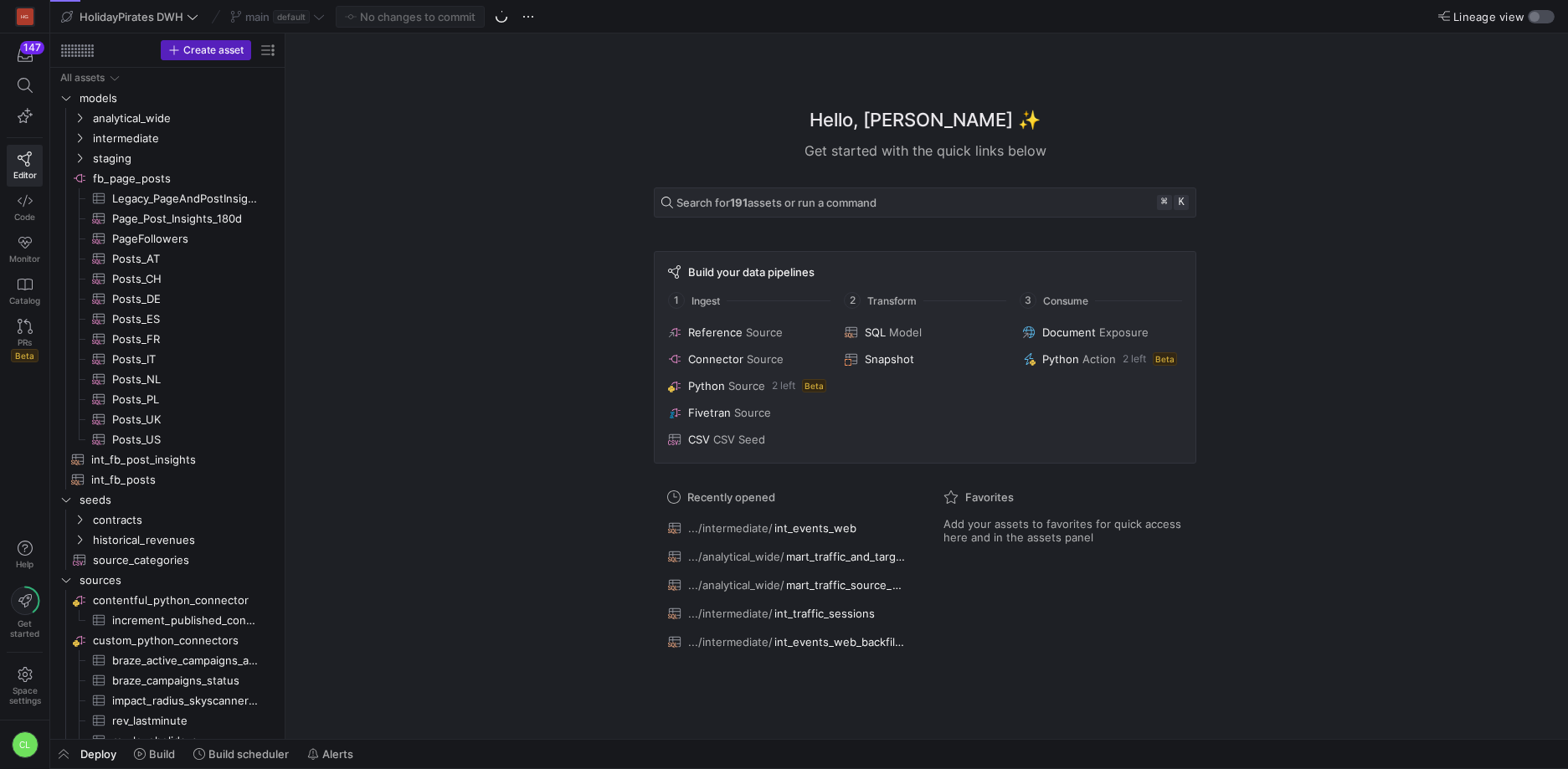
click at [1534, 14] on div "button" at bounding box center [1534, 16] width 10 height 10
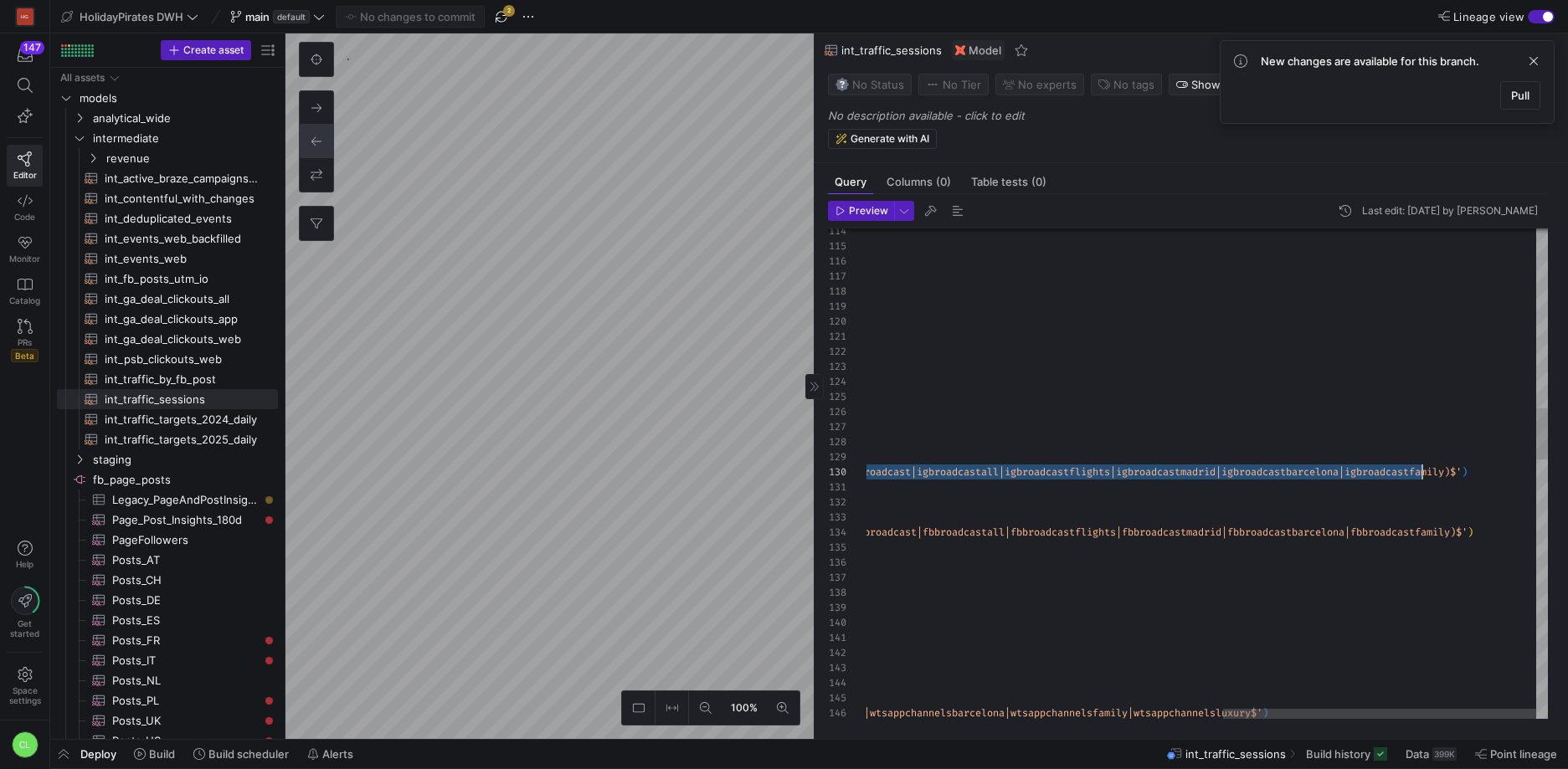
scroll to position [90, 1374]
drag, startPoint x: 944, startPoint y: 474, endPoint x: 1464, endPoint y: 477, distance: 520.0
click at [1524, 93] on span "Pull" at bounding box center [1520, 95] width 19 height 13
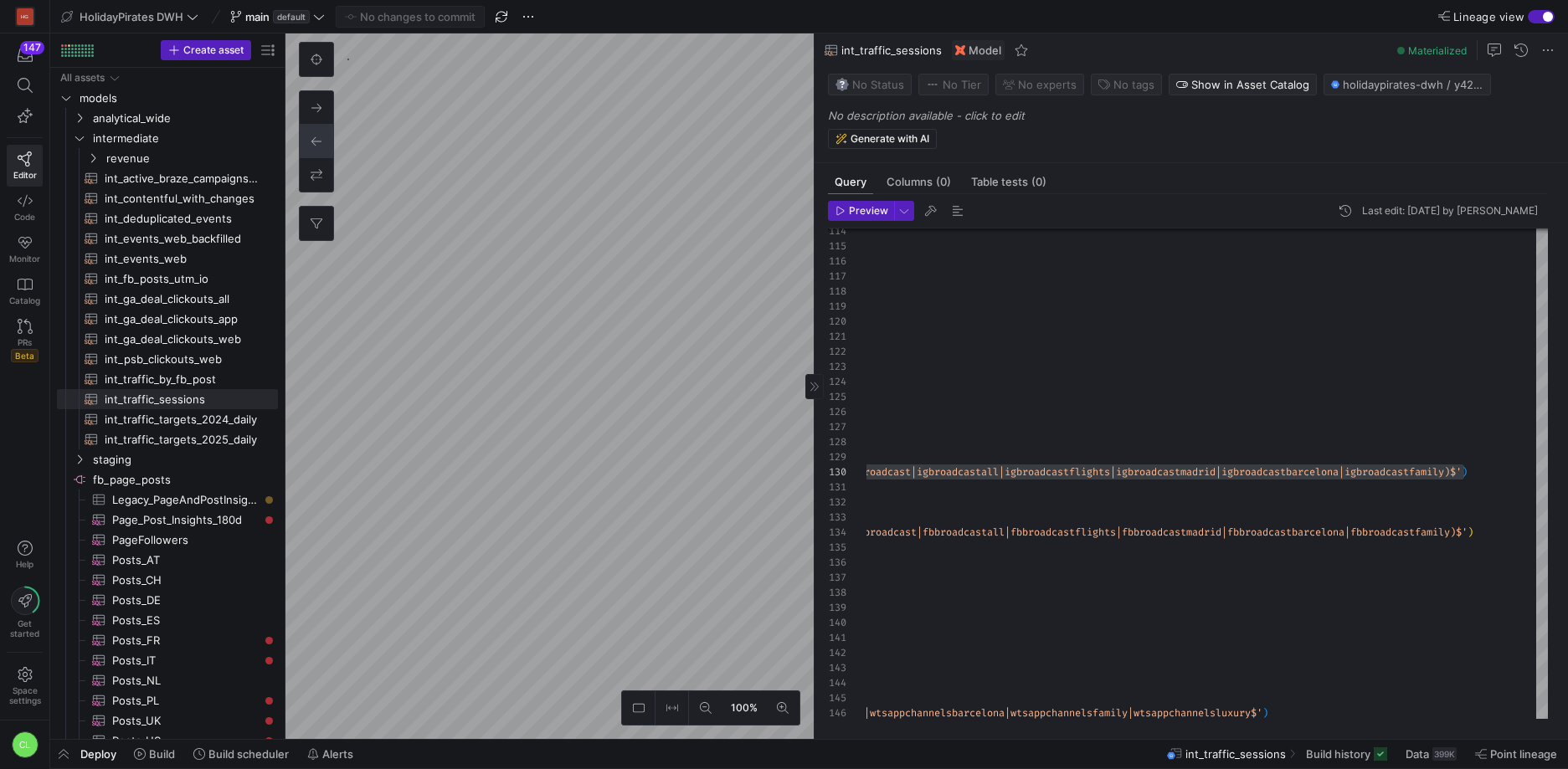
type textarea "-- load the seeded csv file from google that associates different sources with …"
